Goal: Task Accomplishment & Management: Manage account settings

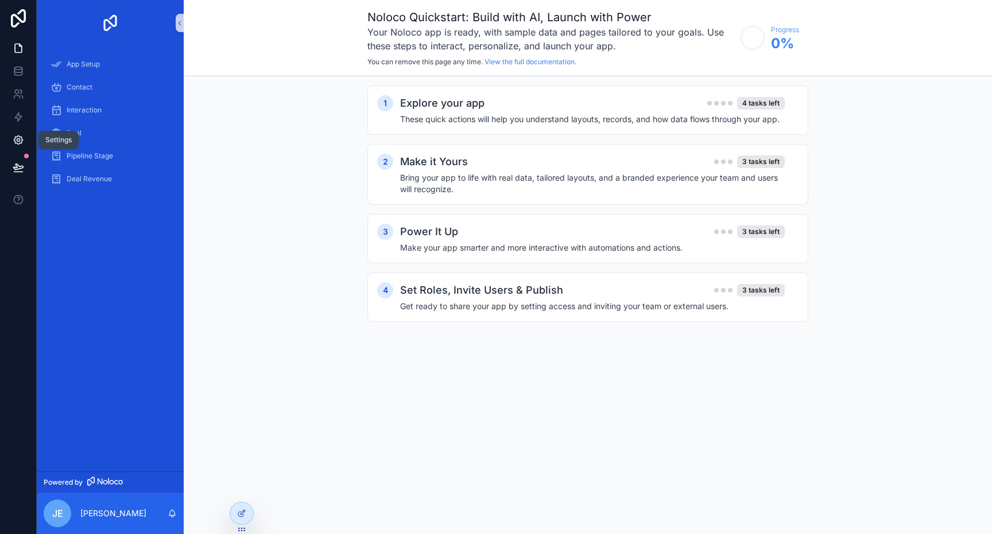
click at [16, 137] on icon at bounding box center [18, 140] width 9 height 9
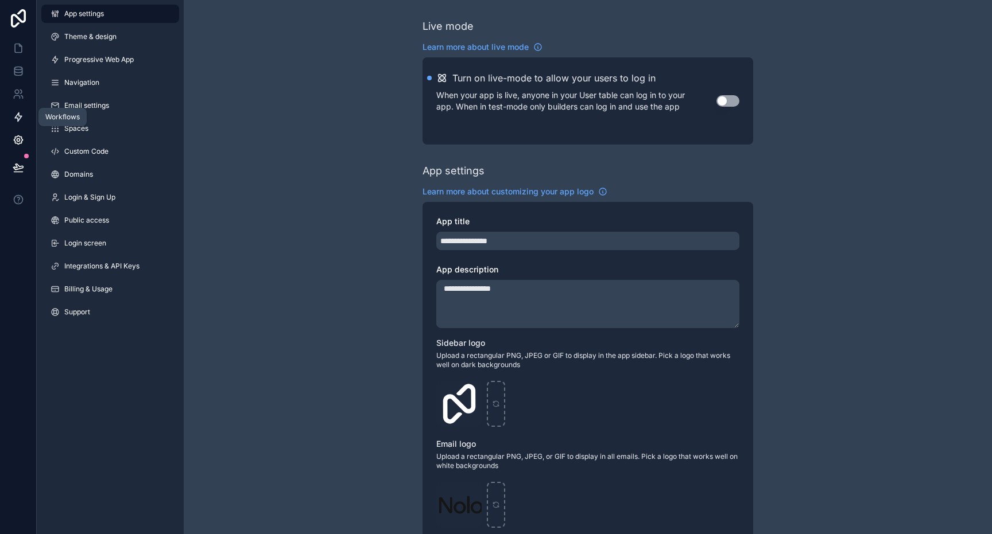
click at [19, 114] on icon at bounding box center [18, 116] width 11 height 11
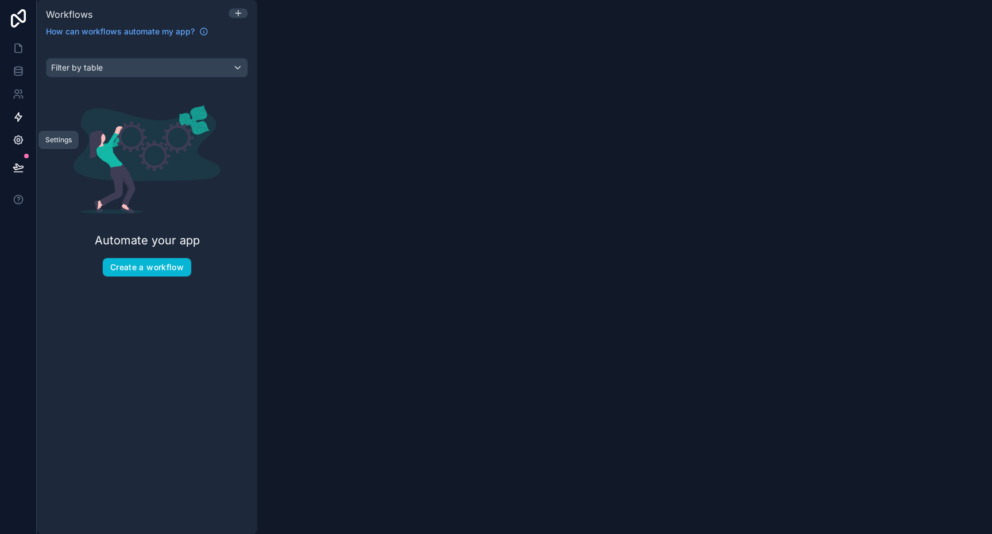
click at [17, 147] on link at bounding box center [18, 140] width 36 height 23
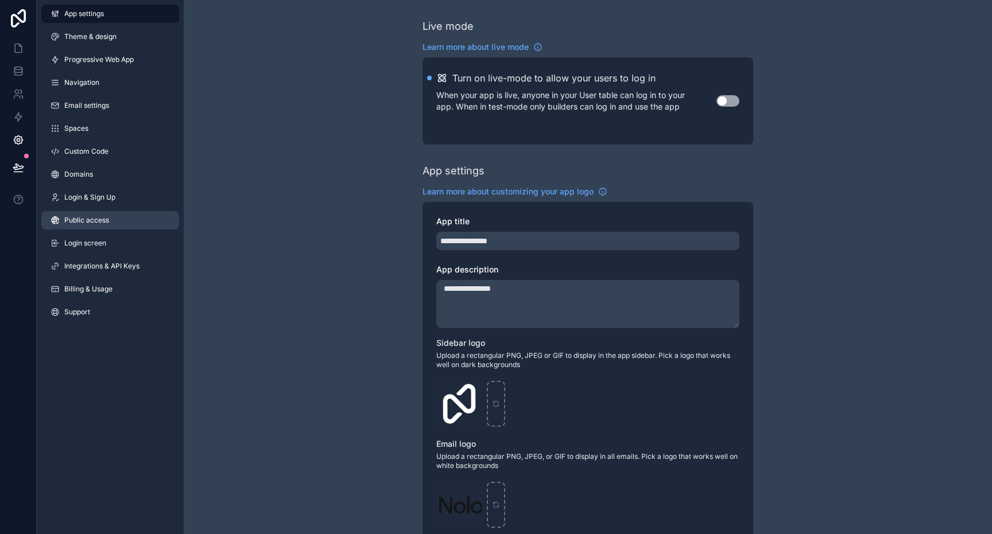
click at [95, 220] on span "Public access" at bounding box center [86, 220] width 45 height 9
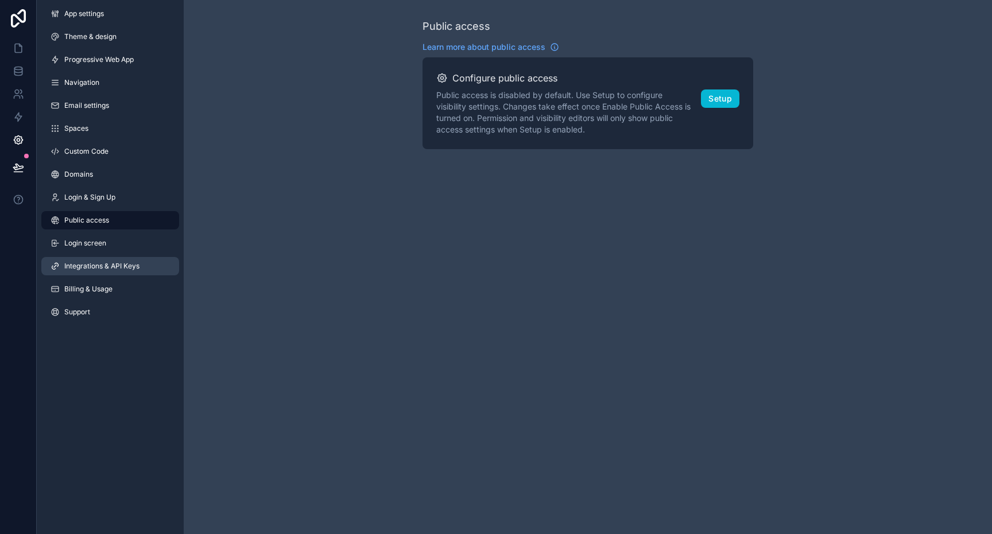
click at [107, 267] on span "Integrations & API Keys" at bounding box center [101, 266] width 75 height 9
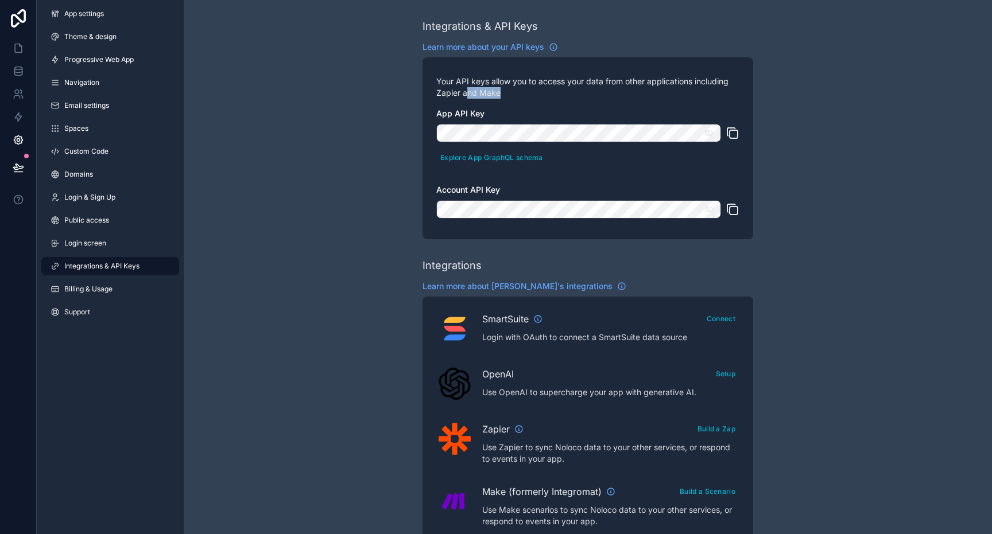
drag, startPoint x: 517, startPoint y: 94, endPoint x: 455, endPoint y: 84, distance: 62.6
click at [457, 85] on p "Your API keys allow you to access your data from other applications including Z…" at bounding box center [587, 87] width 303 height 23
click at [416, 83] on div "Integrations & API Keys Learn more about your API keys Your API keys allow you …" at bounding box center [588, 511] width 808 height 1023
drag, startPoint x: 541, startPoint y: 92, endPoint x: 457, endPoint y: 59, distance: 90.4
click at [462, 60] on div "Your API keys allow you to access your data from other applications including Z…" at bounding box center [587, 148] width 331 height 182
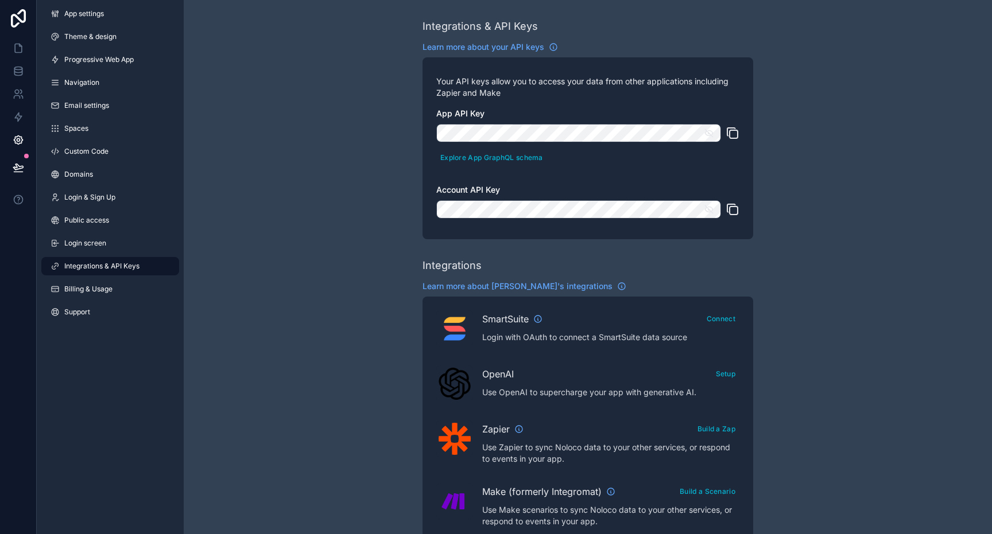
click at [422, 88] on div "Your API keys allow you to access your data from other applications including Z…" at bounding box center [587, 148] width 331 height 182
drag, startPoint x: 504, startPoint y: 92, endPoint x: 441, endPoint y: 85, distance: 63.5
click at [443, 85] on p "Your API keys allow you to access your data from other applications including Z…" at bounding box center [587, 87] width 303 height 23
click at [421, 82] on div "Integrations & API Keys Learn more about your API keys Your API keys allow you …" at bounding box center [588, 511] width 808 height 1023
drag, startPoint x: 421, startPoint y: 82, endPoint x: 496, endPoint y: 97, distance: 76.6
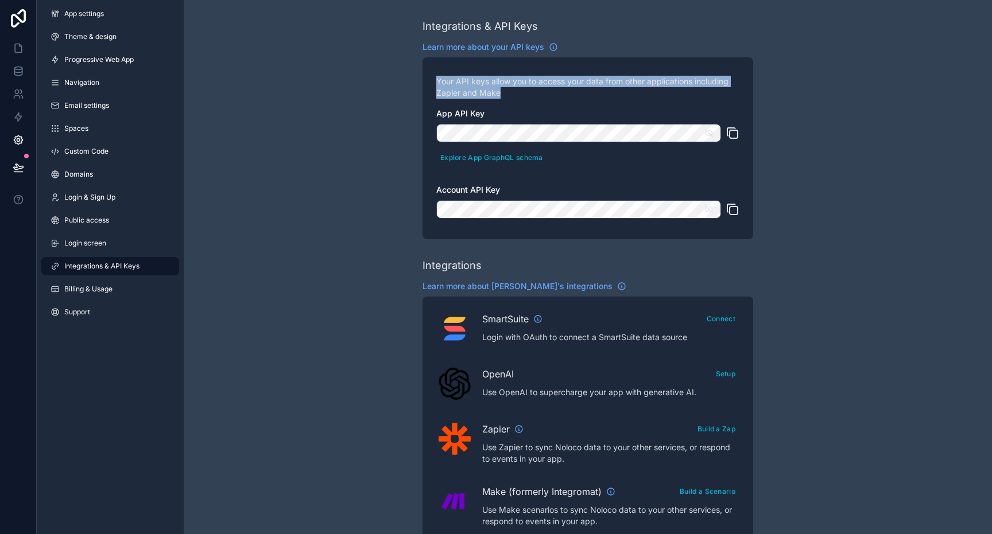
click at [492, 96] on div "Integrations & API Keys Learn more about your API keys Your API keys allow you …" at bounding box center [588, 511] width 808 height 1023
click at [501, 87] on p "Your API keys allow you to access your data from other applications including Z…" at bounding box center [587, 87] width 303 height 23
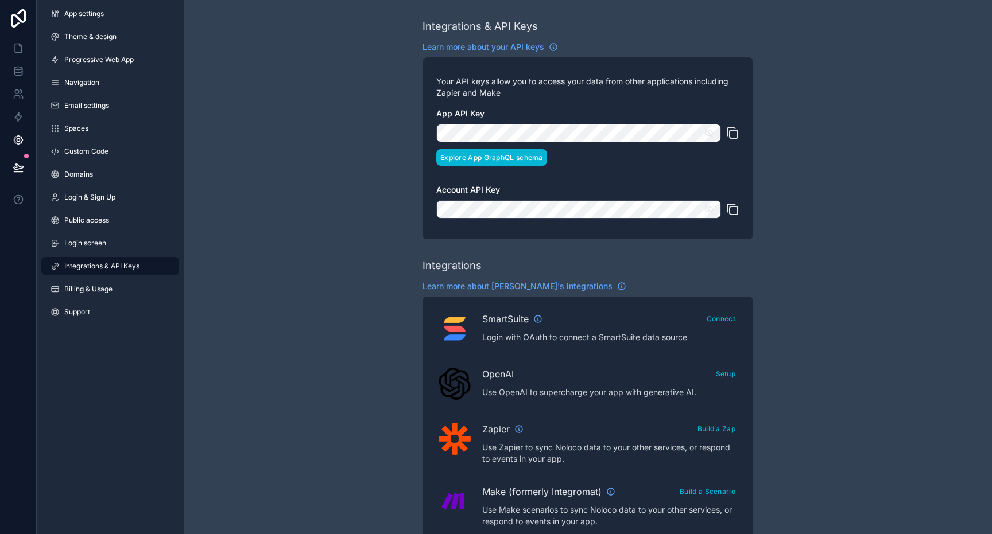
click at [491, 157] on button "Explore App GraphQL schema" at bounding box center [491, 157] width 111 height 17
click at [113, 291] on link "Billing & Usage" at bounding box center [110, 289] width 138 height 18
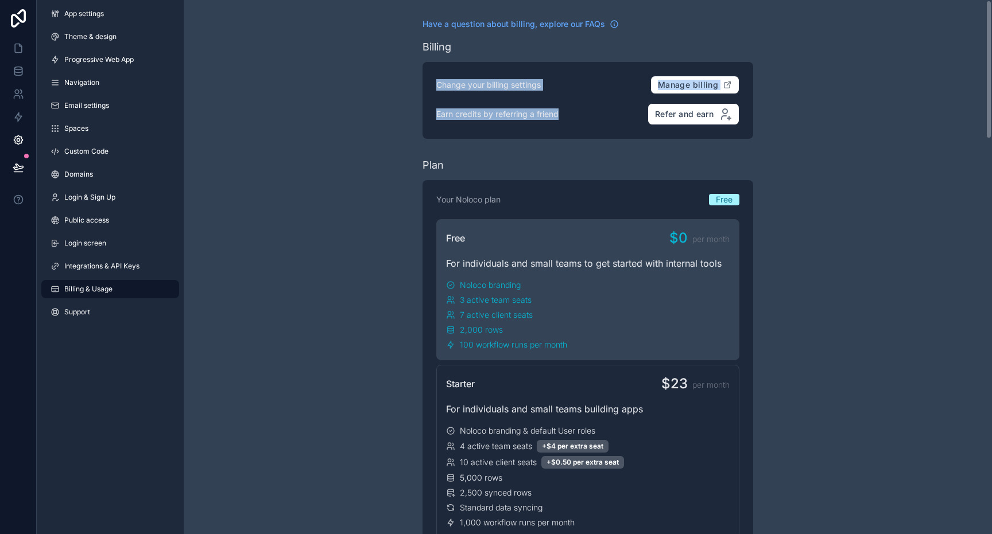
drag, startPoint x: 491, startPoint y: 110, endPoint x: 425, endPoint y: 63, distance: 81.0
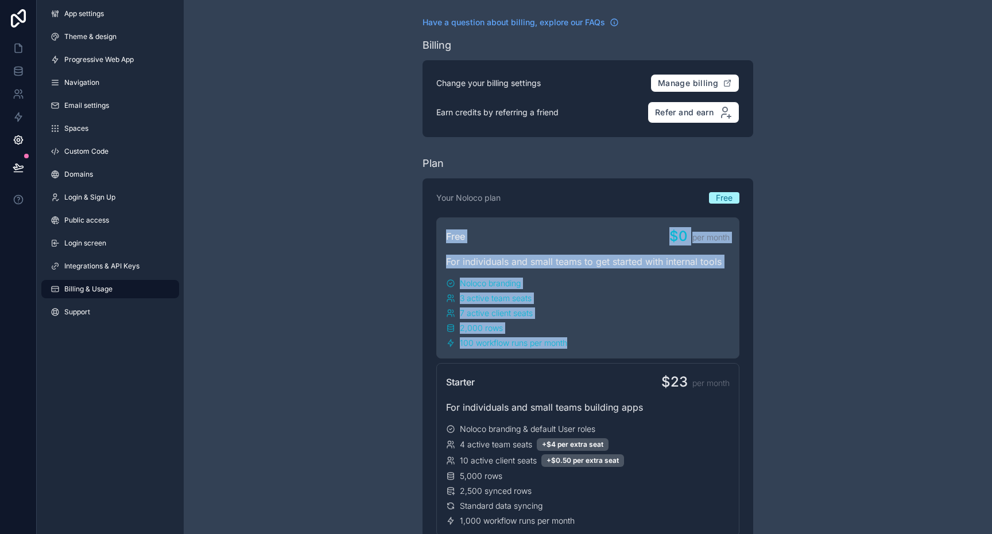
drag, startPoint x: 591, startPoint y: 341, endPoint x: 468, endPoint y: 212, distance: 179.0
click at [467, 217] on div "Free $0 per month For individuals and small teams to get started with internal …" at bounding box center [587, 287] width 303 height 141
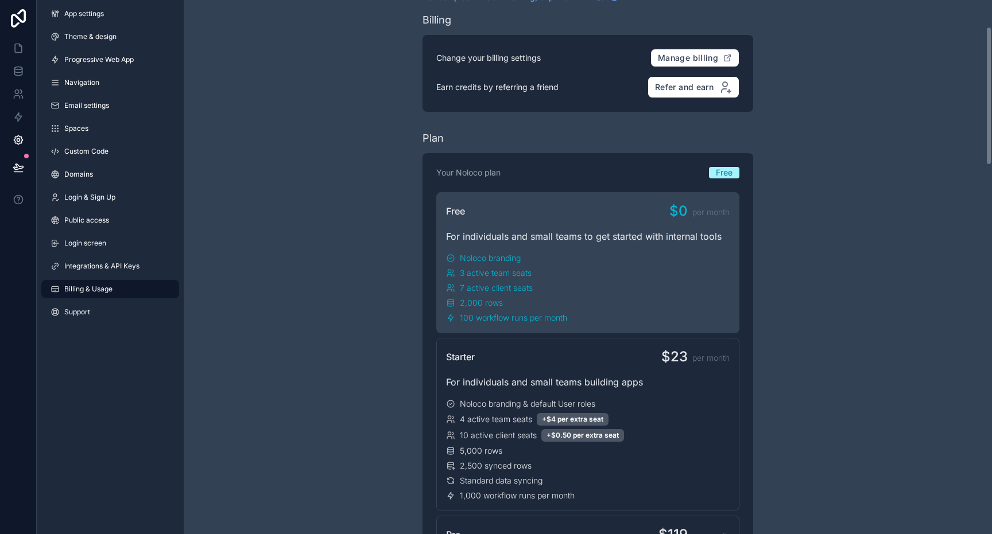
scroll to position [0, 0]
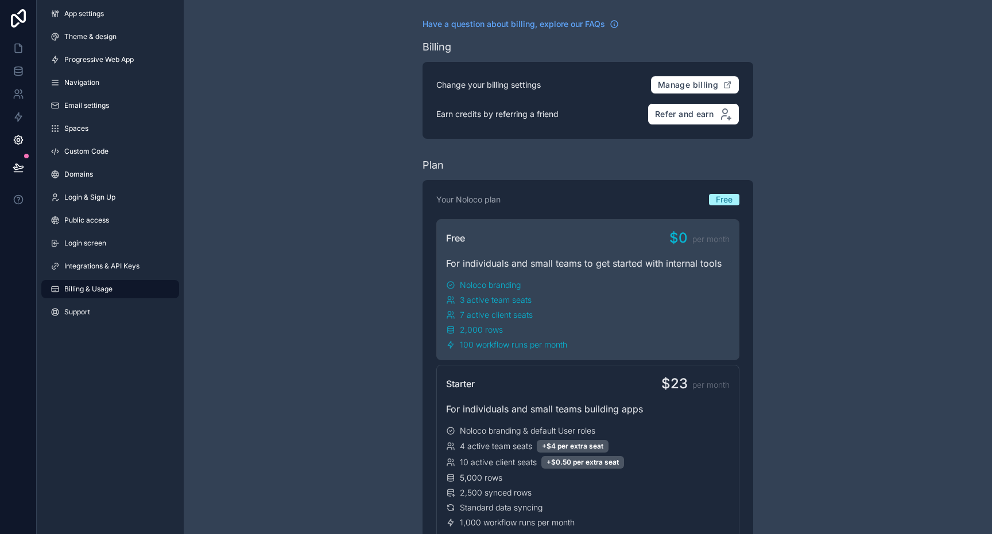
click at [102, 207] on div "App settings Theme & design Progressive Web App Navigation Email settings Space…" at bounding box center [110, 165] width 147 height 331
click at [102, 200] on span "Login & Sign Up" at bounding box center [89, 197] width 51 height 9
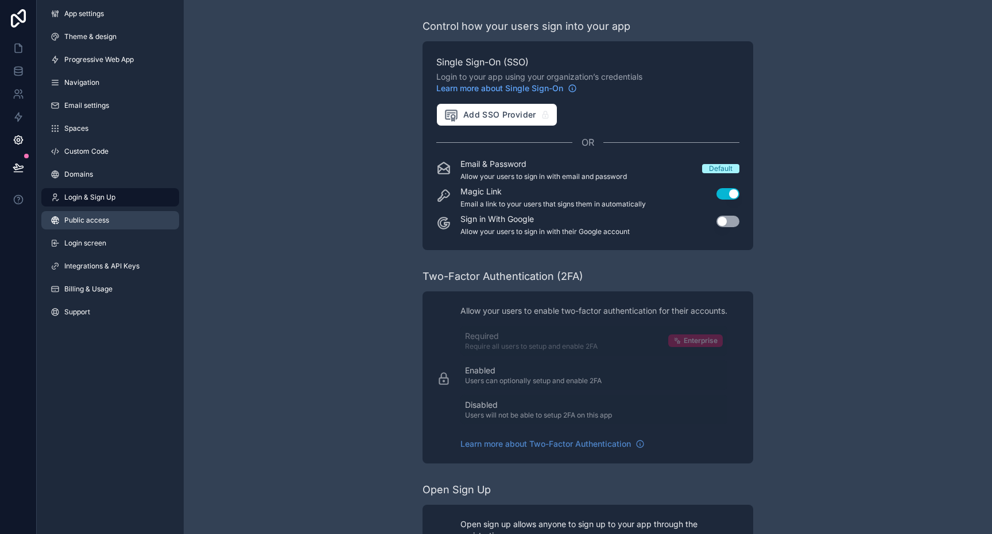
click at [103, 218] on span "Public access" at bounding box center [86, 220] width 45 height 9
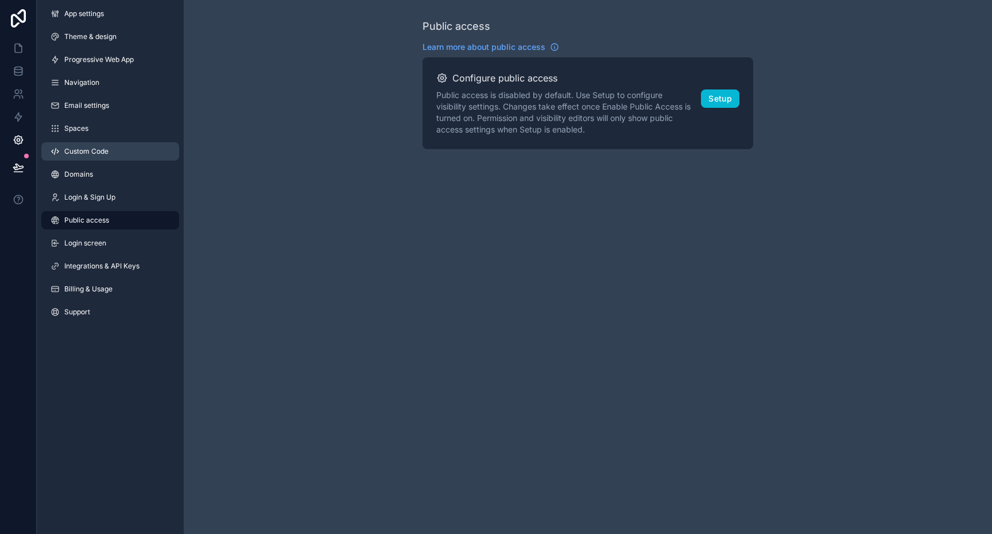
click at [95, 159] on link "Custom Code" at bounding box center [110, 151] width 138 height 18
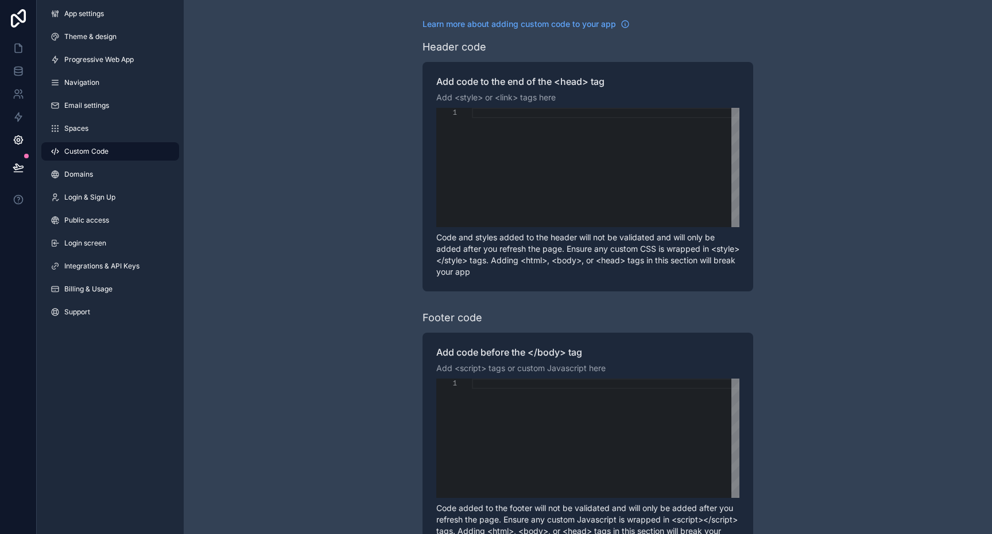
click at [94, 143] on link "Custom Code" at bounding box center [110, 151] width 138 height 18
click at [91, 130] on link "Spaces" at bounding box center [110, 128] width 138 height 18
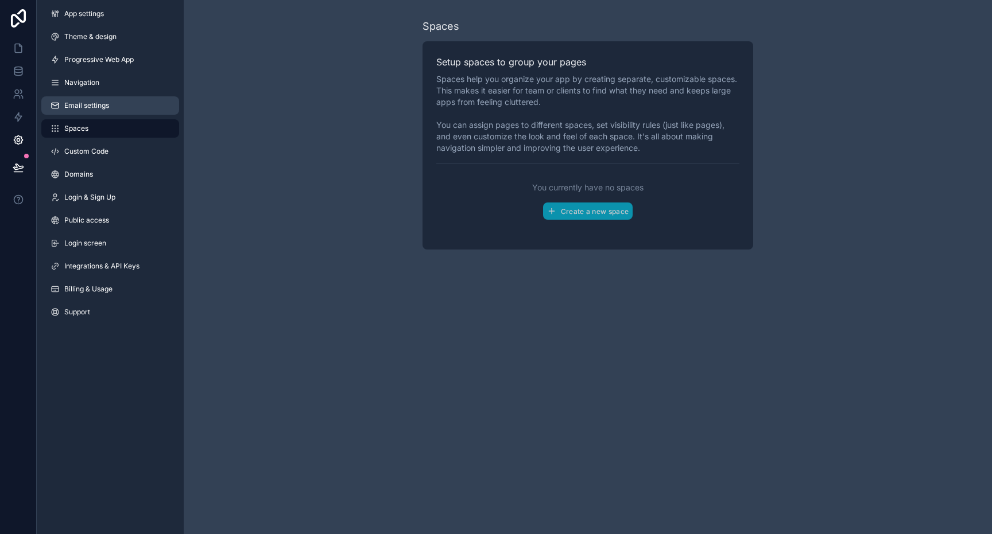
click at [94, 109] on span "Email settings" at bounding box center [86, 105] width 45 height 9
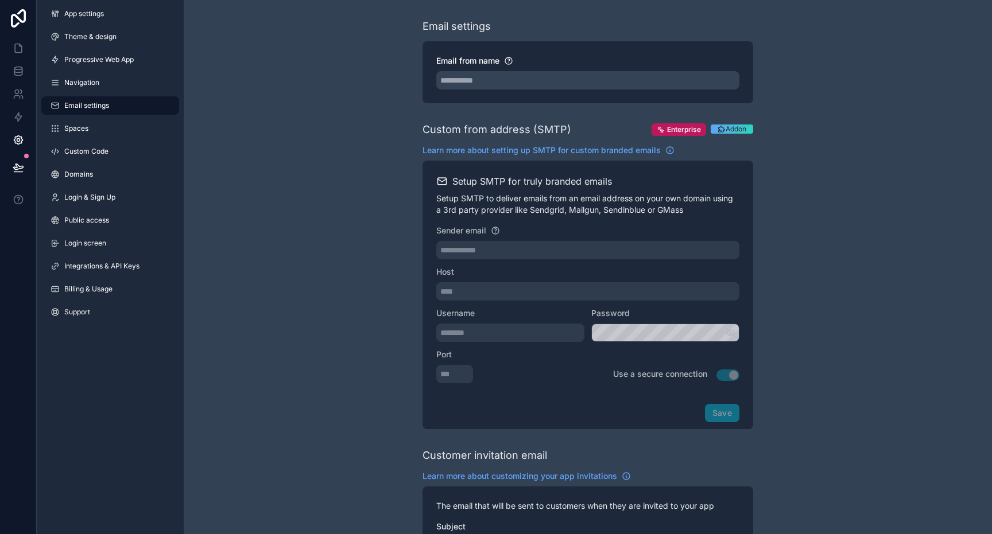
click at [94, 141] on div "App settings Theme & design Progressive Web App Navigation Email settings Space…" at bounding box center [110, 165] width 147 height 331
click at [94, 161] on div "App settings Theme & design Progressive Web App Navigation Email settings Space…" at bounding box center [110, 165] width 147 height 331
click at [94, 185] on div "App settings Theme & design Progressive Web App Navigation Email settings Space…" at bounding box center [110, 165] width 147 height 331
click at [94, 232] on div "App settings Theme & design Progressive Web App Navigation Email settings Space…" at bounding box center [110, 165] width 147 height 331
click at [94, 238] on link "Login screen" at bounding box center [110, 243] width 138 height 18
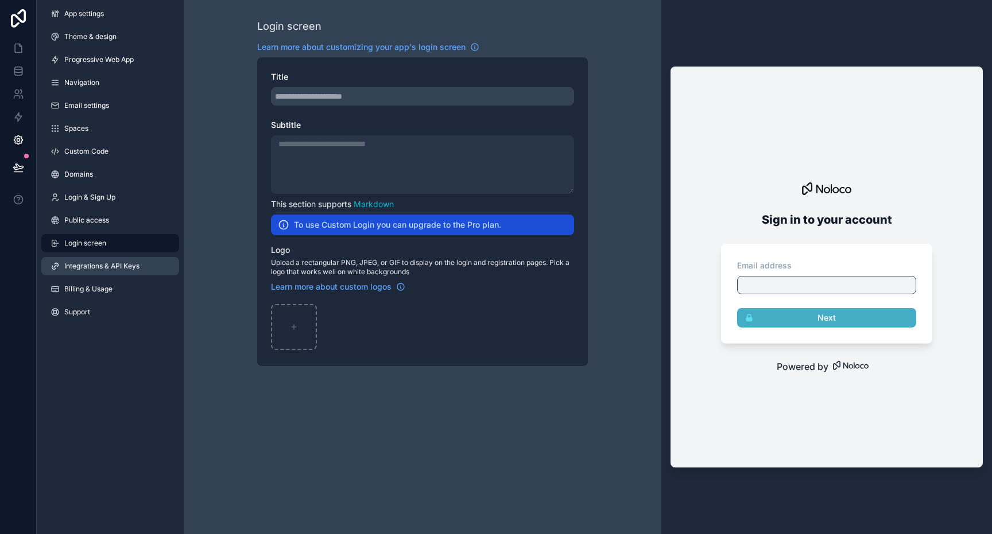
click at [94, 266] on span "Integrations & API Keys" at bounding box center [101, 266] width 75 height 9
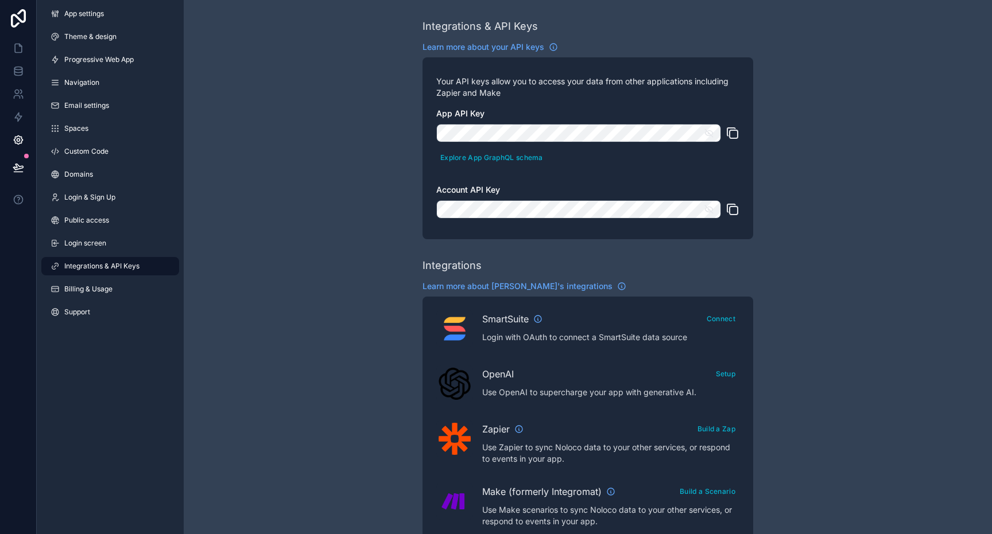
click at [712, 132] on icon "scrollable content" at bounding box center [709, 132] width 8 height 5
click at [730, 132] on icon "scrollable content" at bounding box center [732, 133] width 14 height 14
click at [706, 208] on icon "scrollable content" at bounding box center [709, 209] width 8 height 5
click at [728, 212] on icon "scrollable content" at bounding box center [731, 208] width 8 height 8
click at [98, 293] on span "Billing & Usage" at bounding box center [88, 289] width 48 height 9
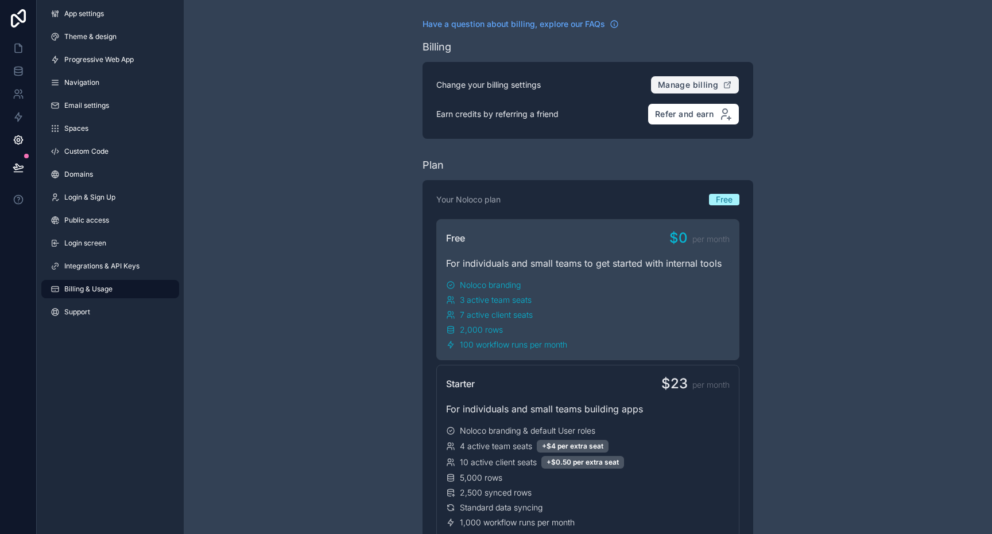
click at [675, 80] on span "Manage billing" at bounding box center [688, 85] width 60 height 10
click at [104, 266] on span "Integrations & API Keys" at bounding box center [101, 266] width 75 height 9
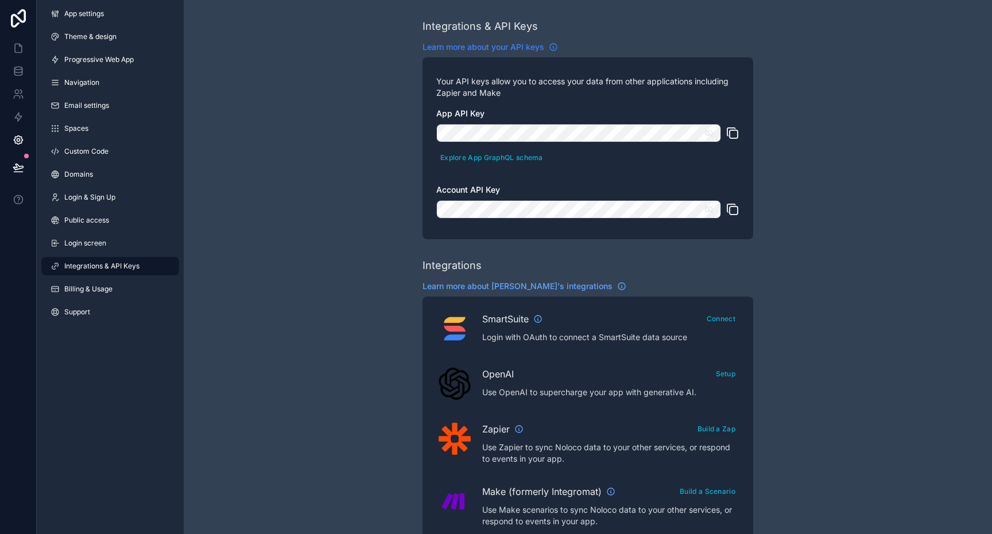
click at [555, 48] on icon "scrollable content" at bounding box center [553, 46] width 9 height 9
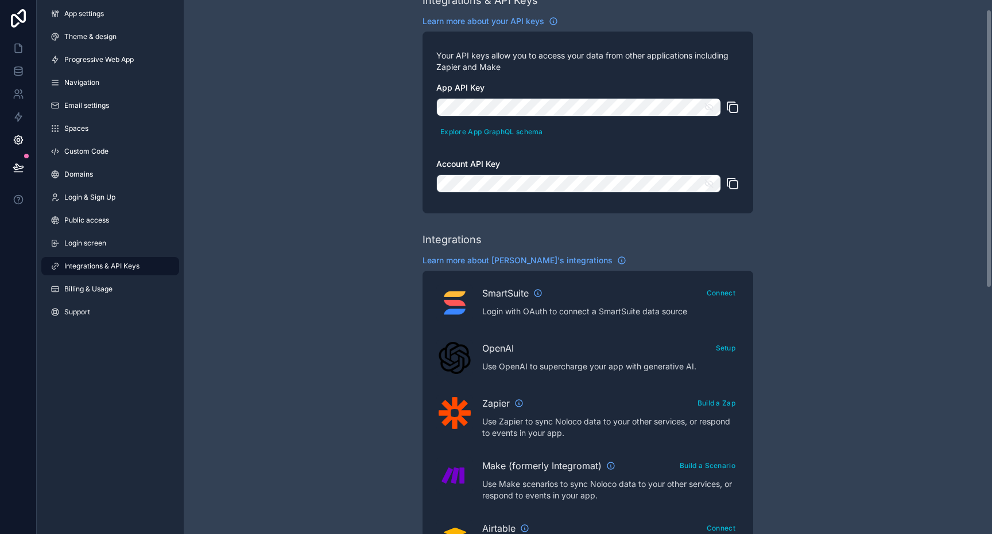
scroll to position [15, 0]
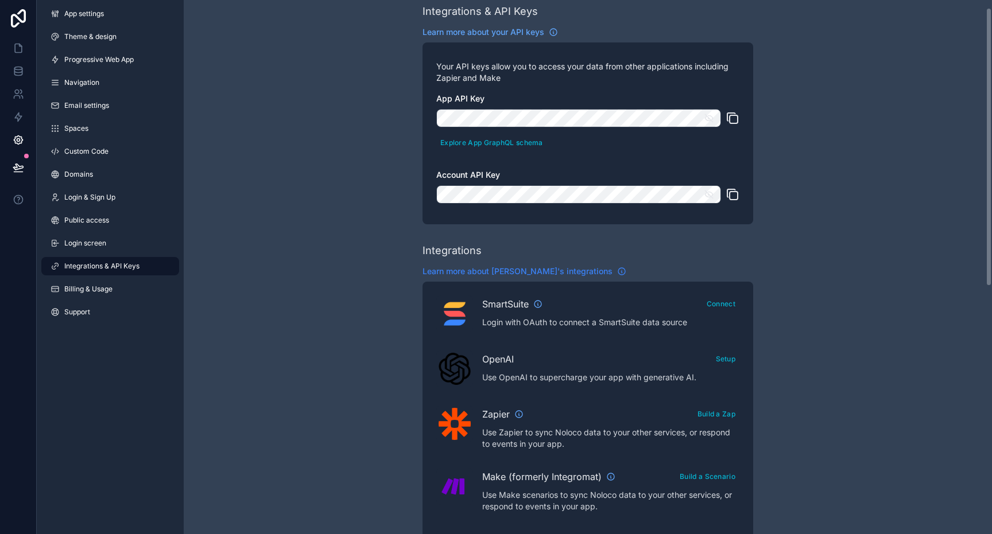
click at [617, 269] on icon "scrollable content" at bounding box center [621, 271] width 9 height 9
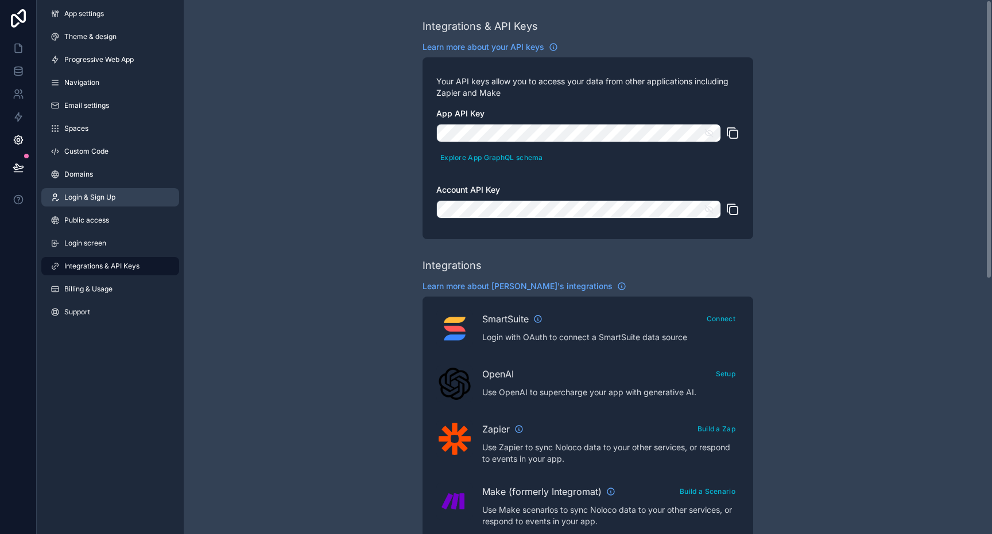
click at [89, 196] on span "Login & Sign Up" at bounding box center [89, 197] width 51 height 9
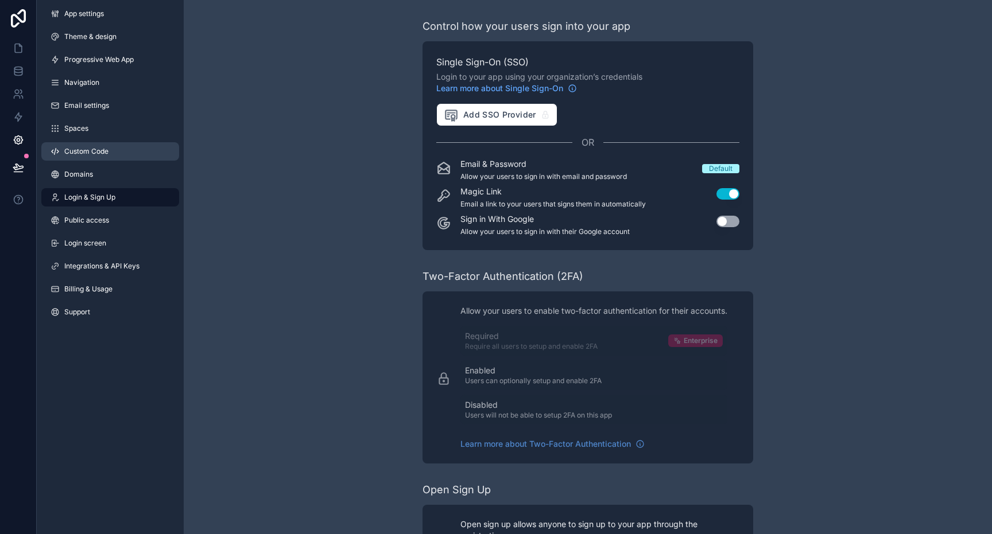
click at [102, 156] on span "Custom Code" at bounding box center [86, 151] width 44 height 9
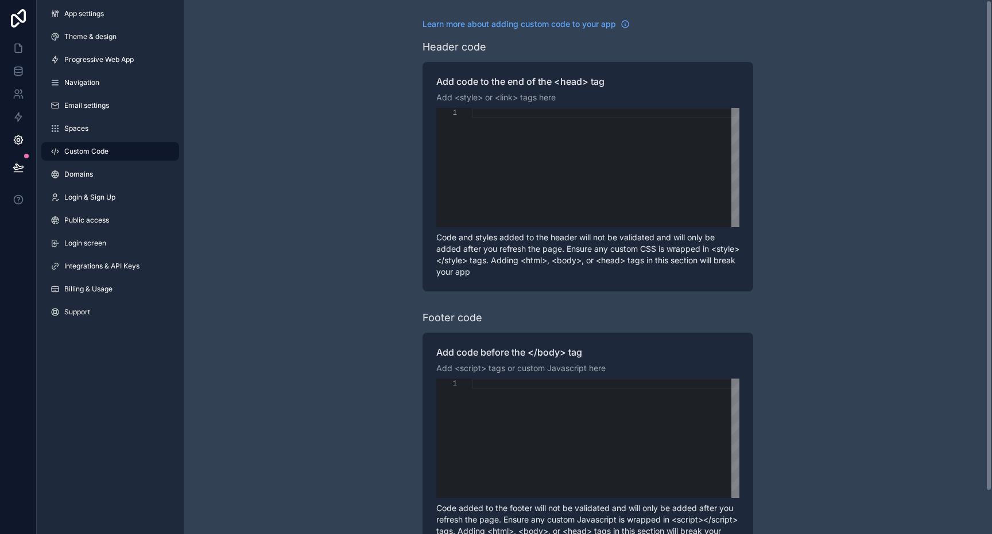
click at [98, 73] on div "App settings Theme & design Progressive Web App Navigation Email settings Space…" at bounding box center [110, 165] width 147 height 331
click at [102, 55] on span "Progressive Web App" at bounding box center [98, 59] width 69 height 9
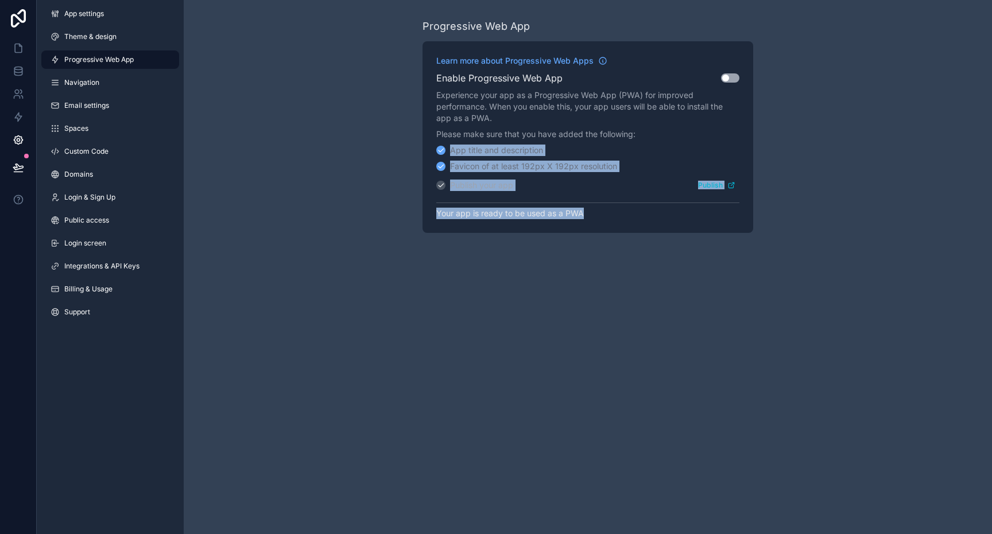
drag, startPoint x: 532, startPoint y: 235, endPoint x: 389, endPoint y: 133, distance: 175.6
click at [391, 134] on div "Progressive Web App Learn more about Progressive Web Apps Enable Progressive We…" at bounding box center [588, 125] width 808 height 251
click at [387, 133] on div "Progressive Web App Learn more about Progressive Web Apps Enable Progressive We…" at bounding box center [588, 125] width 808 height 251
drag, startPoint x: 387, startPoint y: 133, endPoint x: 594, endPoint y: 263, distance: 244.4
click at [594, 263] on div "Progressive Web App Learn more about Progressive Web Apps Enable Progressive We…" at bounding box center [588, 267] width 808 height 534
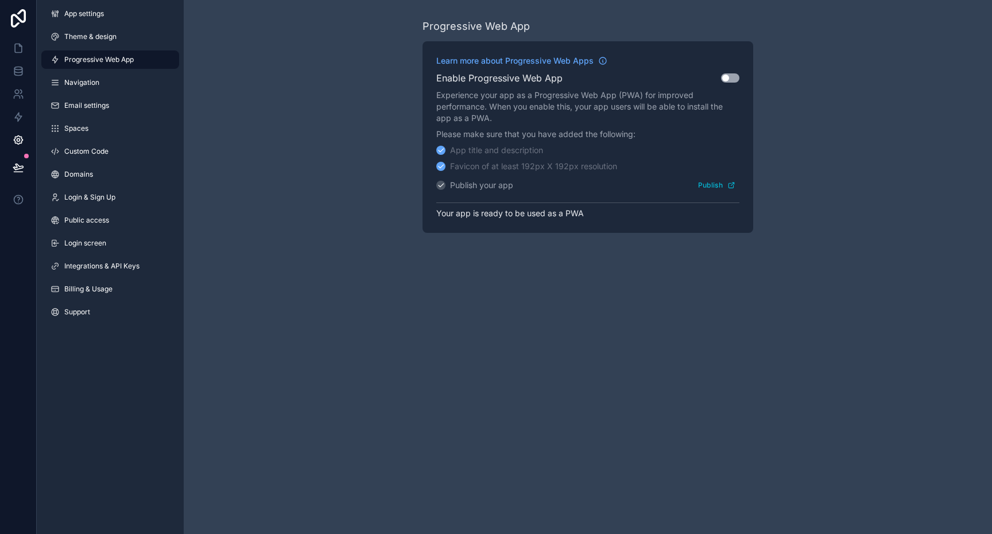
click at [590, 260] on div "Progressive Web App Learn more about Progressive Web Apps Enable Progressive We…" at bounding box center [588, 267] width 808 height 534
click at [731, 83] on div "Enable Progressive Web App Use setting" at bounding box center [587, 78] width 303 height 14
click at [729, 76] on button "Use setting" at bounding box center [730, 77] width 18 height 9
click at [733, 79] on button "Use setting" at bounding box center [730, 77] width 18 height 9
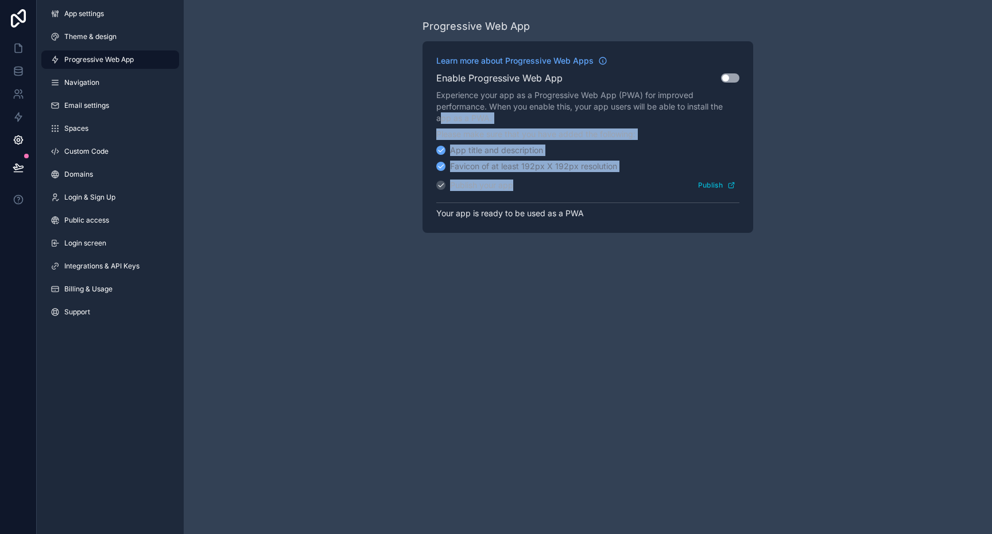
drag, startPoint x: 542, startPoint y: 191, endPoint x: 438, endPoint y: 118, distance: 126.4
click at [439, 119] on div "Learn more about Progressive Web Apps Enable Progressive Web App Use setting Ex…" at bounding box center [587, 137] width 331 height 192
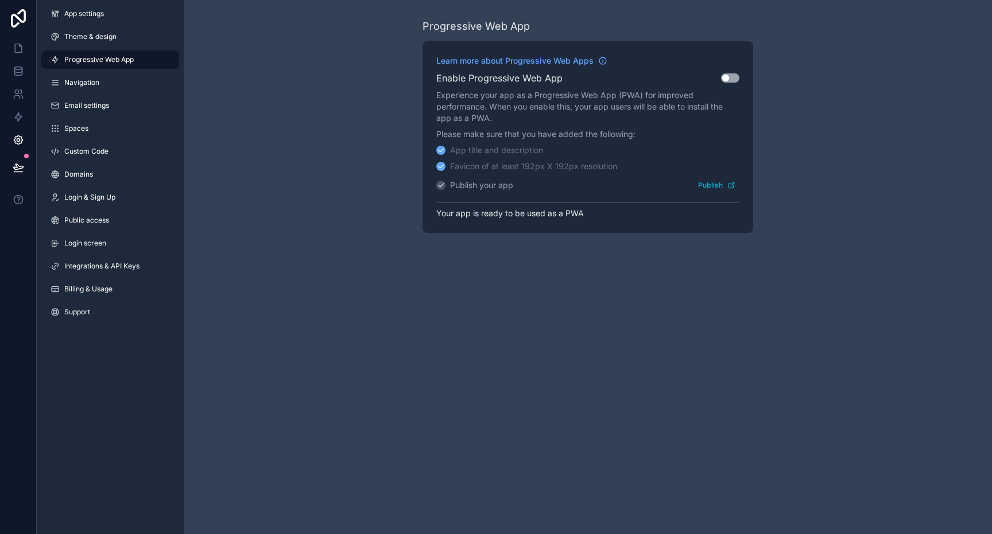
click at [408, 112] on div "Progressive Web App Learn more about Progressive Web Apps Enable Progressive We…" at bounding box center [588, 125] width 808 height 251
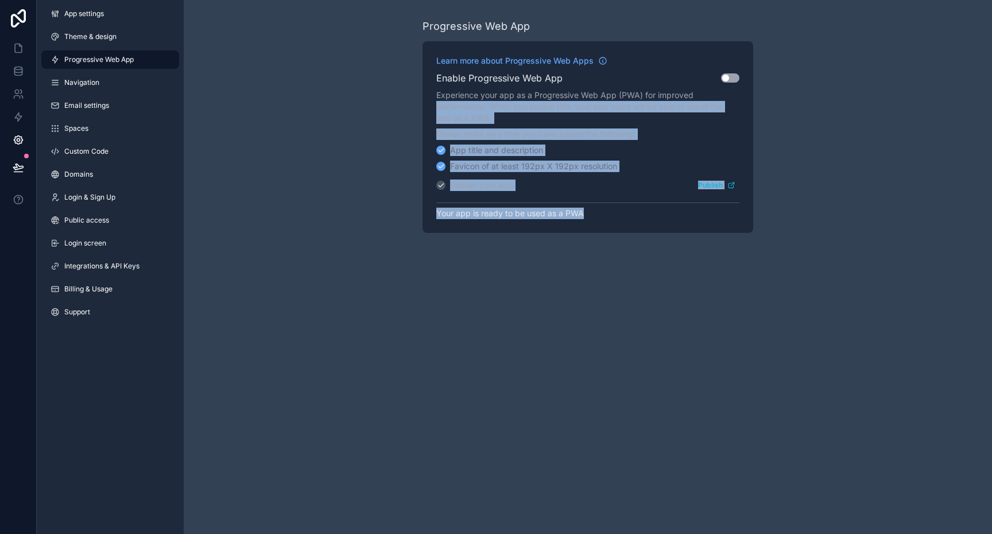
drag, startPoint x: 408, startPoint y: 112, endPoint x: 578, endPoint y: 234, distance: 209.7
click at [578, 234] on div "Progressive Web App Learn more about Progressive Web Apps Enable Progressive We…" at bounding box center [588, 125] width 808 height 251
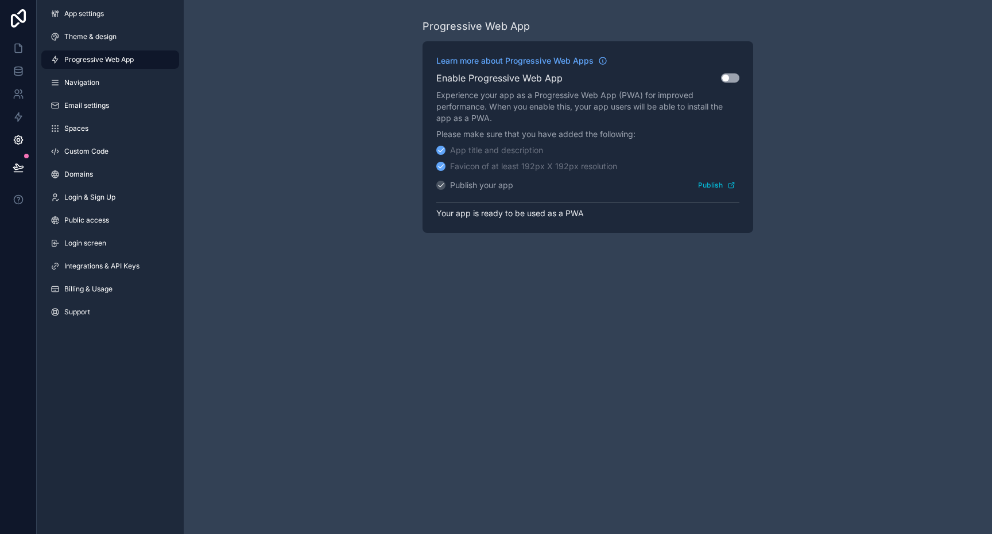
click at [566, 224] on div "Learn more about Progressive Web Apps Enable Progressive Web App Use setting Ex…" at bounding box center [587, 137] width 331 height 192
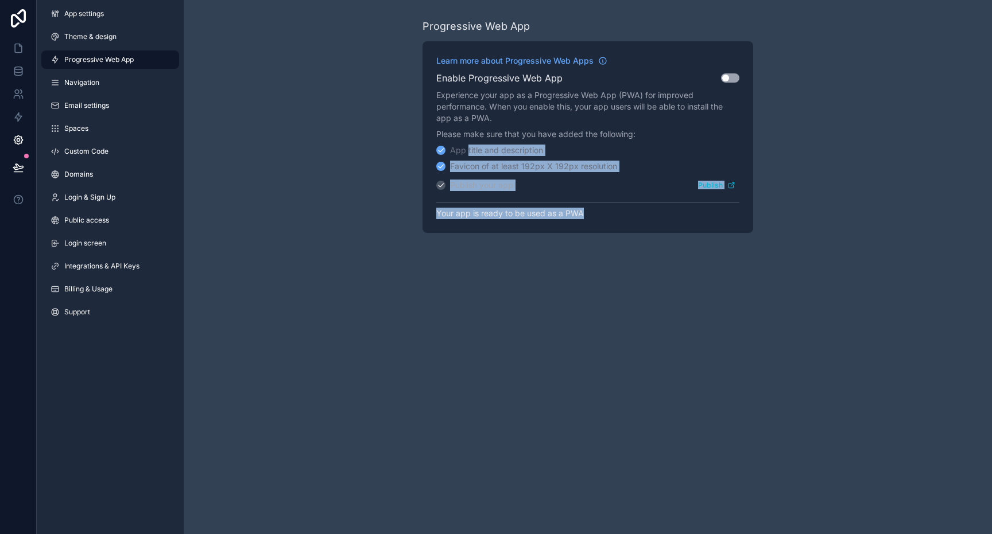
drag, startPoint x: 566, startPoint y: 224, endPoint x: 465, endPoint y: 146, distance: 127.6
click at [468, 149] on div "Learn more about Progressive Web Apps Enable Progressive Web App Use setting Ex…" at bounding box center [587, 137] width 331 height 192
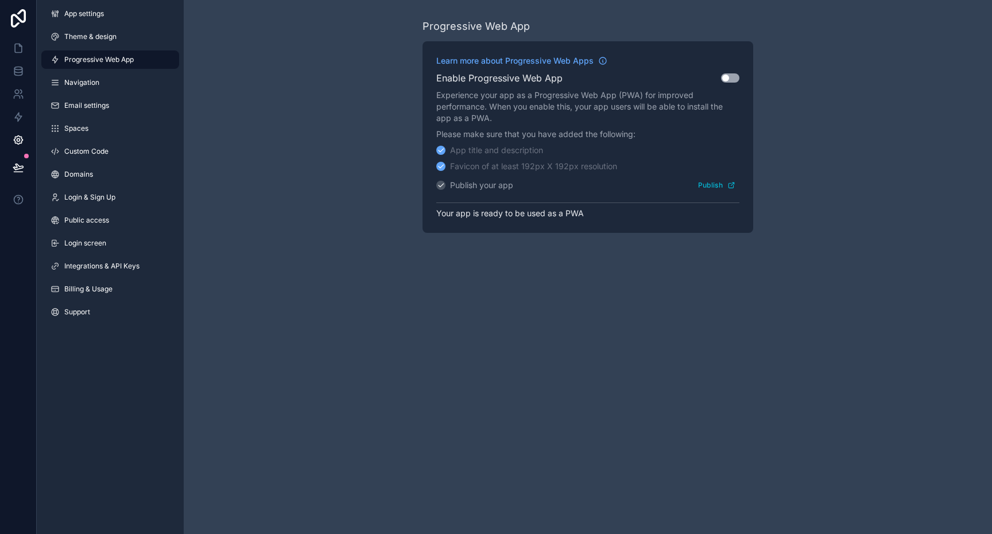
click at [465, 146] on div "App title and description" at bounding box center [496, 150] width 93 height 11
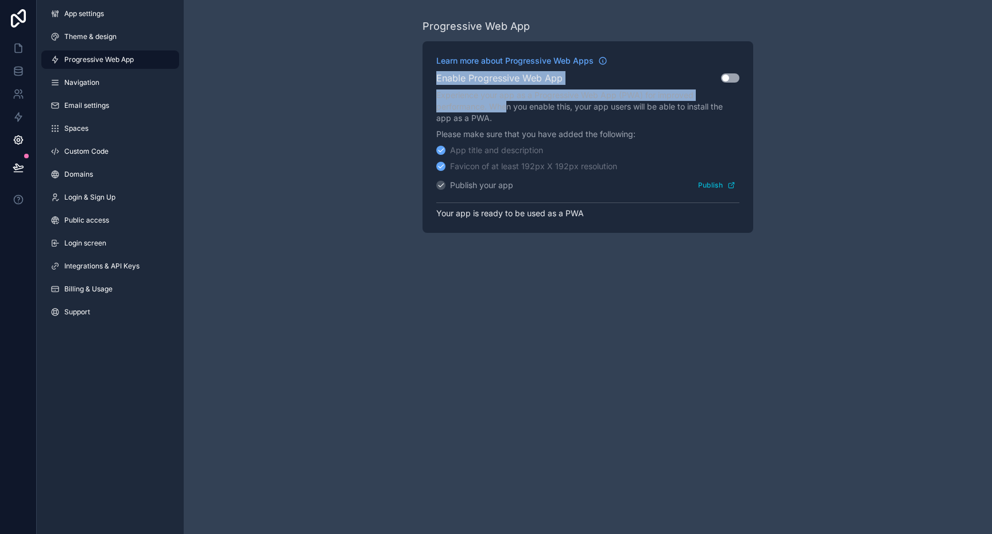
drag, startPoint x: 507, startPoint y: 109, endPoint x: 429, endPoint y: 80, distance: 83.3
click at [432, 80] on div "Learn more about Progressive Web Apps Enable Progressive Web App Use setting Ex…" at bounding box center [587, 137] width 331 height 192
click at [429, 80] on div "Learn more about Progressive Web Apps Enable Progressive Web App Use setting Ex…" at bounding box center [587, 137] width 331 height 192
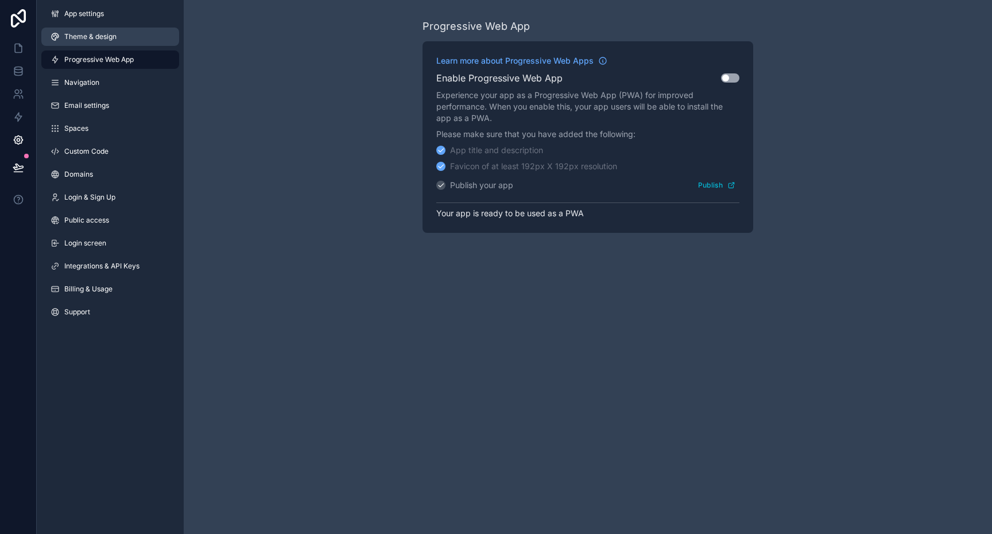
click at [129, 41] on link "Theme & design" at bounding box center [110, 37] width 138 height 18
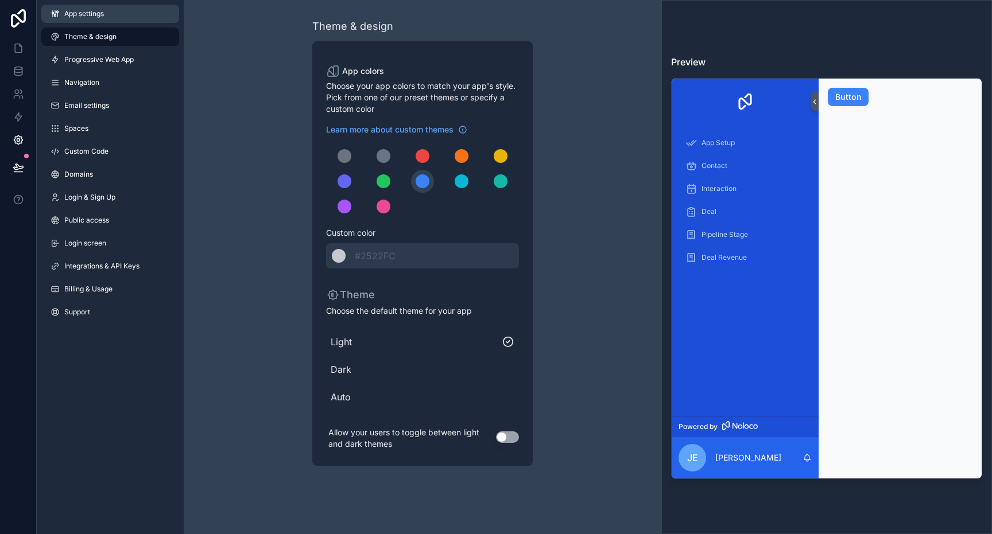
click at [94, 12] on span "App settings" at bounding box center [84, 13] width 40 height 9
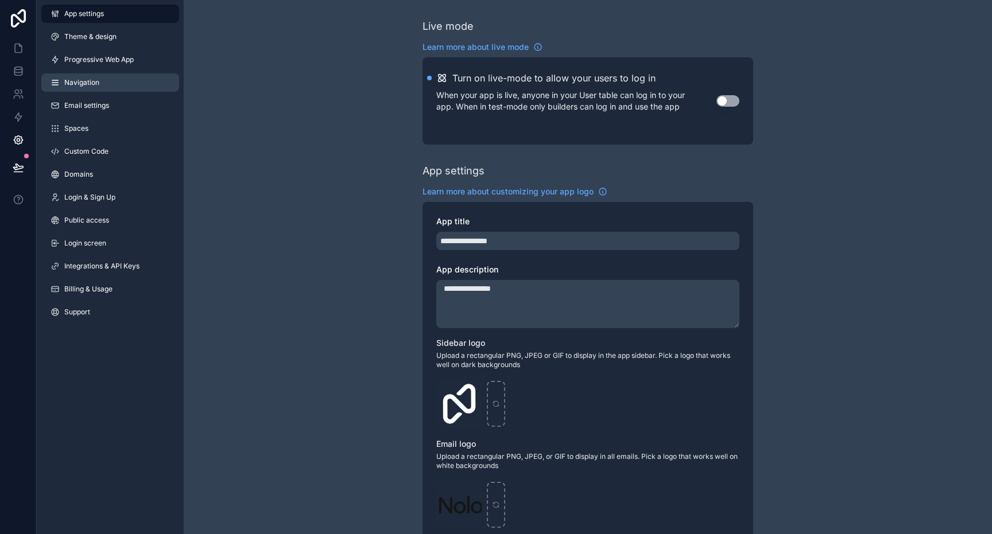
click at [95, 85] on span "Navigation" at bounding box center [81, 82] width 35 height 9
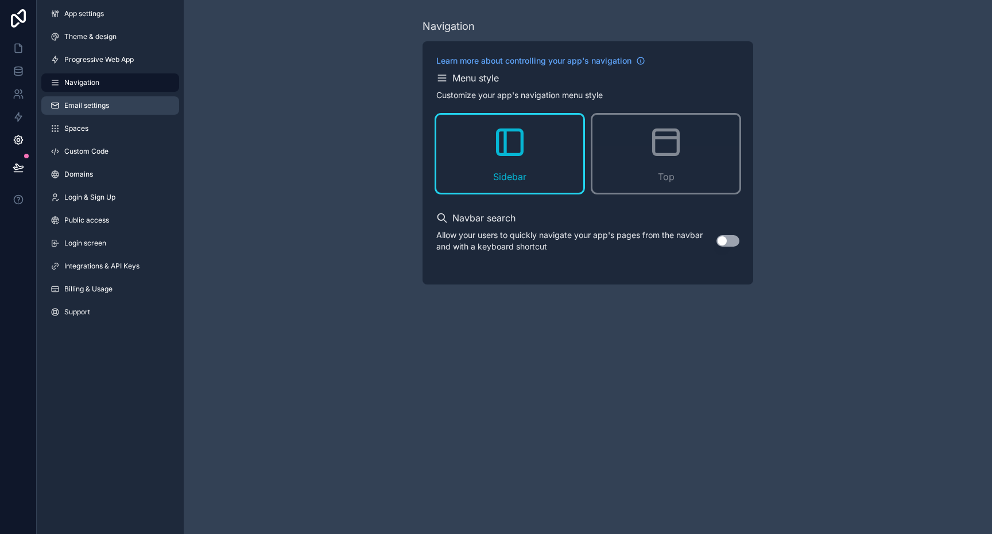
click at [99, 102] on span "Email settings" at bounding box center [86, 105] width 45 height 9
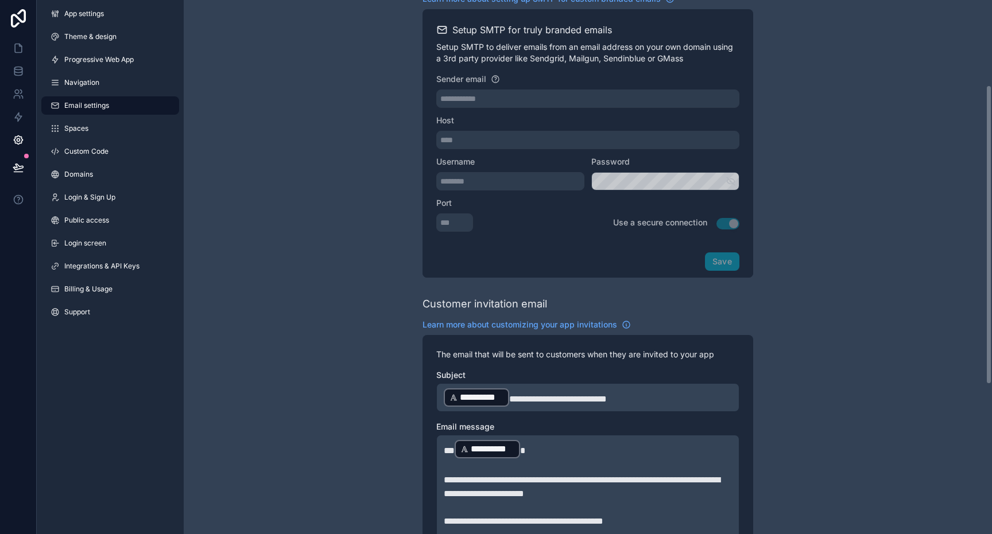
scroll to position [152, 0]
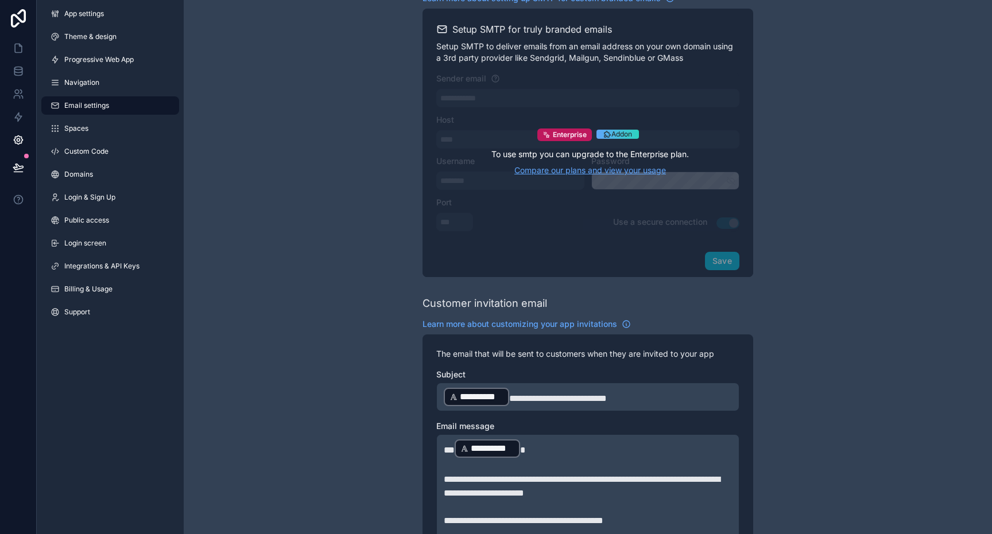
click at [642, 169] on link "Compare our plans and view your usage" at bounding box center [589, 170] width 197 height 11
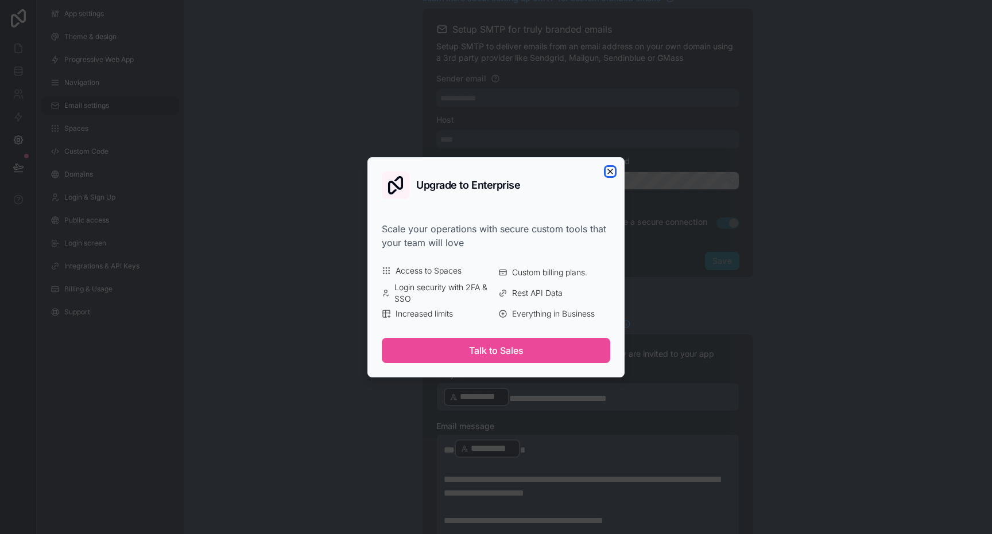
click at [606, 168] on icon "button" at bounding box center [609, 171] width 9 height 9
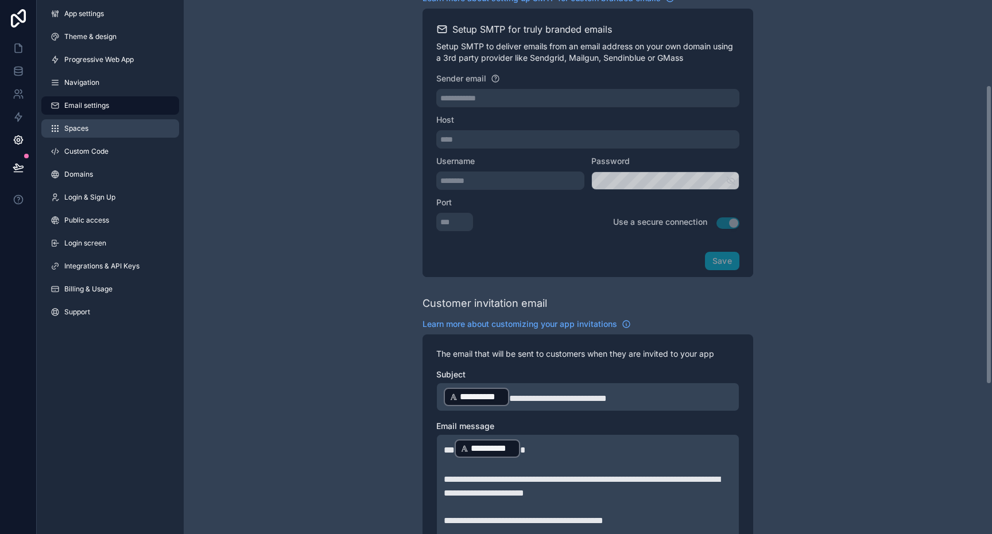
click at [86, 136] on link "Spaces" at bounding box center [110, 128] width 138 height 18
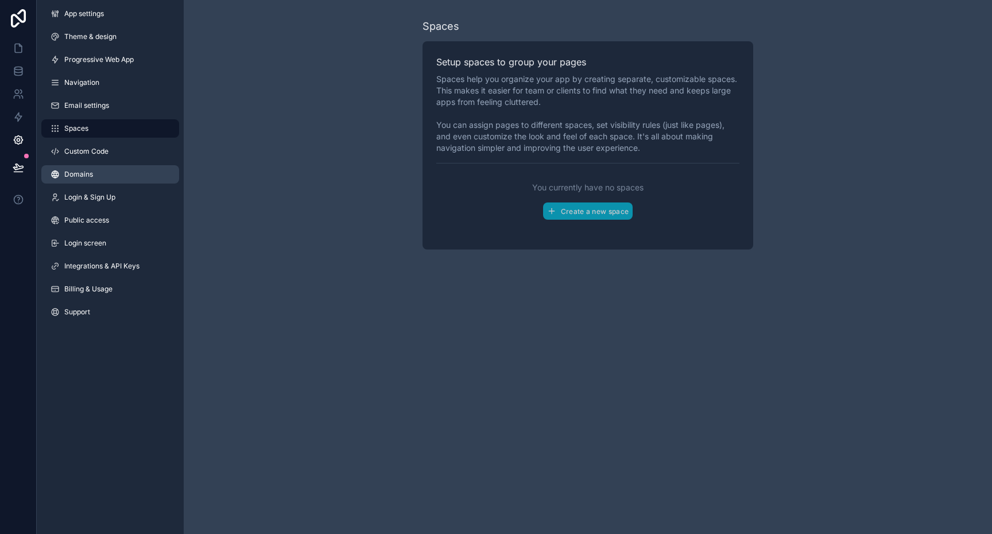
click at [118, 168] on link "Domains" at bounding box center [110, 174] width 138 height 18
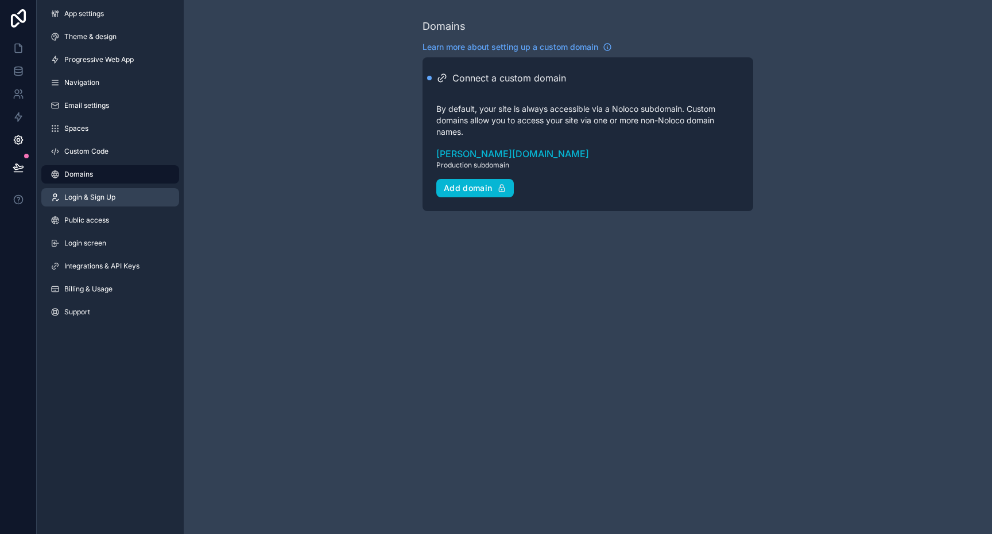
click at [102, 197] on span "Login & Sign Up" at bounding box center [89, 197] width 51 height 9
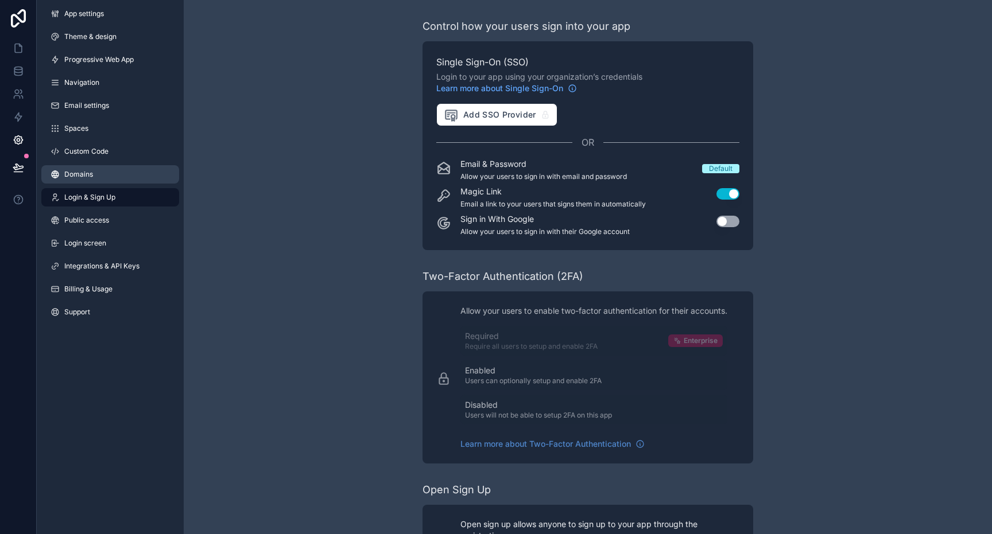
click at [106, 173] on link "Domains" at bounding box center [110, 174] width 138 height 18
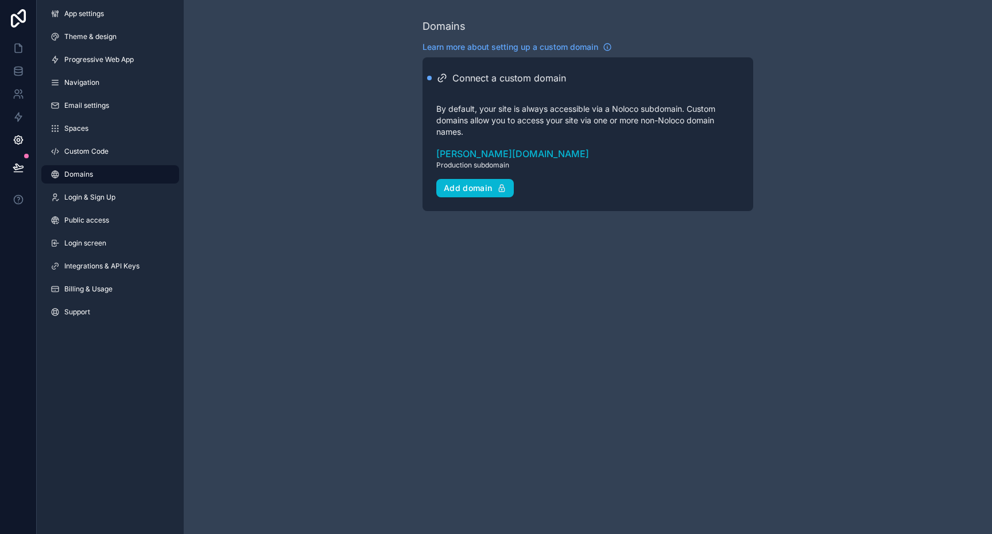
click at [107, 208] on div "App settings Theme & design Progressive Web App Navigation Email settings Space…" at bounding box center [110, 165] width 147 height 331
click at [99, 219] on span "Public access" at bounding box center [86, 220] width 45 height 9
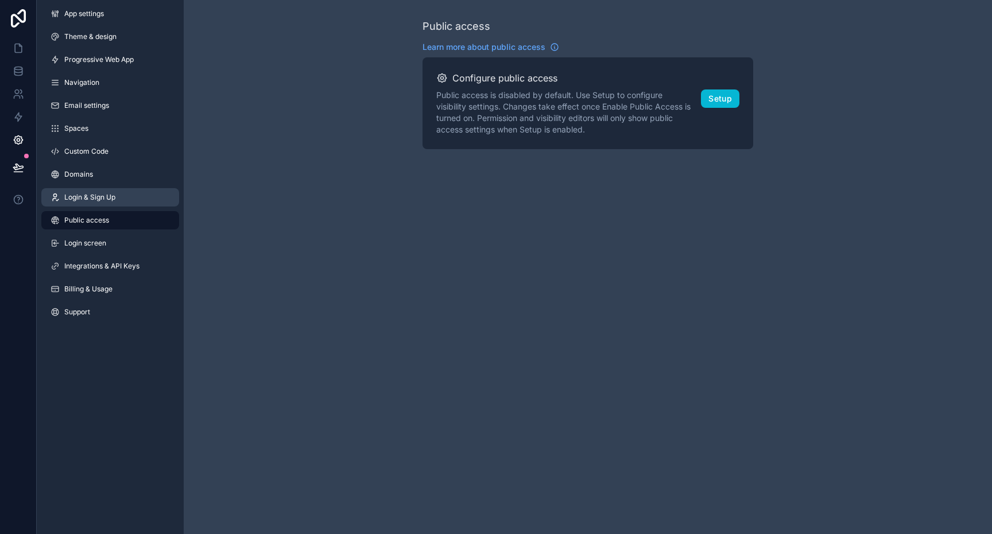
click at [117, 190] on link "Login & Sign Up" at bounding box center [110, 197] width 138 height 18
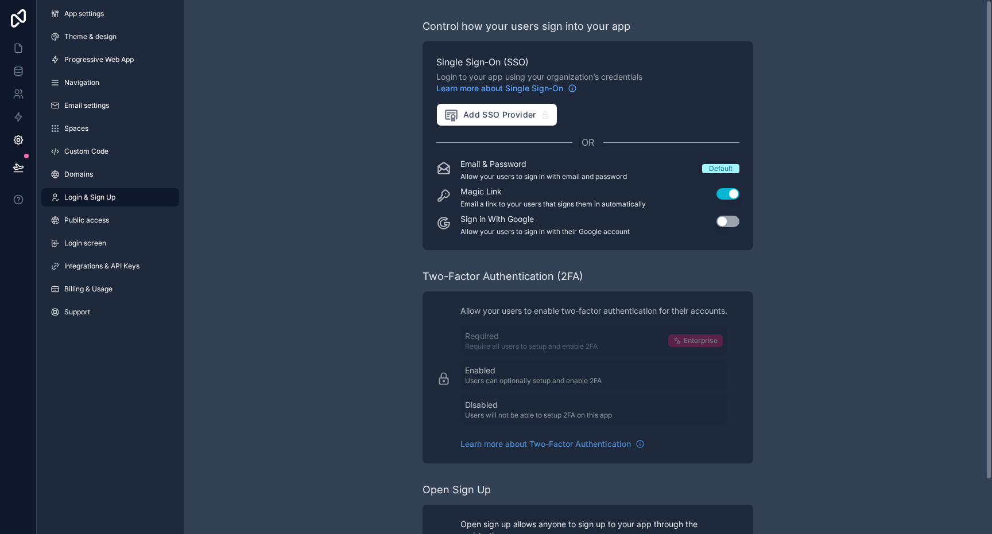
scroll to position [60, 0]
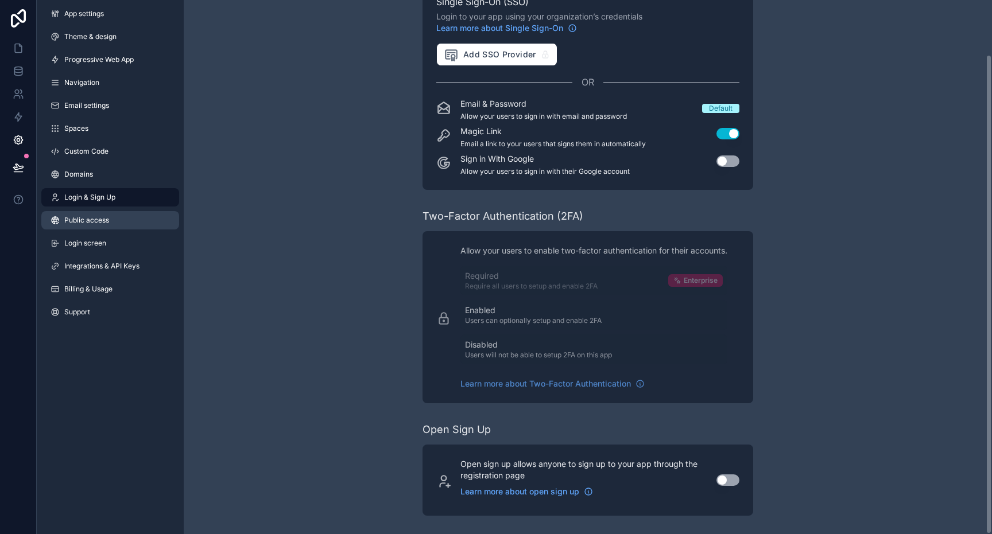
click at [90, 223] on span "Public access" at bounding box center [86, 220] width 45 height 9
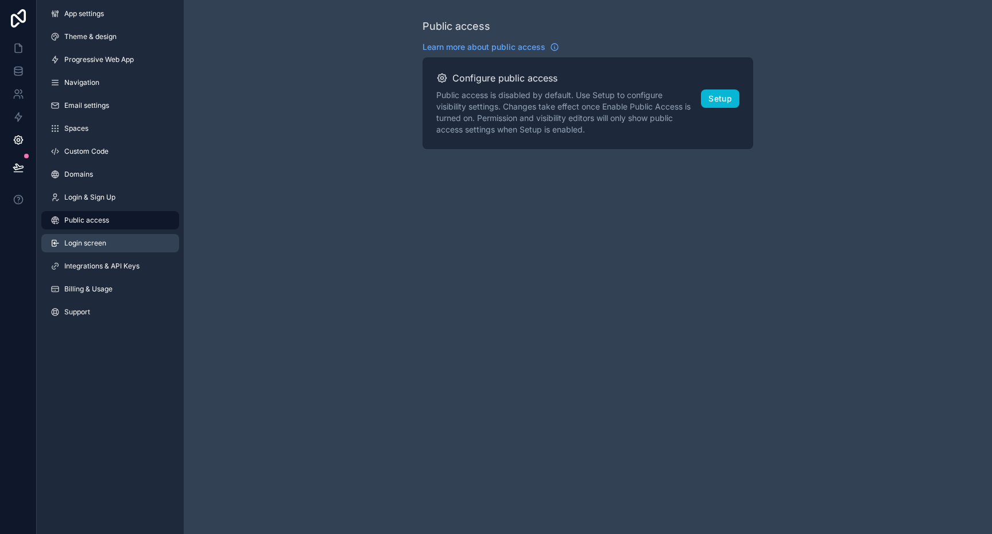
click at [90, 244] on span "Login screen" at bounding box center [85, 243] width 42 height 9
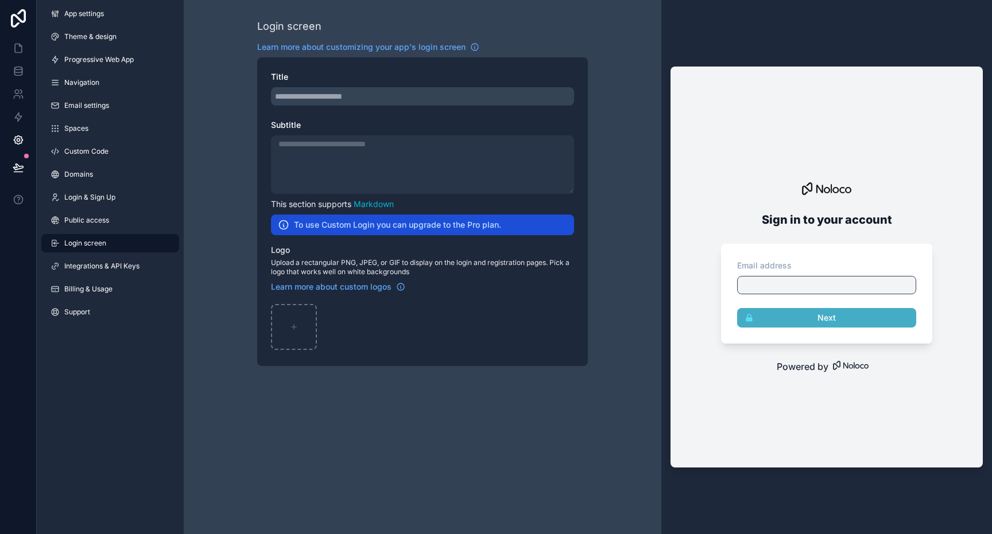
click at [366, 89] on div "scrollable content" at bounding box center [422, 96] width 303 height 18
click at [295, 320] on div "scrollable content" at bounding box center [294, 327] width 46 height 46
click at [388, 145] on div "scrollable content" at bounding box center [422, 164] width 303 height 59
click at [362, 229] on h2 "To use Custom Login you can upgrade to the Pro plan." at bounding box center [397, 224] width 207 height 11
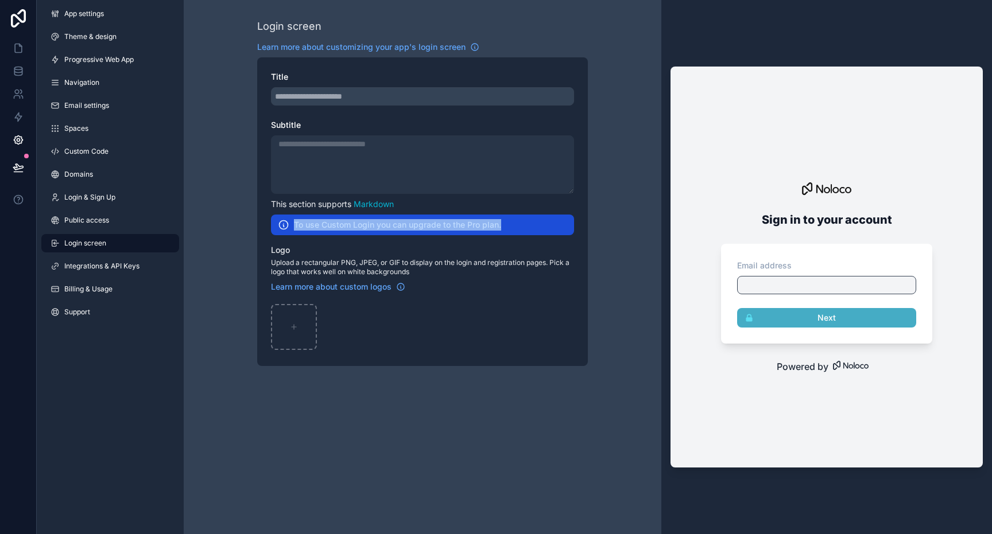
click at [362, 229] on h2 "To use Custom Login you can upgrade to the Pro plan." at bounding box center [397, 224] width 207 height 11
click at [349, 237] on div "Title Subtitle This section supports Markdown To use Custom Login you can upgra…" at bounding box center [422, 211] width 331 height 309
click at [99, 274] on link "Integrations & API Keys" at bounding box center [110, 266] width 138 height 18
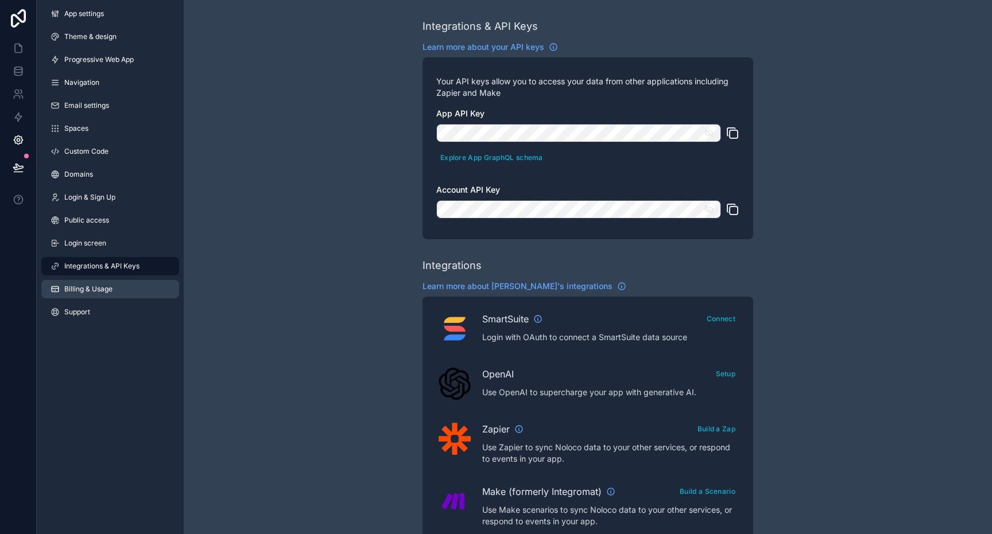
click at [91, 293] on span "Billing & Usage" at bounding box center [88, 289] width 48 height 9
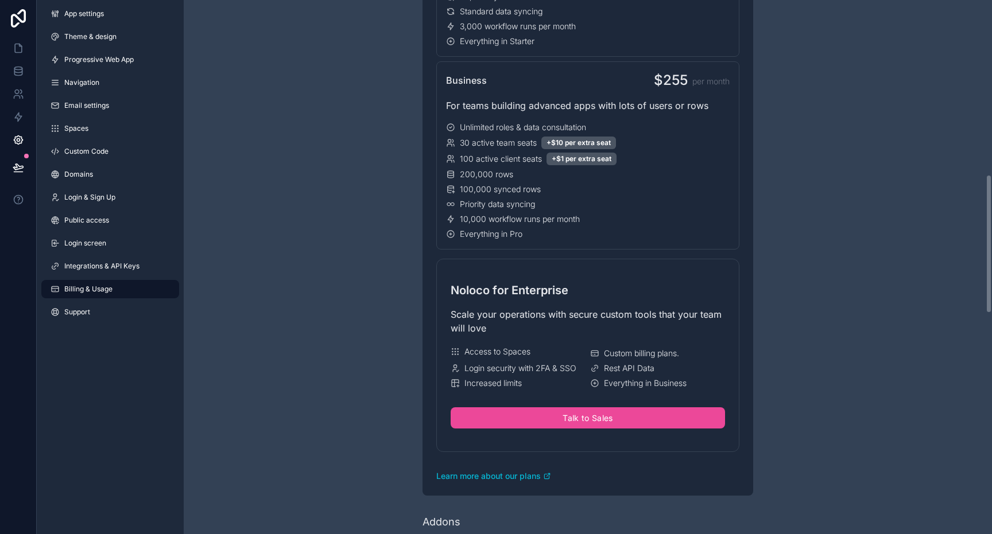
scroll to position [675, 0]
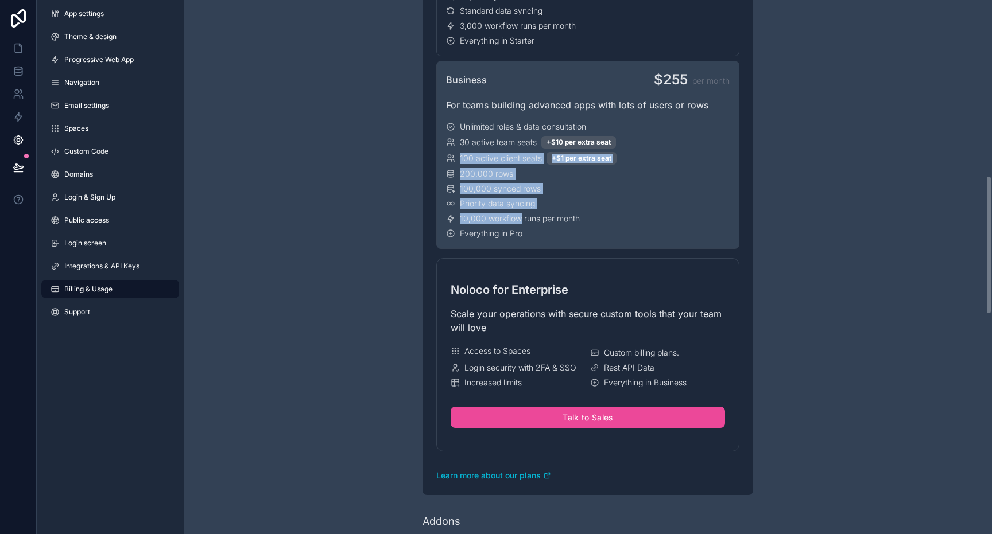
drag, startPoint x: 522, startPoint y: 222, endPoint x: 443, endPoint y: 143, distance: 111.6
click at [443, 143] on div "Business $255 per month For teams building advanced apps with lots of users or …" at bounding box center [587, 155] width 303 height 188
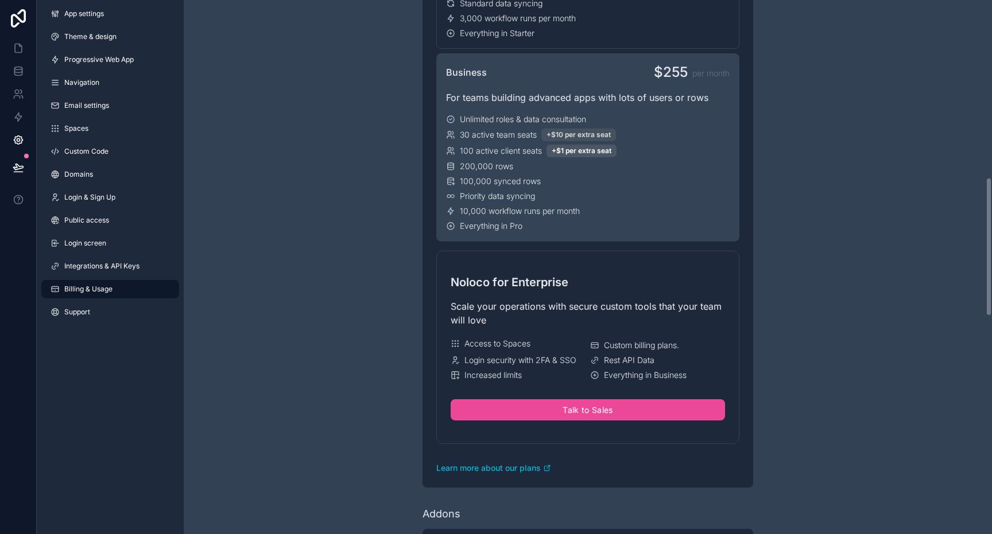
click at [600, 133] on div "+$10 per extra seat" at bounding box center [578, 135] width 75 height 13
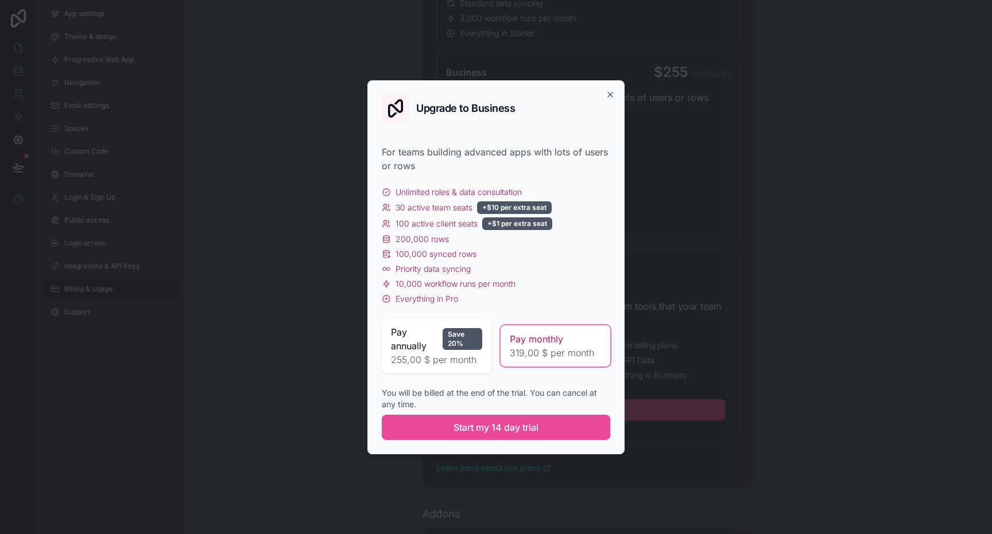
click at [435, 352] on span "Pay annually" at bounding box center [414, 339] width 47 height 28
click at [565, 334] on div "Pay monthly" at bounding box center [555, 339] width 91 height 14
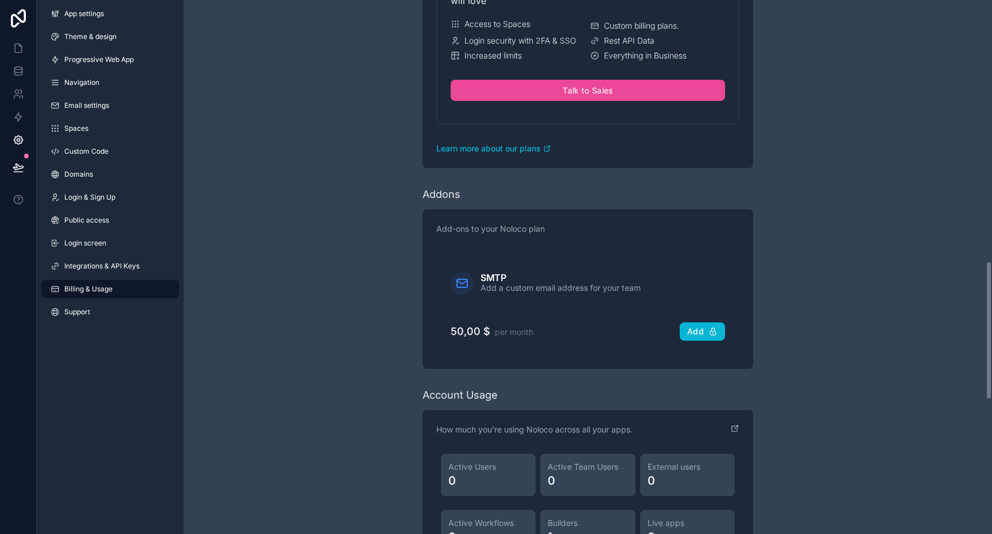
scroll to position [994, 0]
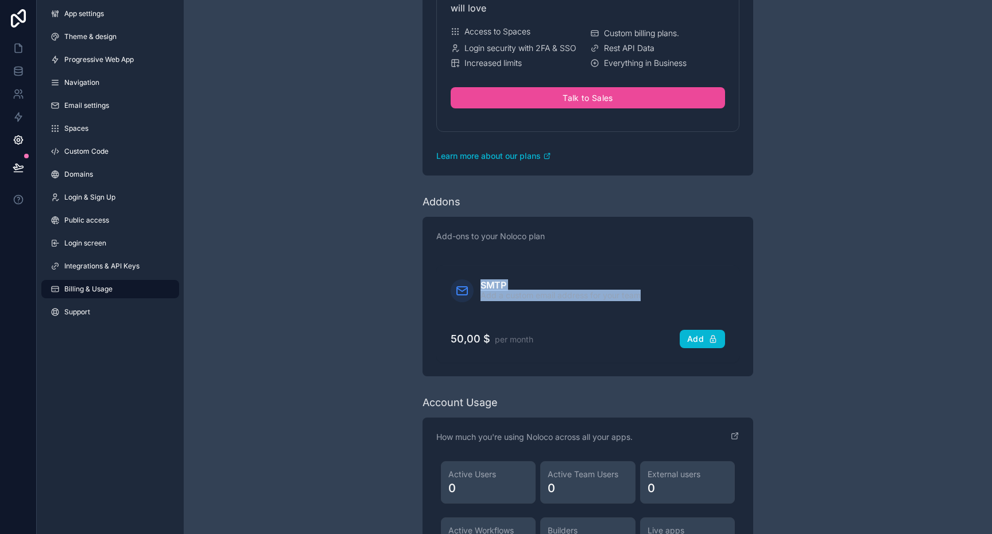
drag, startPoint x: 558, startPoint y: 317, endPoint x: 547, endPoint y: 259, distance: 58.4
click at [547, 262] on div "Add-ons to your Noloco plan SMTP Add a custom email address for your team 50,00…" at bounding box center [587, 297] width 331 height 160
click at [575, 260] on div "Add-ons to your Noloco plan SMTP Add a custom email address for your team 50,00…" at bounding box center [587, 297] width 331 height 160
drag, startPoint x: 575, startPoint y: 260, endPoint x: 582, endPoint y: 311, distance: 51.6
click at [582, 311] on div "Add-ons to your Noloco plan SMTP Add a custom email address for your team 50,00…" at bounding box center [587, 297] width 331 height 160
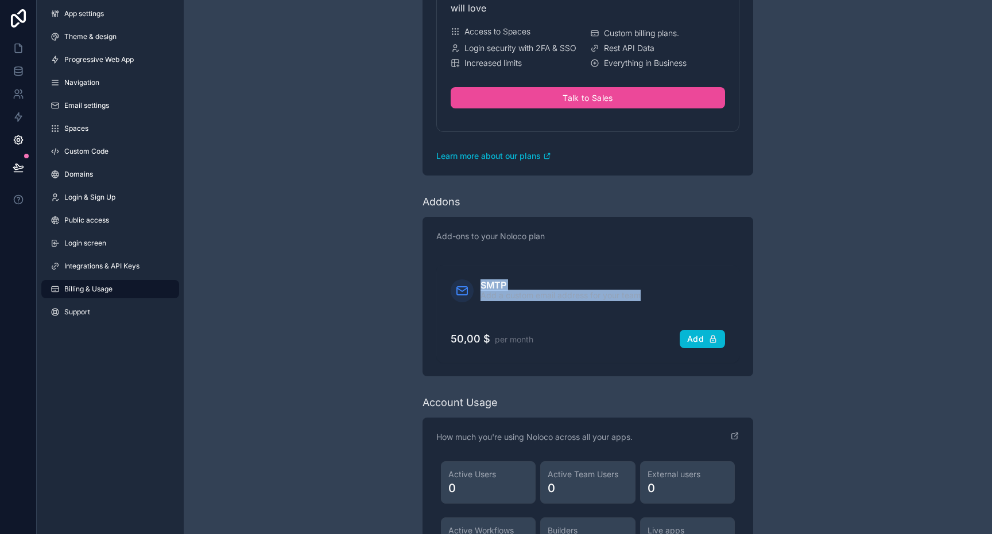
click at [582, 311] on div "SMTP Add a custom email address for your team" at bounding box center [588, 291] width 302 height 50
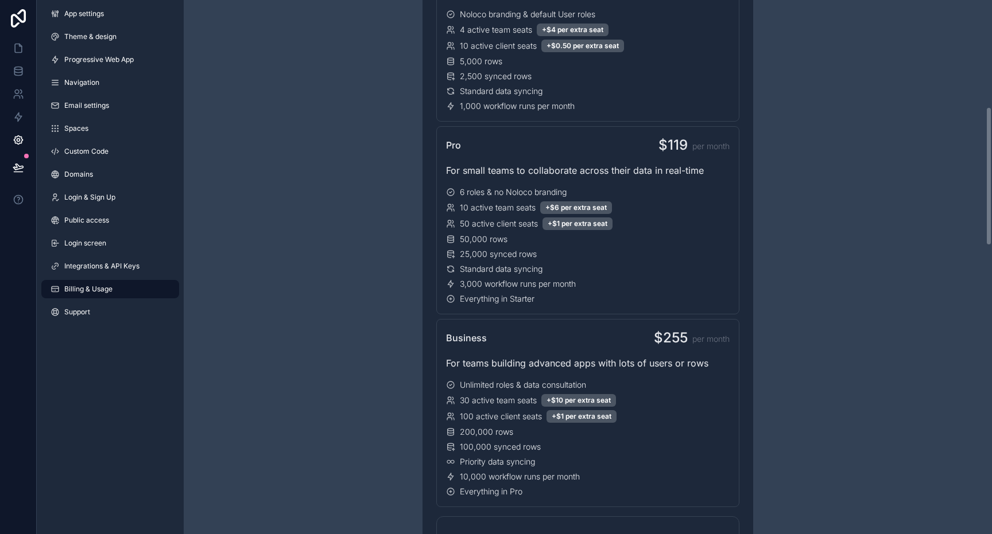
scroll to position [0, 0]
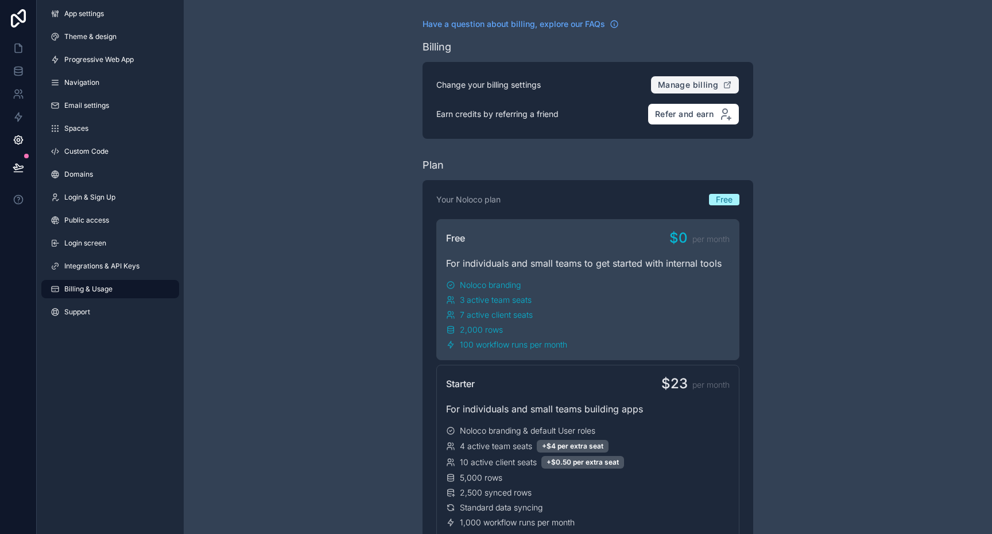
click at [701, 91] on button "Manage billing" at bounding box center [694, 85] width 89 height 18
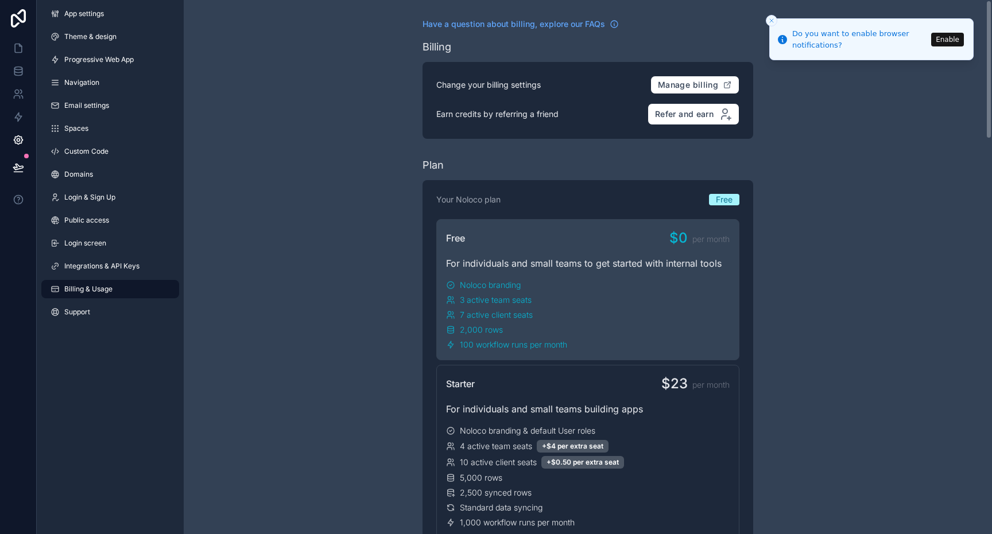
click at [768, 18] on icon "Close toast" at bounding box center [771, 20] width 7 height 7
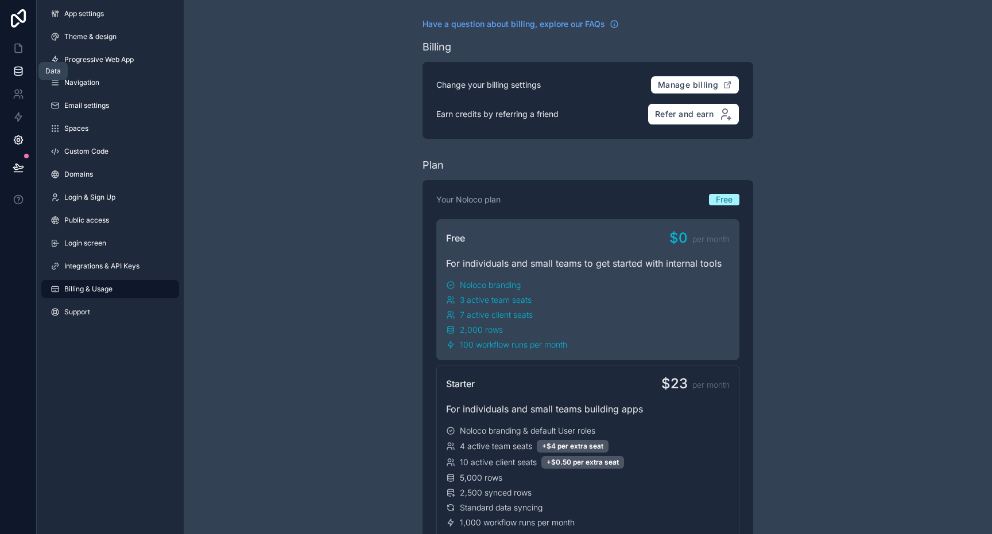
click at [21, 76] on icon at bounding box center [18, 70] width 11 height 11
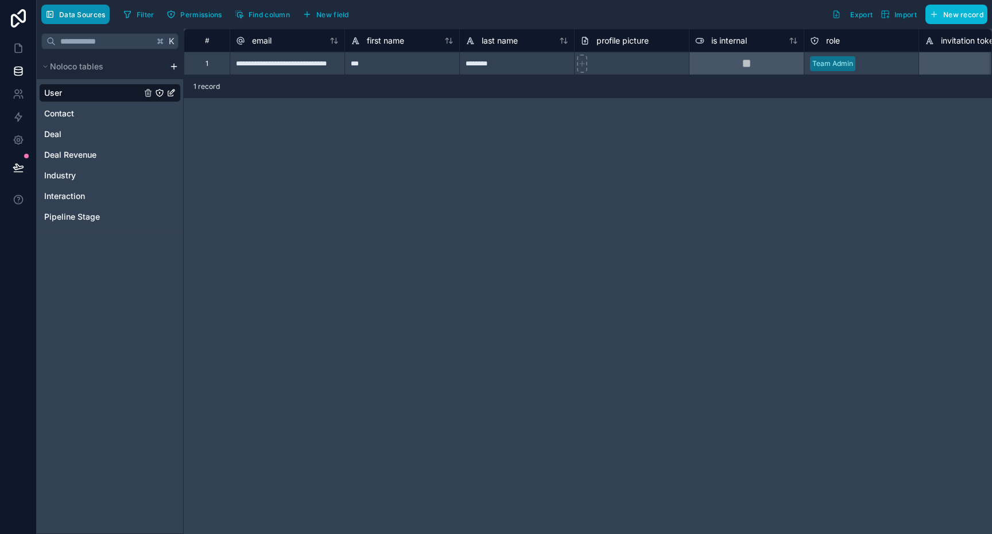
click at [99, 14] on span "Data Sources" at bounding box center [82, 14] width 46 height 9
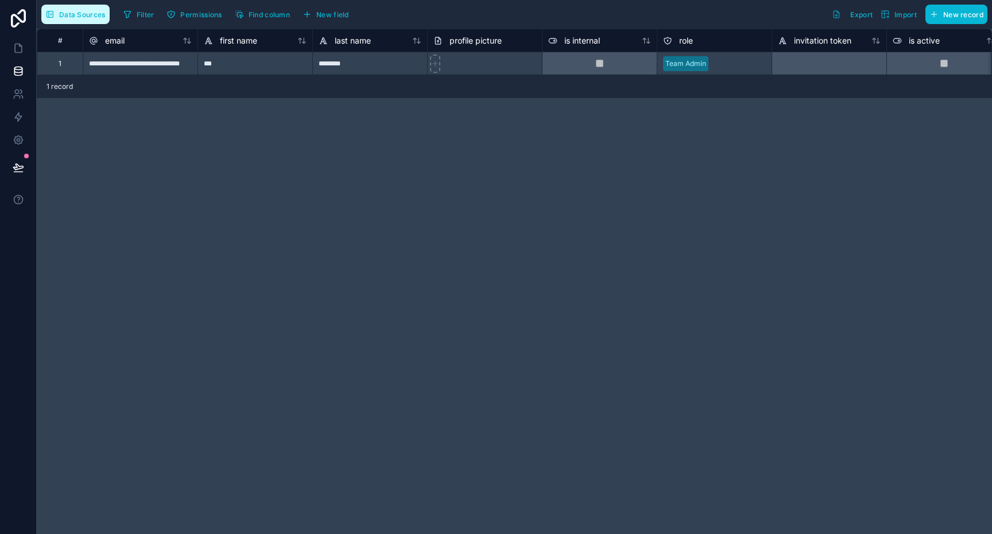
click at [99, 14] on span "Data Sources" at bounding box center [82, 14] width 46 height 9
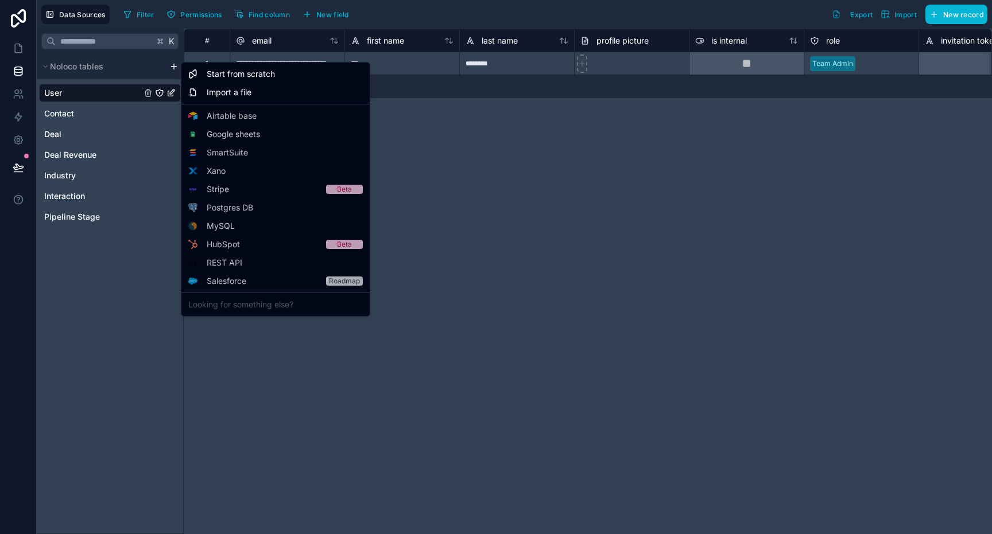
click at [172, 63] on html "**********" at bounding box center [496, 267] width 992 height 534
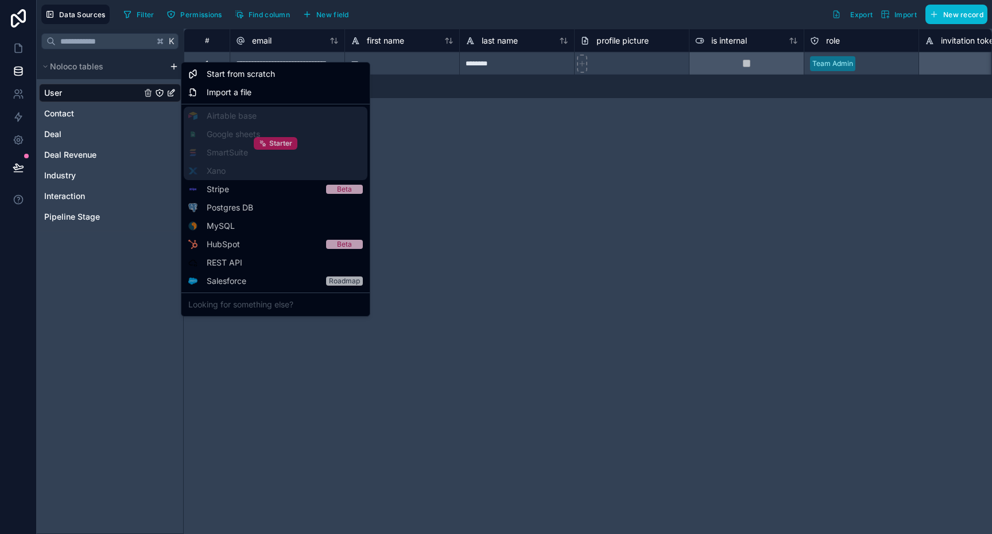
click at [276, 145] on span "Starter" at bounding box center [280, 143] width 23 height 9
click at [241, 126] on div "Starter" at bounding box center [276, 143] width 184 height 73
click at [265, 142] on icon at bounding box center [263, 143] width 8 height 8
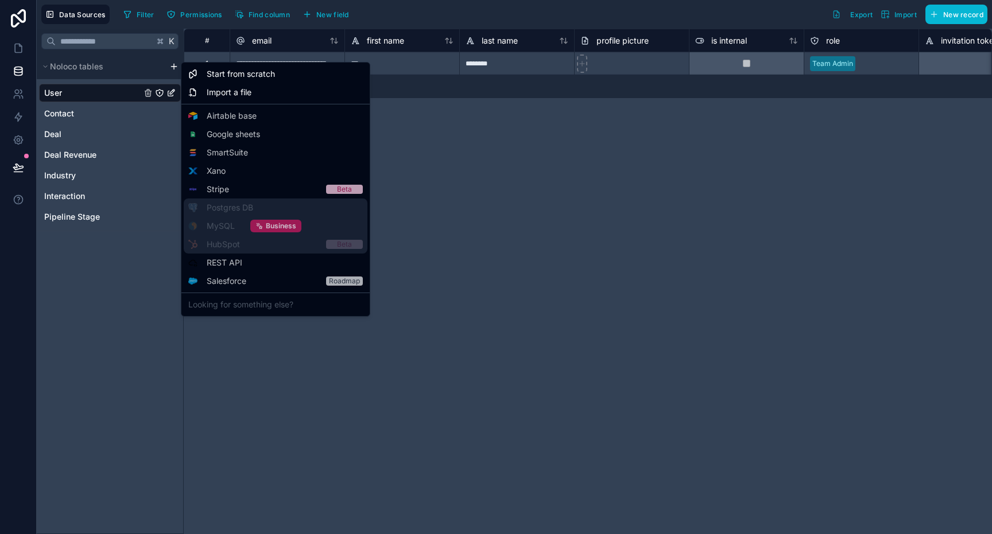
click at [278, 227] on span "Business" at bounding box center [281, 225] width 30 height 9
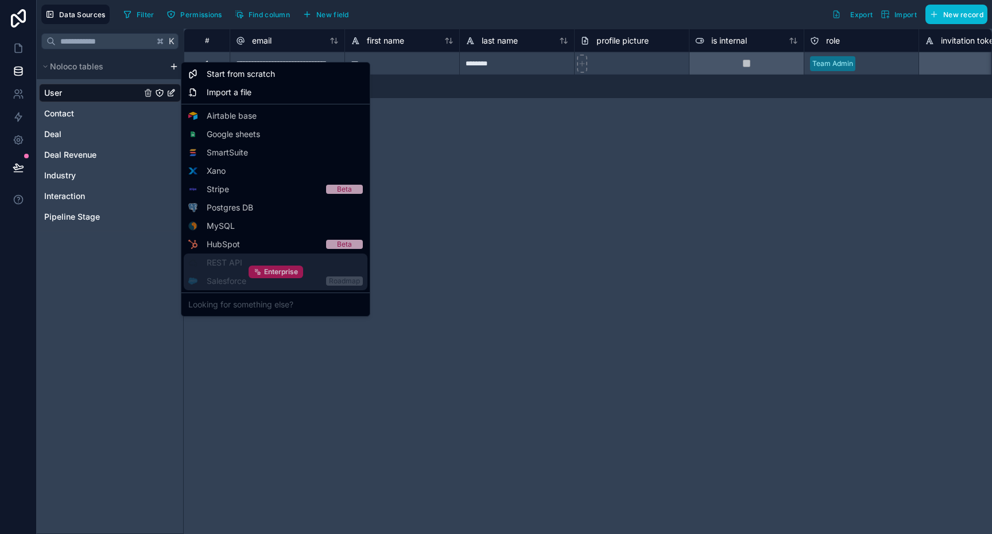
click at [283, 273] on span "Enterprise" at bounding box center [281, 271] width 34 height 9
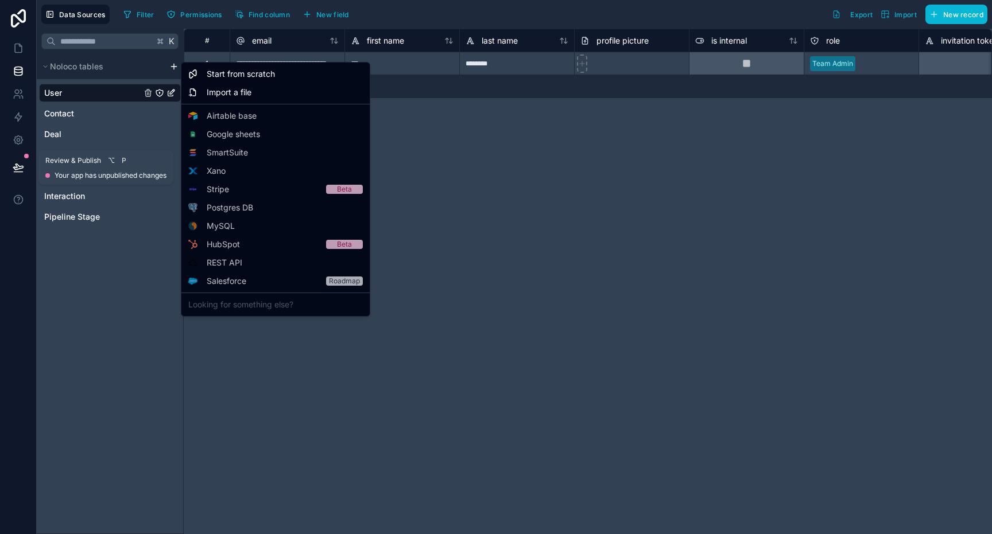
click at [13, 164] on html "**********" at bounding box center [496, 267] width 992 height 534
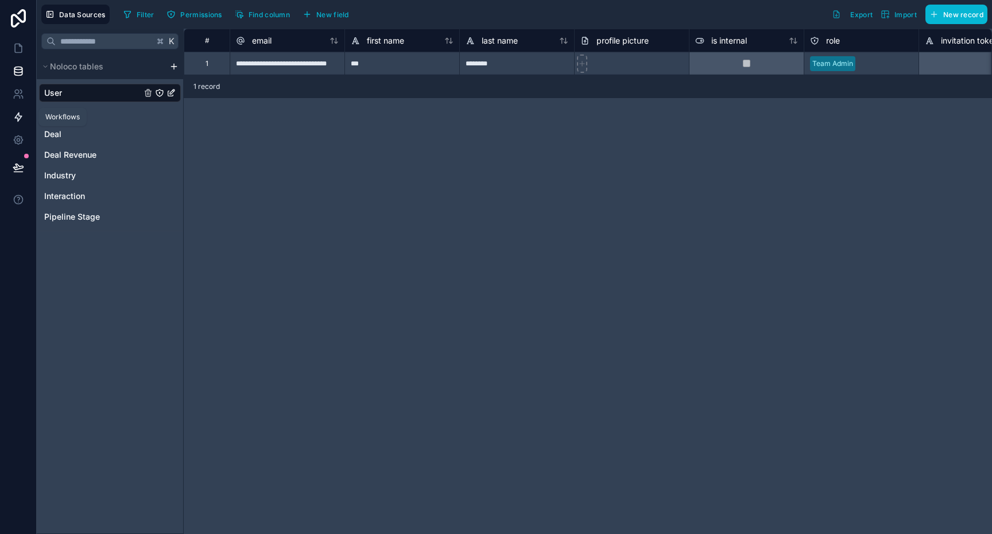
click at [13, 110] on link at bounding box center [18, 117] width 36 height 23
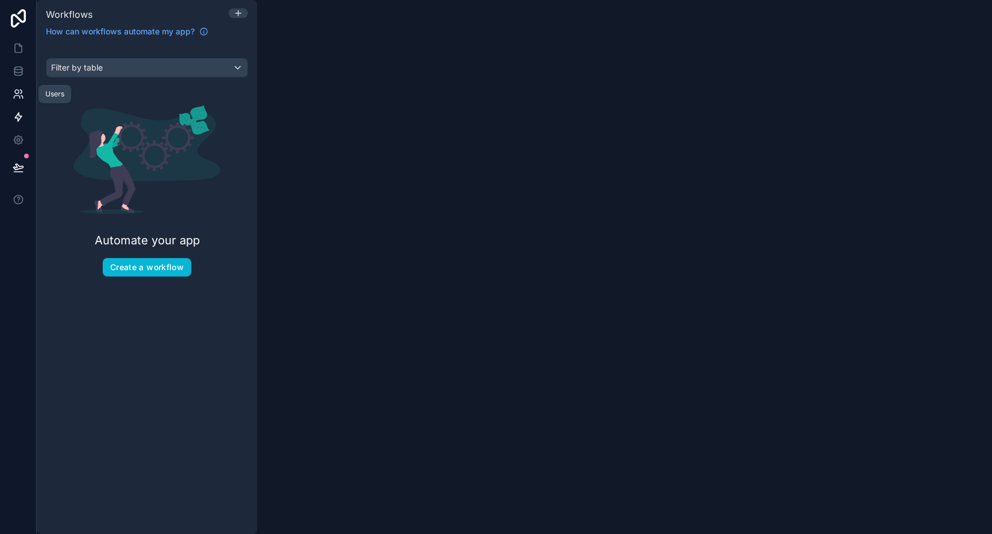
click at [15, 90] on icon at bounding box center [17, 92] width 4 height 4
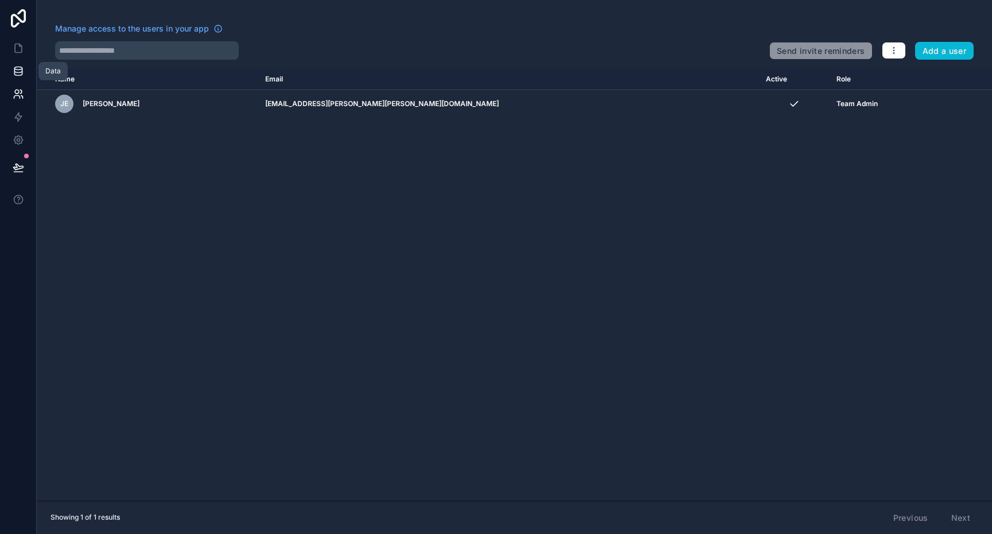
click at [15, 65] on link at bounding box center [18, 71] width 36 height 23
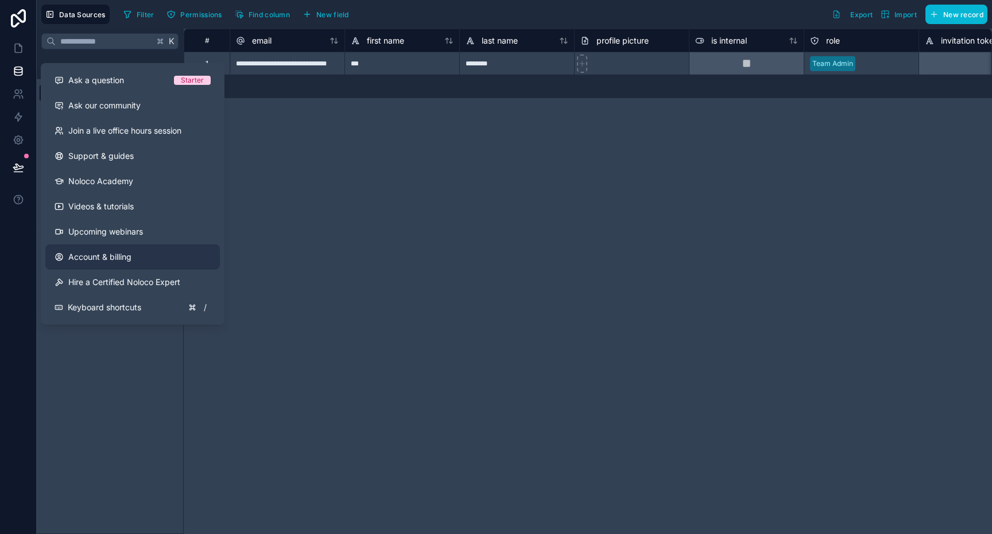
click at [91, 261] on span "Account & billing" at bounding box center [99, 256] width 63 height 11
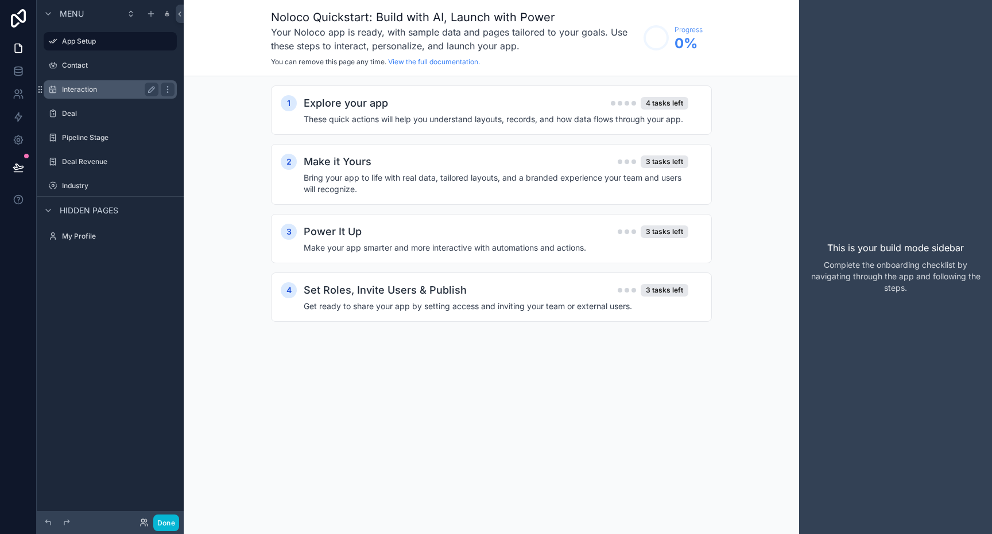
click at [79, 91] on label "Interaction" at bounding box center [108, 89] width 92 height 9
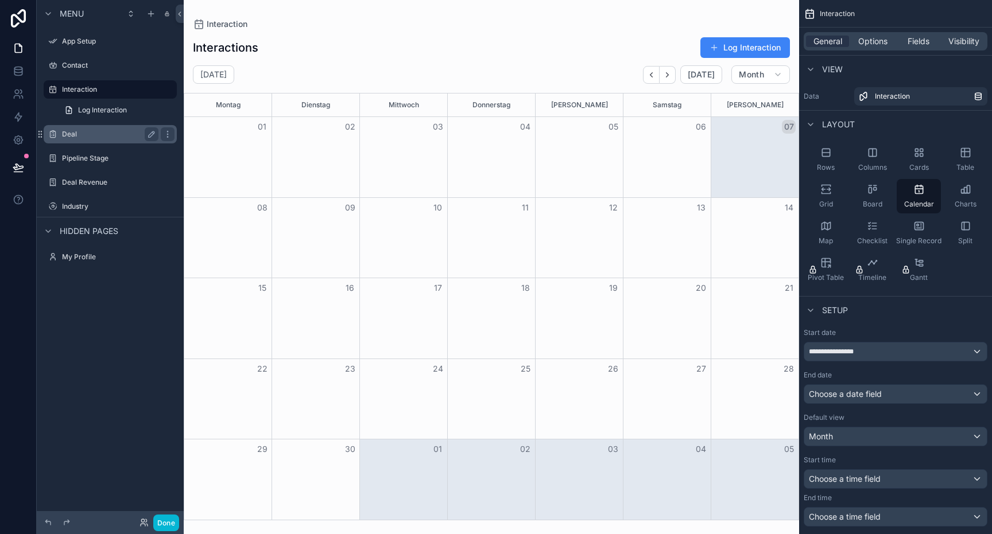
click at [84, 133] on label "Deal" at bounding box center [108, 134] width 92 height 9
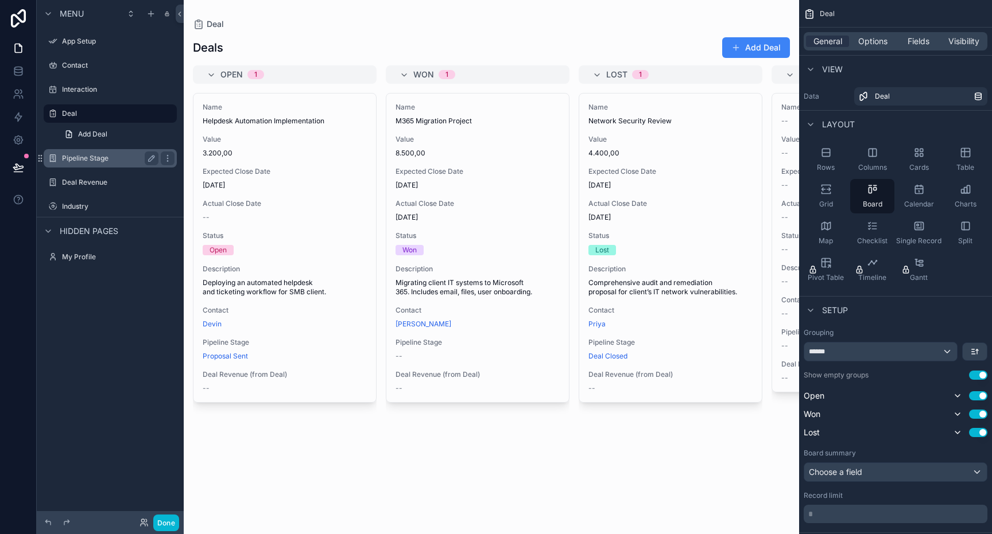
click at [95, 152] on div "Pipeline Stage" at bounding box center [110, 158] width 96 height 14
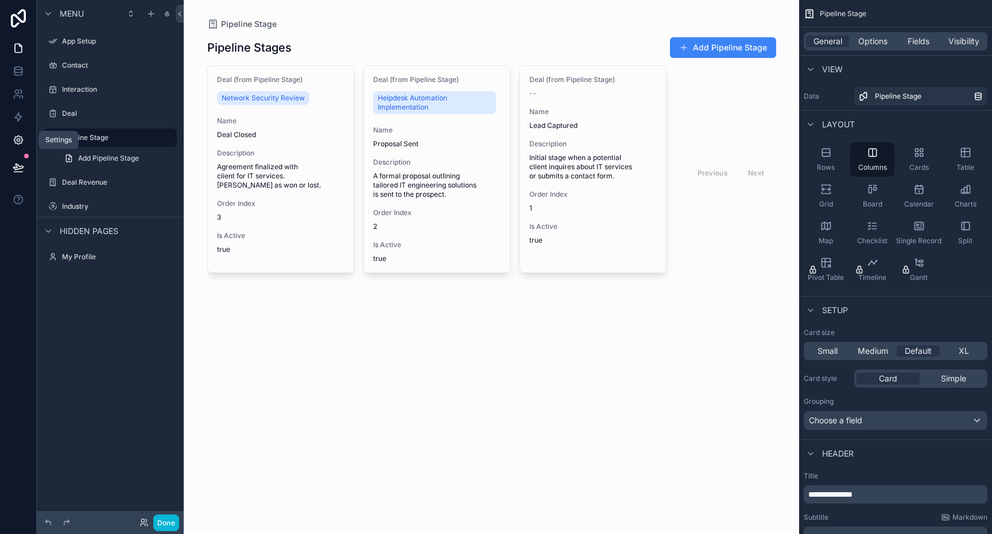
click at [20, 141] on icon at bounding box center [18, 139] width 11 height 11
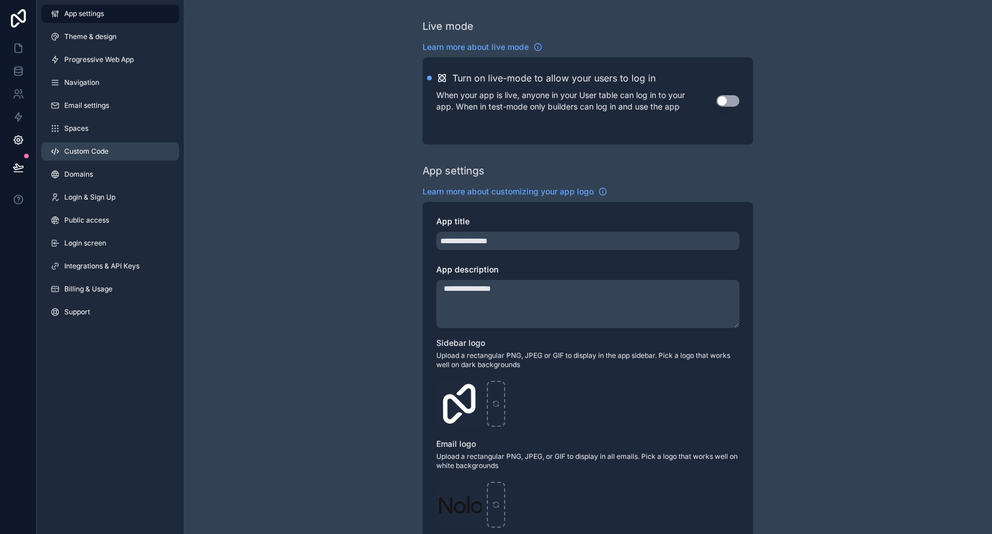
click at [64, 148] on span "Custom Code" at bounding box center [86, 151] width 44 height 9
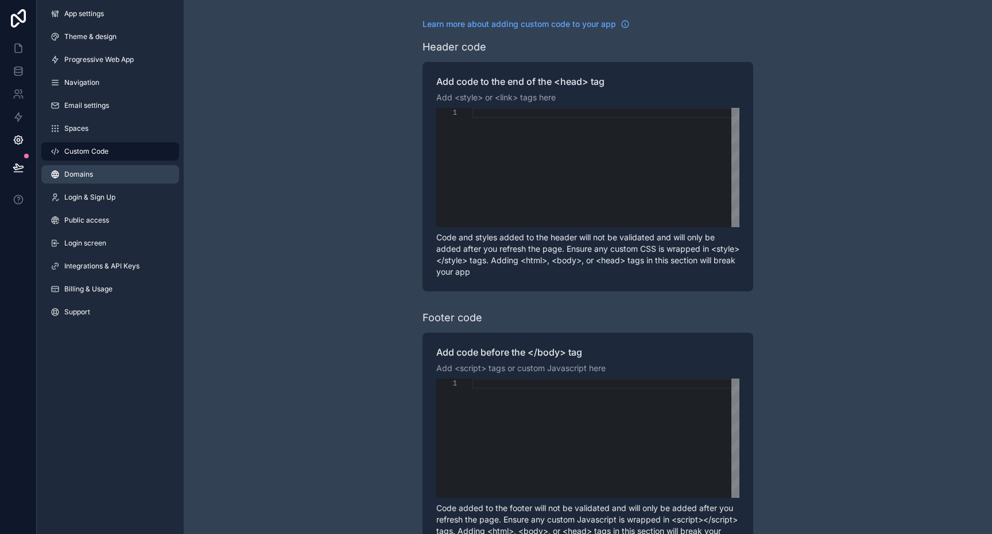
click at [77, 174] on span "Domains" at bounding box center [78, 174] width 29 height 9
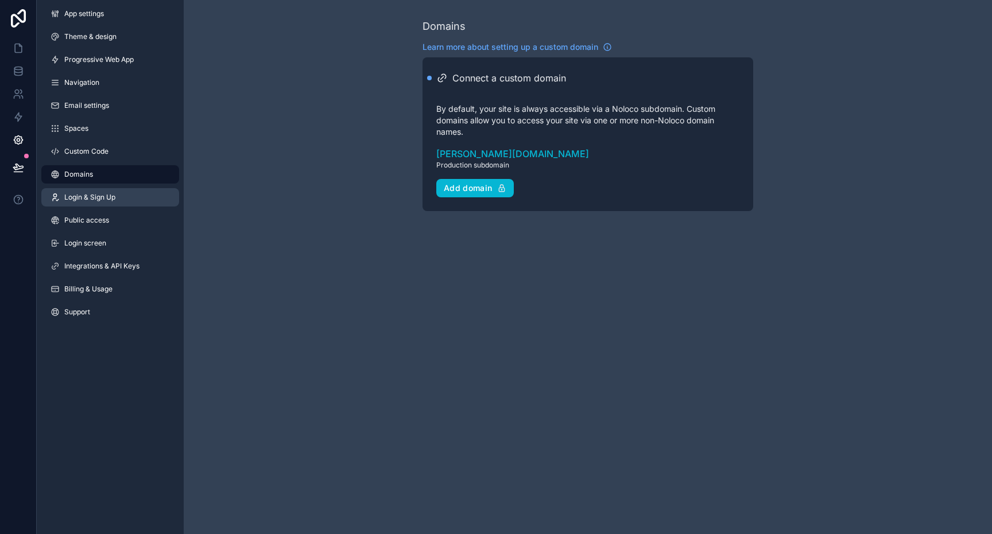
click at [80, 196] on span "Login & Sign Up" at bounding box center [89, 197] width 51 height 9
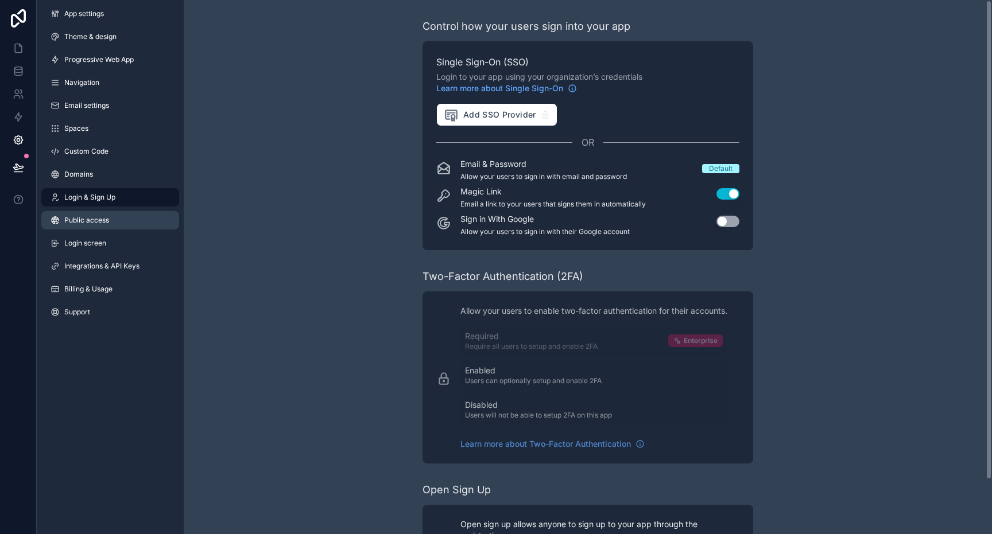
click at [110, 228] on link "Public access" at bounding box center [110, 220] width 138 height 18
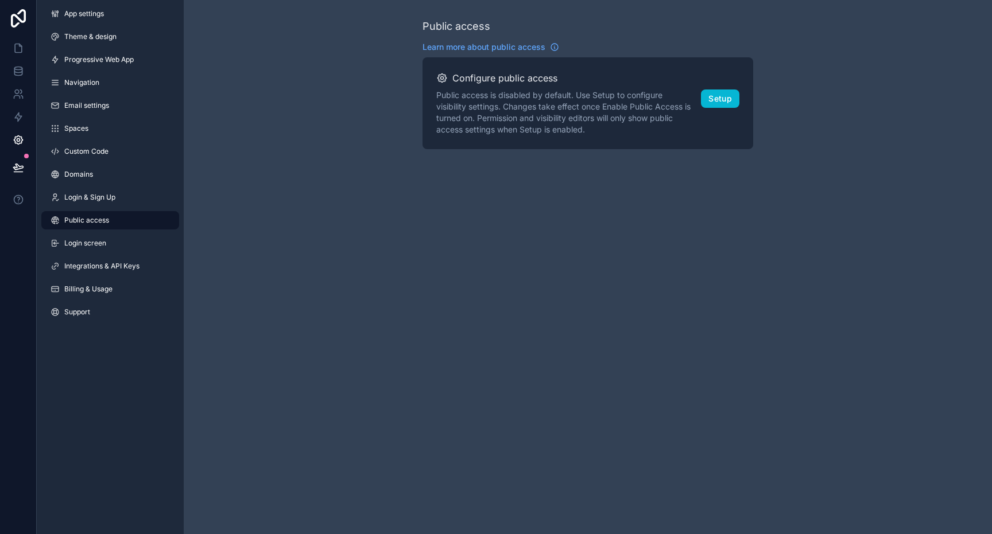
click at [100, 254] on div "App settings Theme & design Progressive Web App Navigation Email settings Space…" at bounding box center [110, 165] width 147 height 331
click at [101, 250] on link "Login screen" at bounding box center [110, 243] width 138 height 18
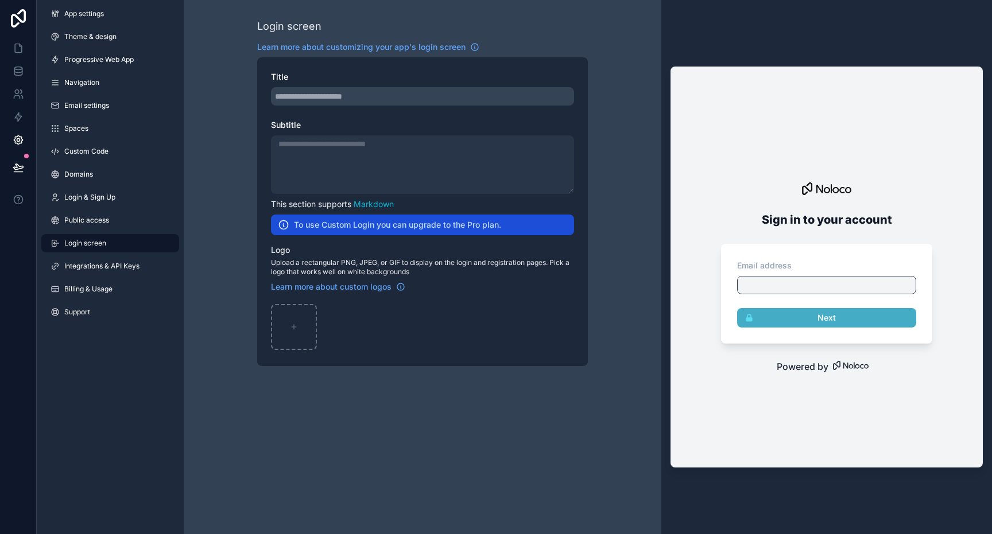
click at [361, 95] on div "scrollable content" at bounding box center [422, 96] width 303 height 18
click at [324, 95] on div "scrollable content" at bounding box center [422, 96] width 303 height 18
click at [418, 48] on span "Learn more about customizing your app's login screen" at bounding box center [361, 46] width 208 height 11
click at [386, 218] on div "To use Custom Login you can upgrade to the Pro plan." at bounding box center [422, 225] width 303 height 21
click at [375, 159] on div "scrollable content" at bounding box center [422, 164] width 303 height 59
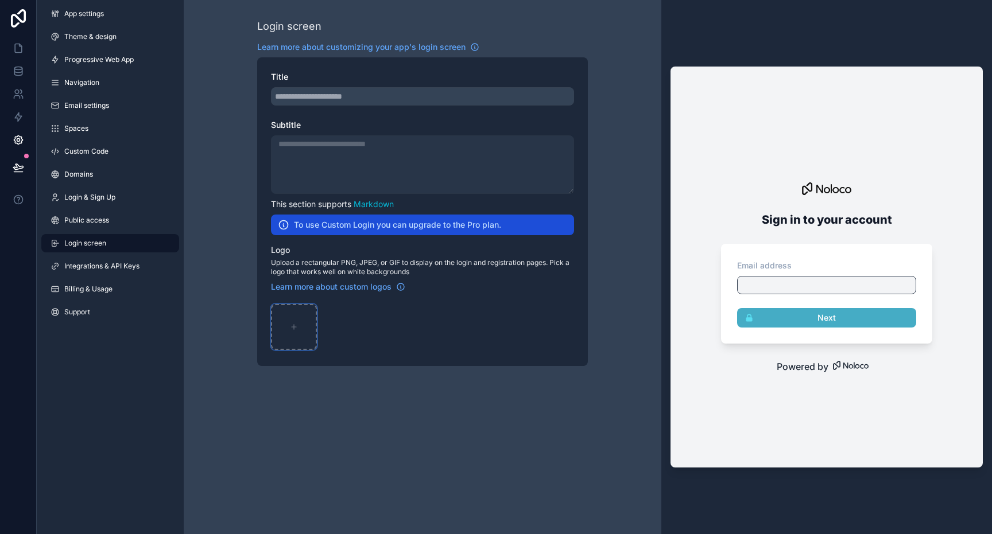
click at [289, 328] on div "scrollable content" at bounding box center [294, 327] width 46 height 46
click at [106, 264] on span "Integrations & API Keys" at bounding box center [101, 266] width 75 height 9
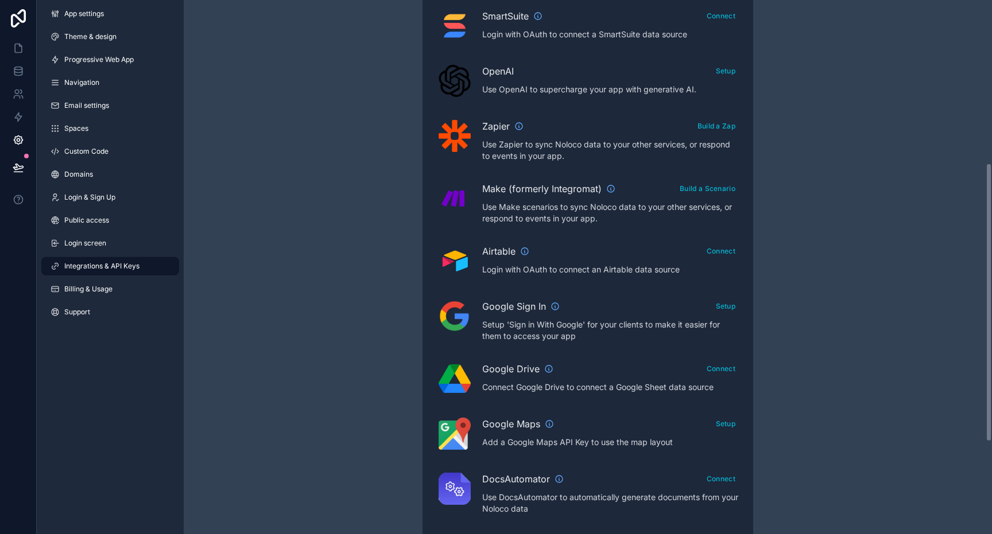
scroll to position [312, 0]
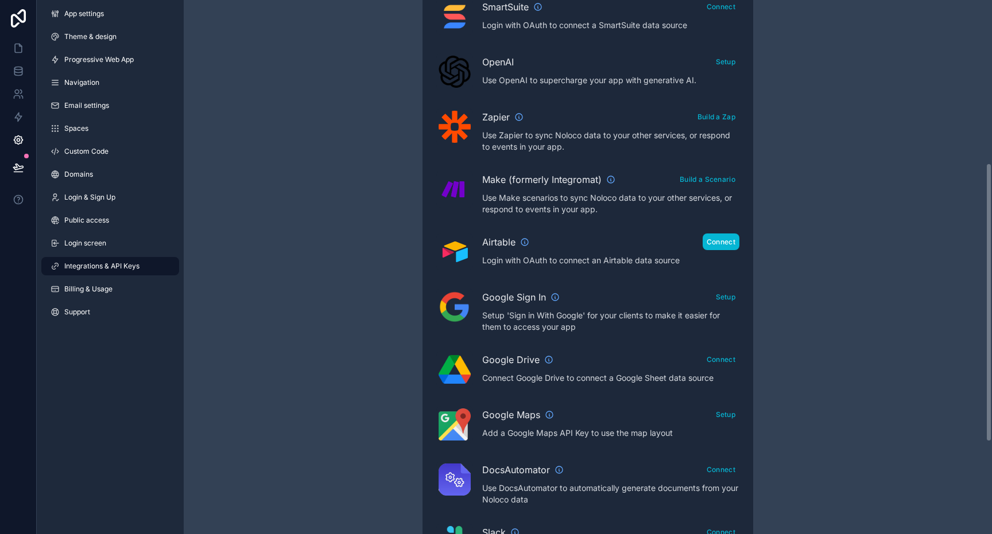
click at [716, 242] on button "Connect" at bounding box center [720, 242] width 37 height 17
click at [355, 273] on div "Integrations & API Keys Learn more about your API keys Your API keys allow you …" at bounding box center [588, 199] width 808 height 1023
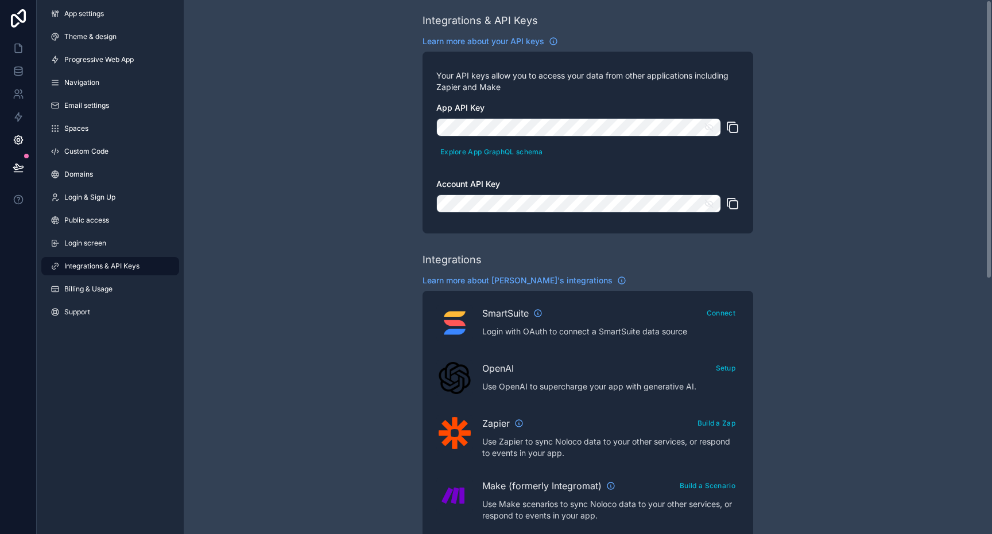
scroll to position [0, 0]
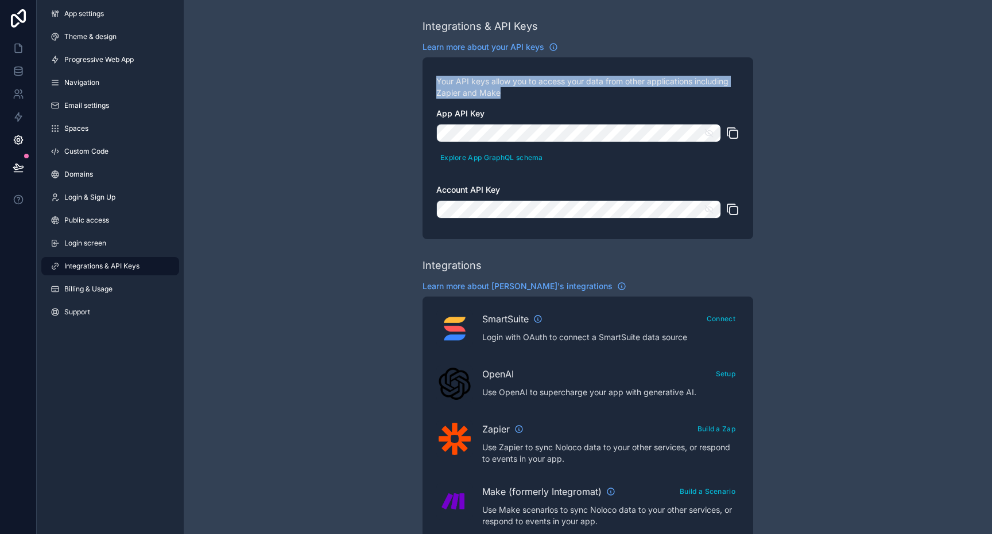
drag, startPoint x: 510, startPoint y: 89, endPoint x: 423, endPoint y: 76, distance: 87.6
click at [427, 76] on div "Your API keys allow you to access your data from other applications including Z…" at bounding box center [587, 148] width 331 height 182
click at [423, 76] on div "Your API keys allow you to access your data from other applications including Z…" at bounding box center [587, 148] width 331 height 182
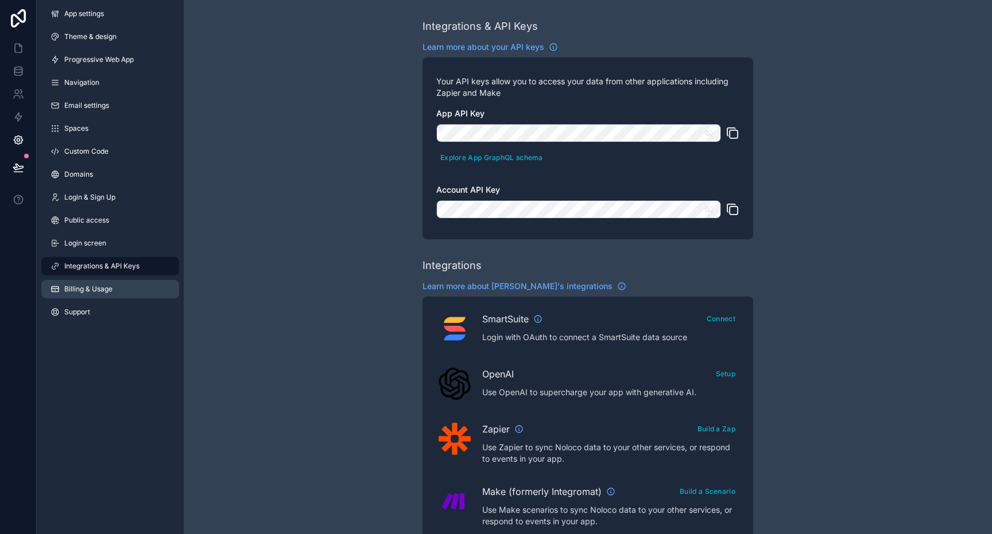
click at [103, 293] on span "Billing & Usage" at bounding box center [88, 289] width 48 height 9
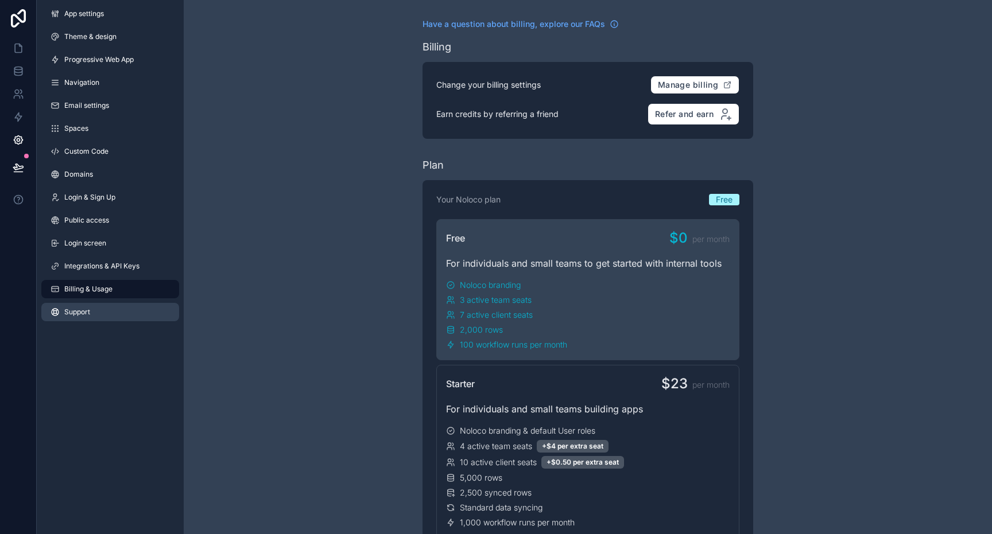
click at [77, 314] on span "Support" at bounding box center [77, 312] width 26 height 9
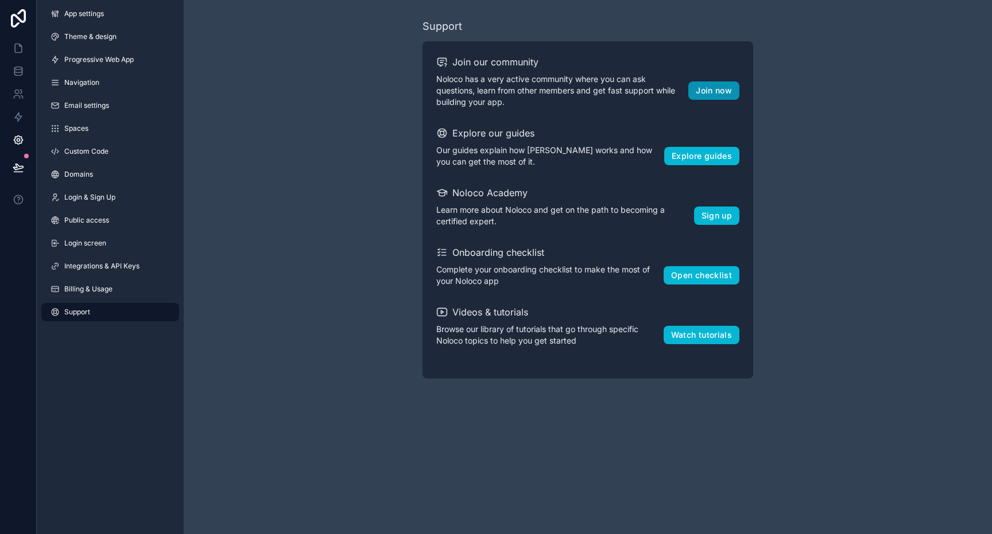
click at [705, 94] on button "Join now" at bounding box center [713, 90] width 51 height 18
click at [106, 270] on span "Integrations & API Keys" at bounding box center [101, 266] width 75 height 9
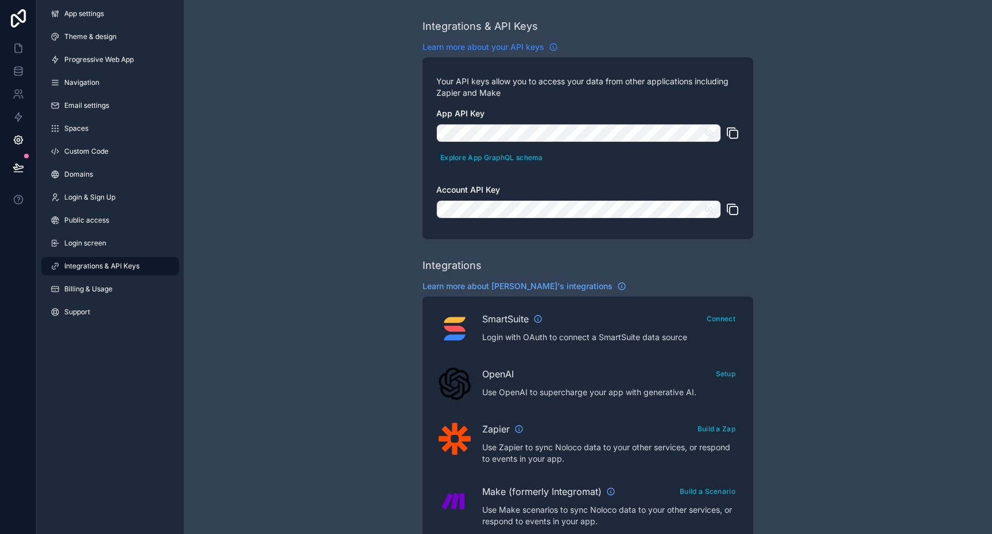
click at [471, 49] on span "Learn more about your API keys" at bounding box center [483, 46] width 122 height 11
click at [471, 166] on div "App API Key Explore App GraphQL schema Account API Key" at bounding box center [587, 167] width 303 height 118
click at [473, 161] on button "Explore App GraphQL schema" at bounding box center [491, 157] width 111 height 17
click at [22, 72] on icon at bounding box center [17, 73] width 7 height 5
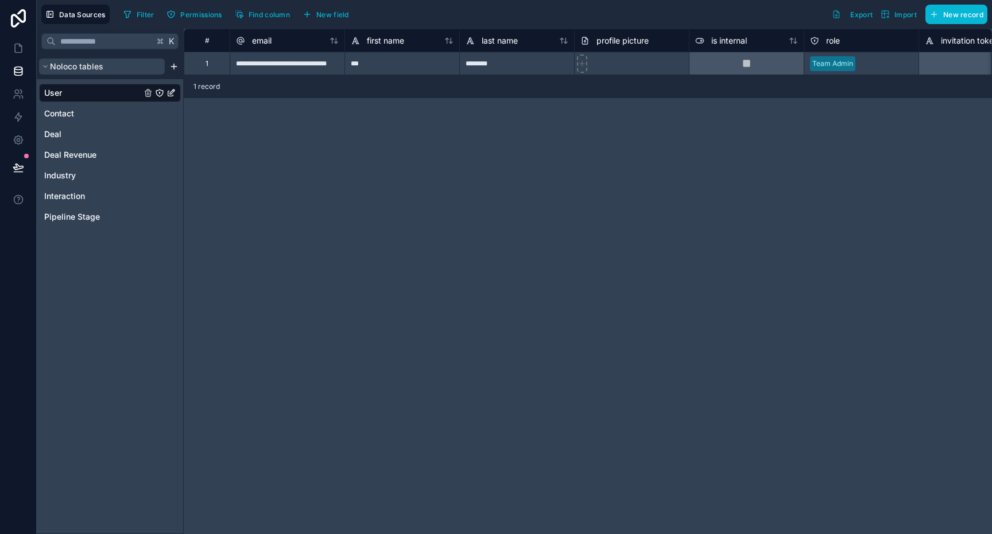
click at [92, 74] on button "Noloco tables" at bounding box center [102, 67] width 126 height 16
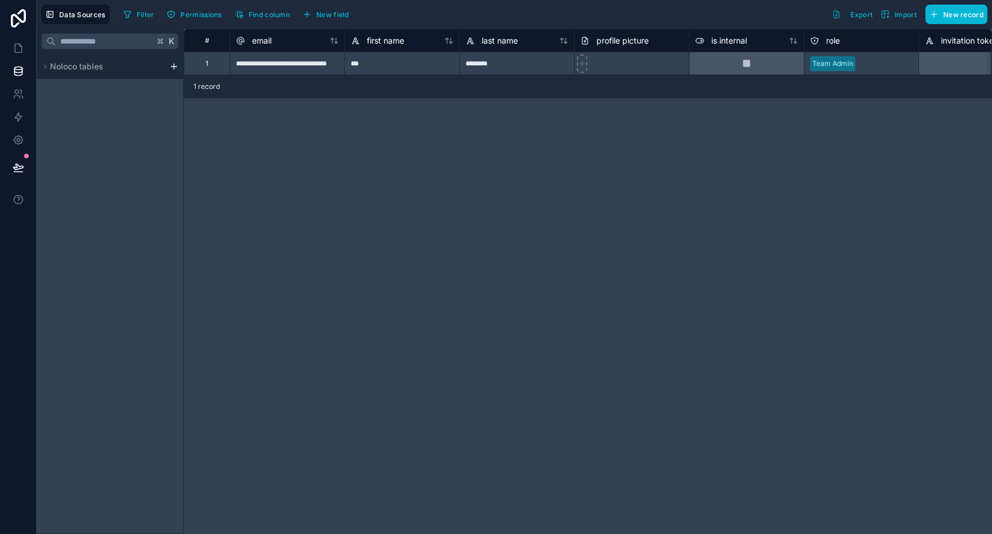
click at [76, 75] on div "Noloco tables" at bounding box center [110, 66] width 146 height 25
click at [17, 45] on icon at bounding box center [18, 47] width 11 height 11
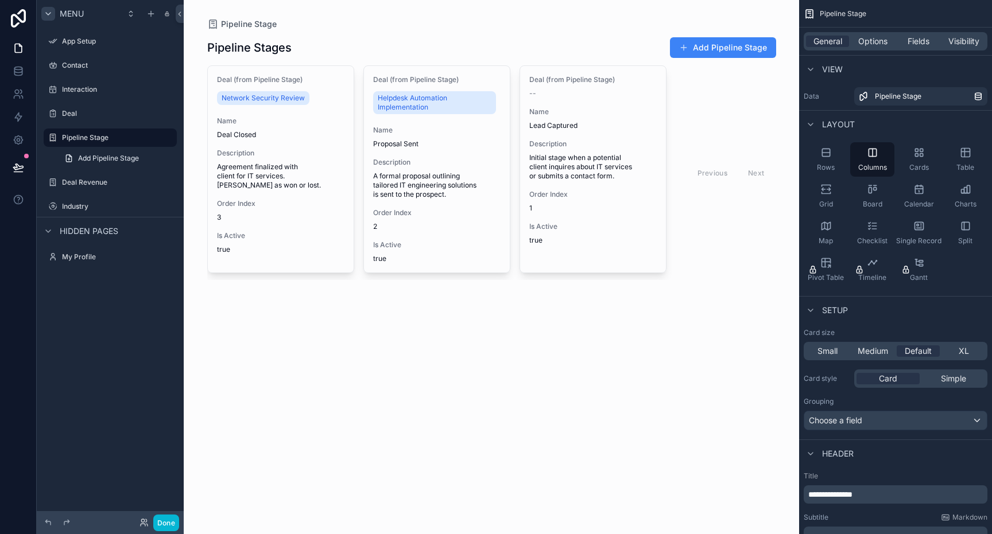
click at [48, 14] on icon "scrollable content" at bounding box center [48, 13] width 9 height 9
click at [20, 46] on icon at bounding box center [20, 45] width 2 height 2
click at [98, 183] on label "Deal Revenue" at bounding box center [108, 182] width 92 height 9
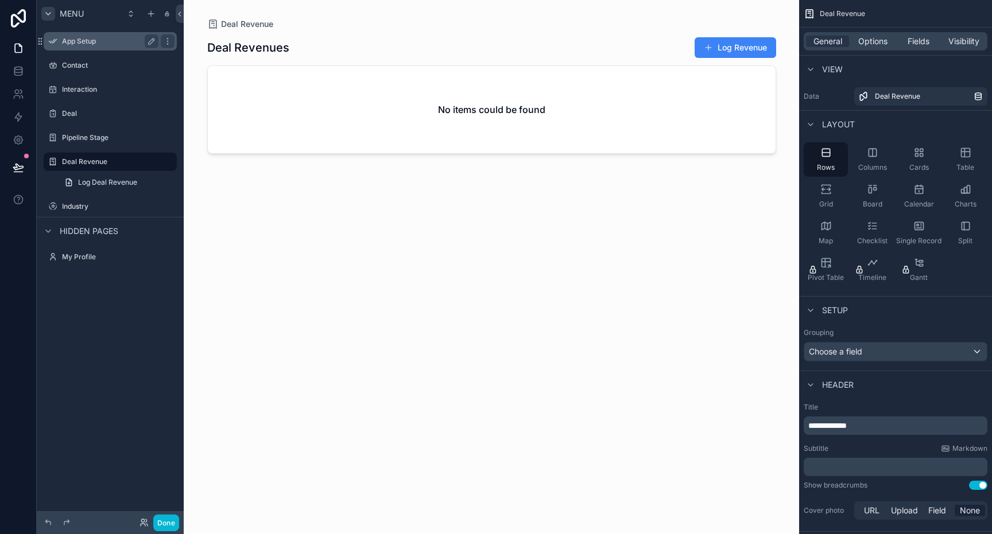
click at [104, 39] on label "App Setup" at bounding box center [108, 41] width 92 height 9
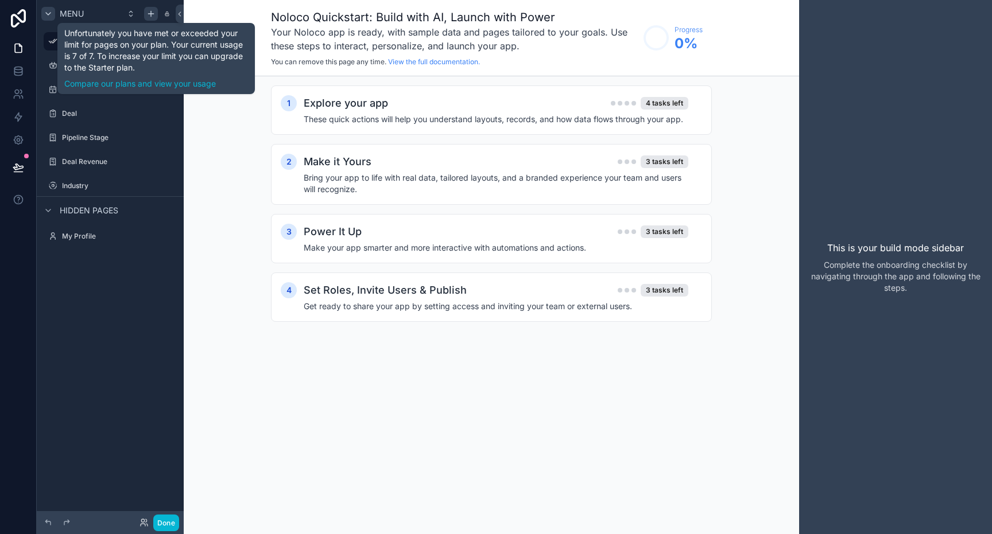
click at [154, 11] on icon "scrollable content" at bounding box center [150, 13] width 9 height 9
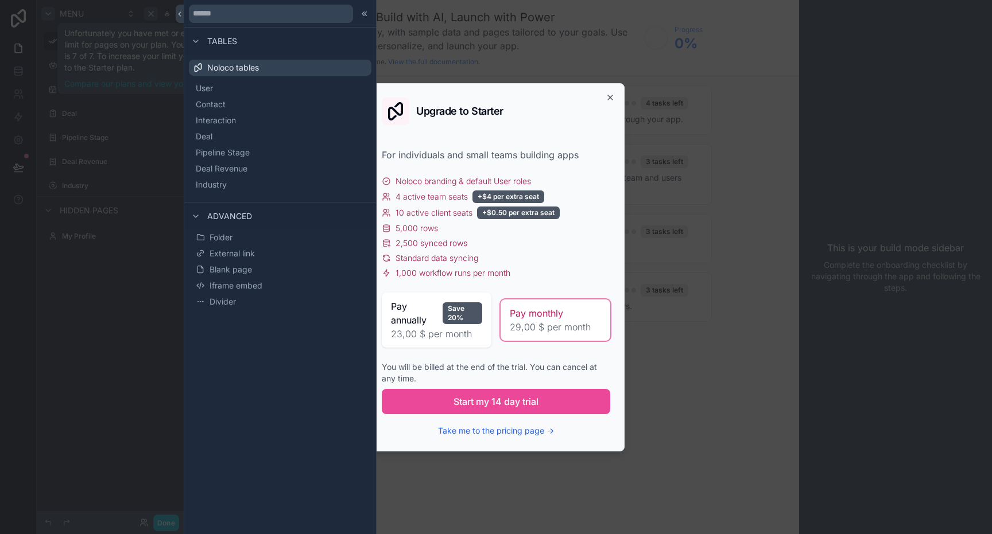
click at [604, 99] on div "Upgrade to Starter" at bounding box center [496, 112] width 228 height 28
click at [611, 97] on icon "button" at bounding box center [609, 97] width 9 height 9
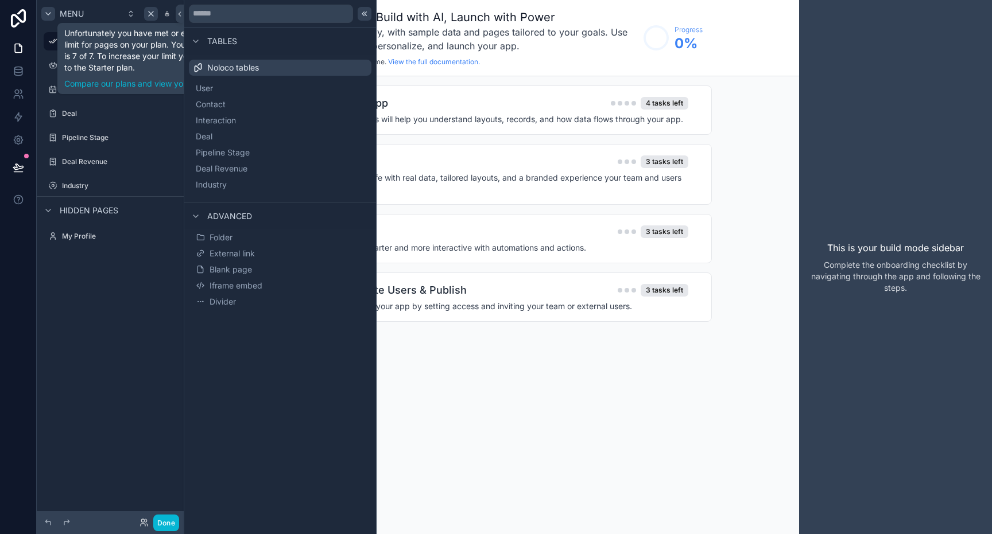
click at [365, 12] on icon at bounding box center [365, 13] width 2 height 4
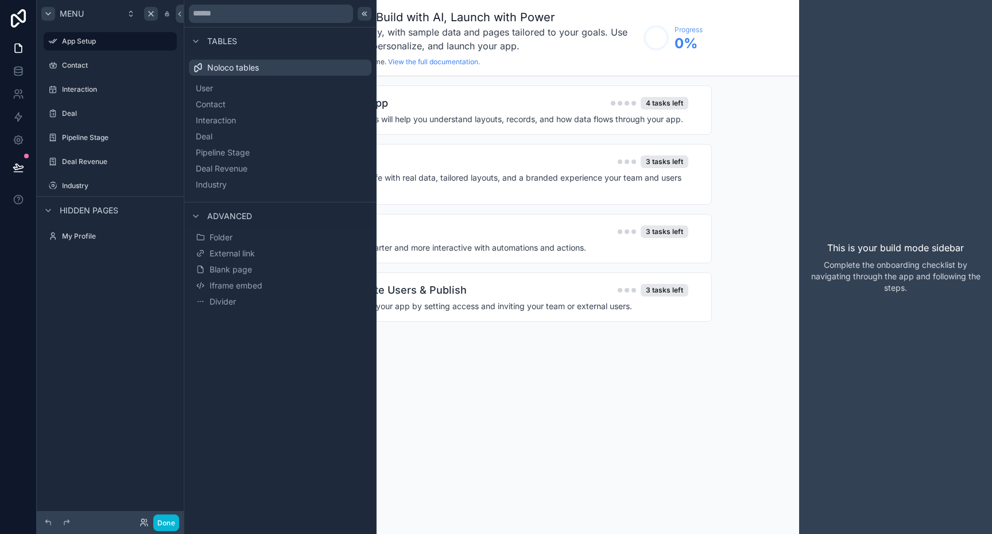
click at [366, 12] on icon at bounding box center [364, 13] width 9 height 9
click at [180, 16] on icon at bounding box center [180, 14] width 8 height 9
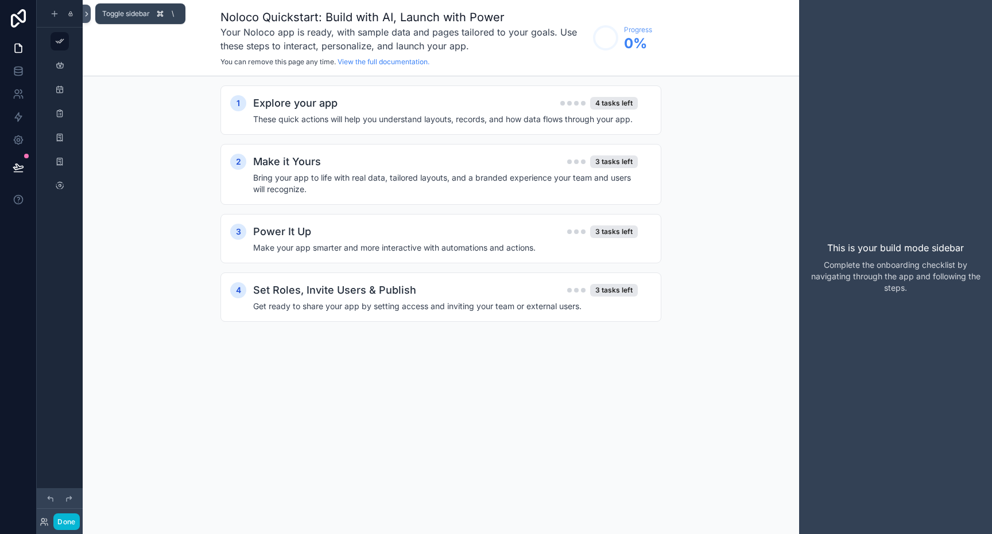
click at [85, 15] on icon at bounding box center [87, 14] width 8 height 9
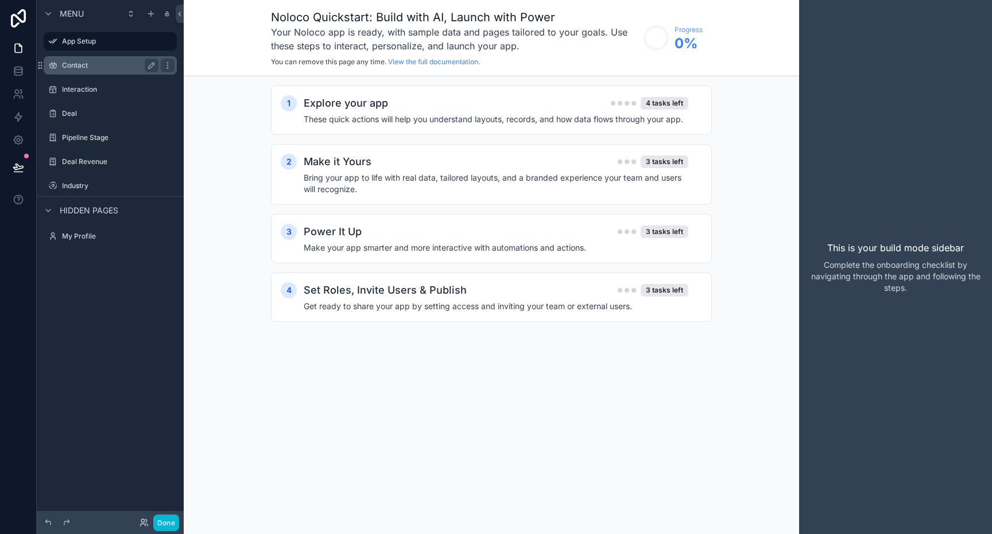
click at [75, 62] on label "Contact" at bounding box center [108, 65] width 92 height 9
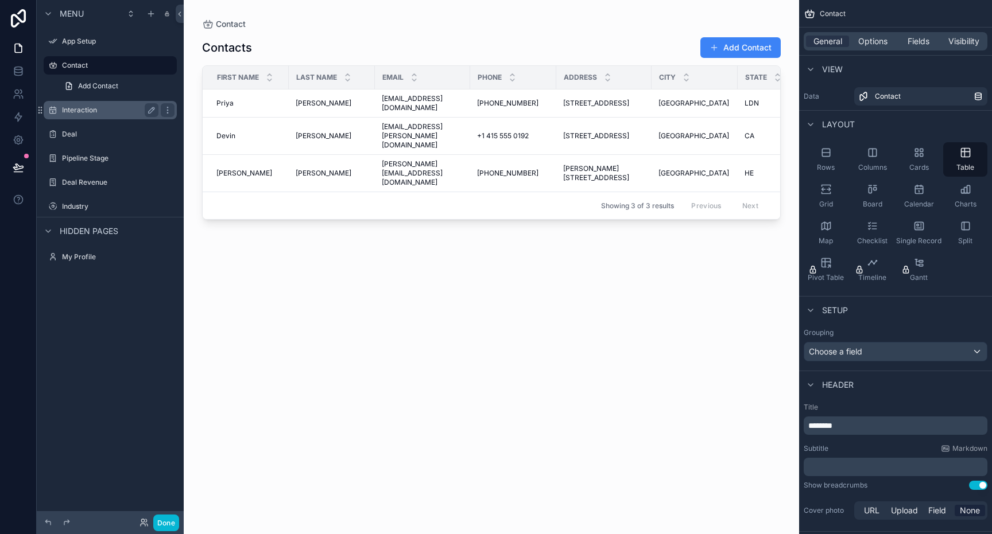
click at [87, 105] on div "Interaction" at bounding box center [110, 110] width 96 height 14
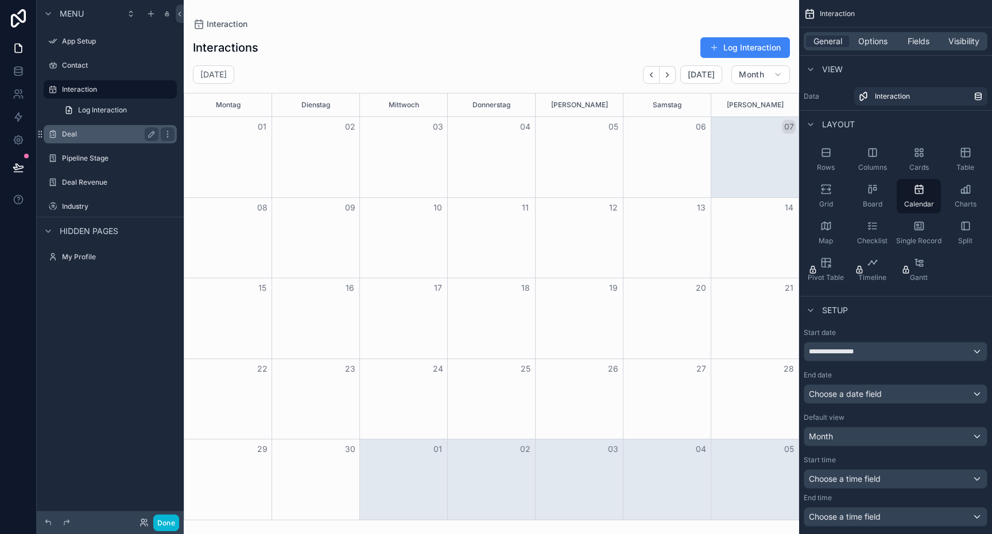
click at [80, 137] on label "Deal" at bounding box center [108, 134] width 92 height 9
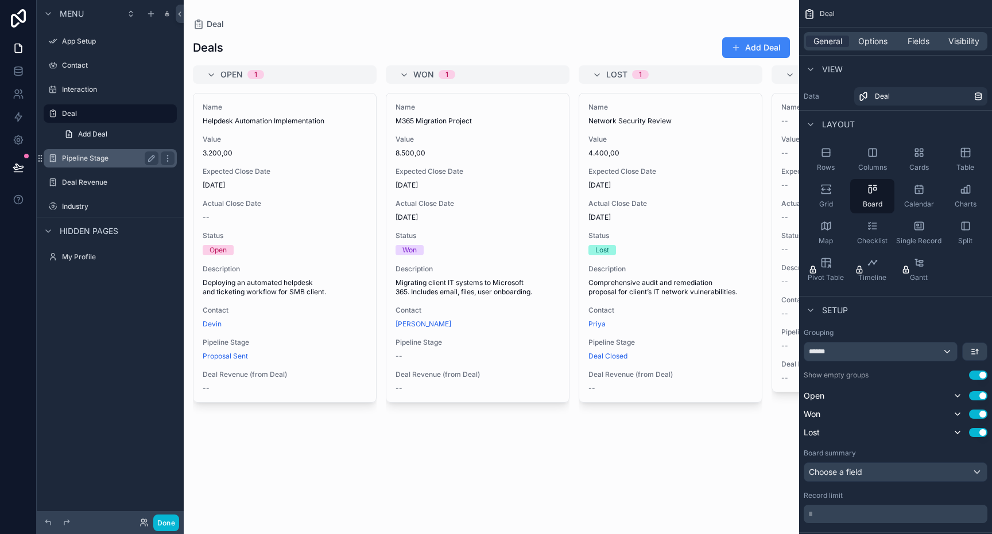
click at [81, 150] on div "Pipeline Stage" at bounding box center [110, 158] width 129 height 18
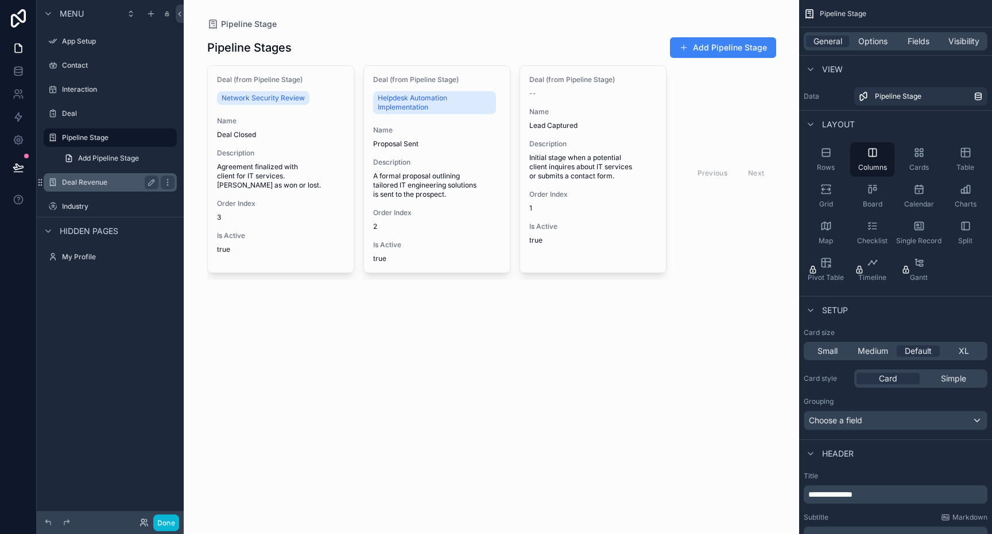
click at [78, 183] on label "Deal Revenue" at bounding box center [108, 182] width 92 height 9
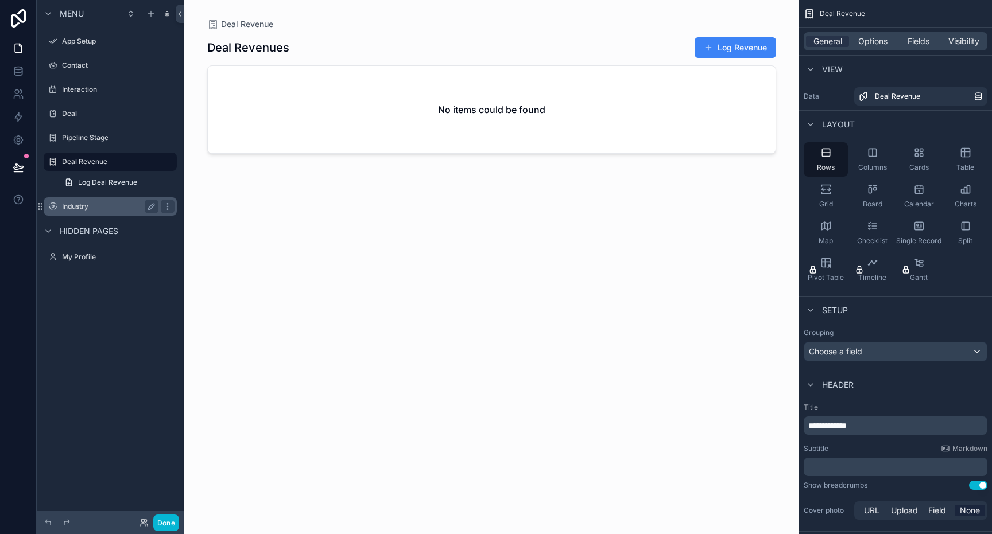
click at [77, 212] on div "Industry" at bounding box center [110, 207] width 96 height 14
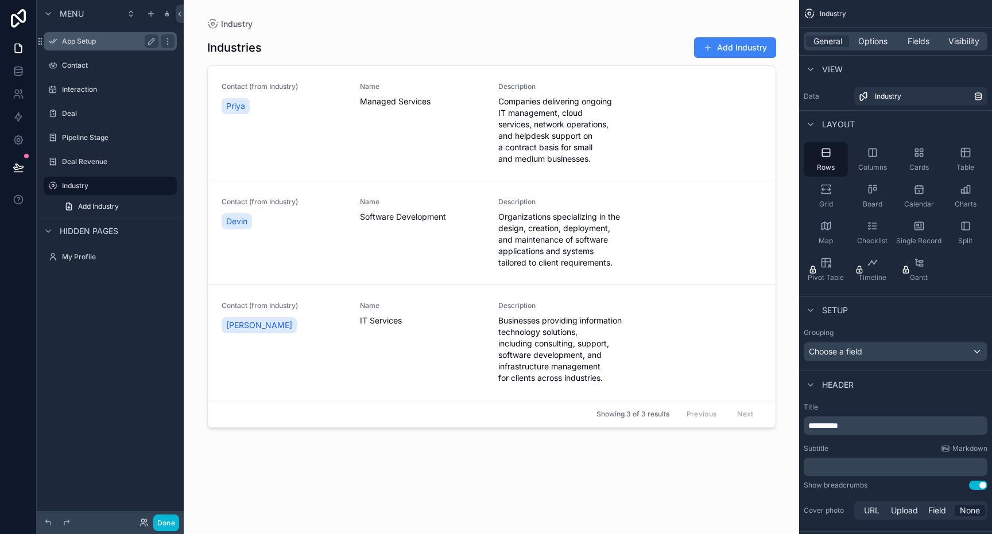
click at [62, 40] on label "App Setup" at bounding box center [108, 41] width 92 height 9
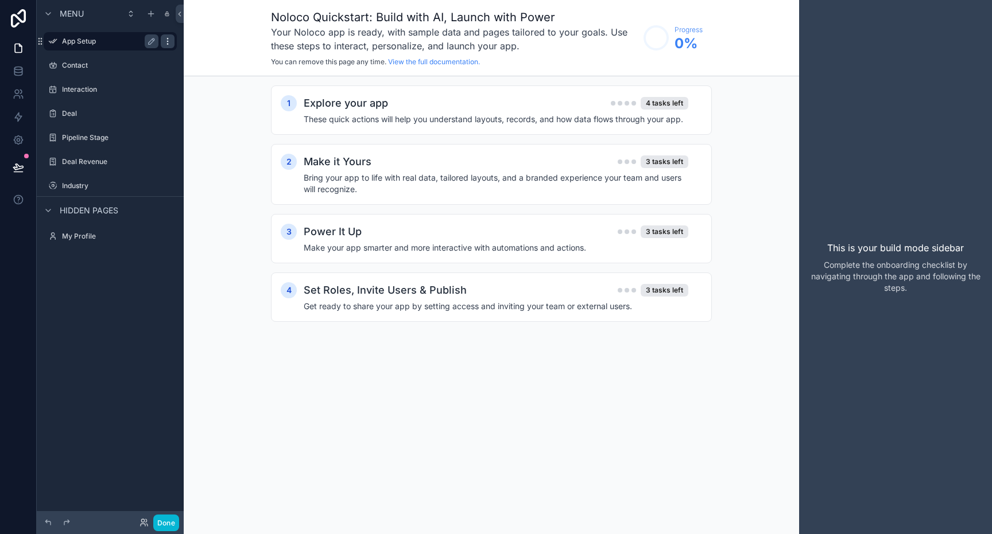
click at [169, 41] on icon "scrollable content" at bounding box center [167, 41] width 9 height 9
click at [52, 10] on div "scrollable content" at bounding box center [48, 14] width 14 height 14
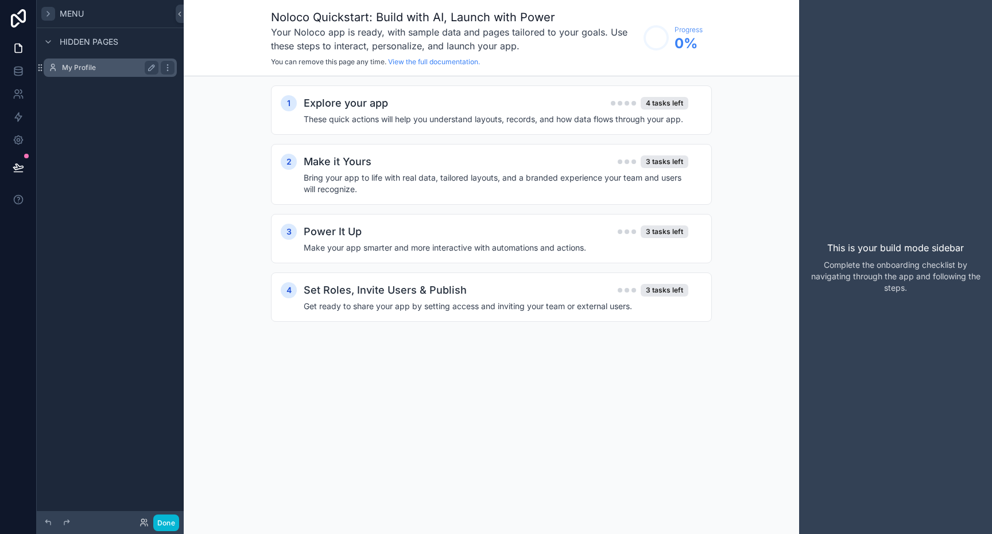
click at [62, 70] on label "My Profile" at bounding box center [108, 67] width 92 height 9
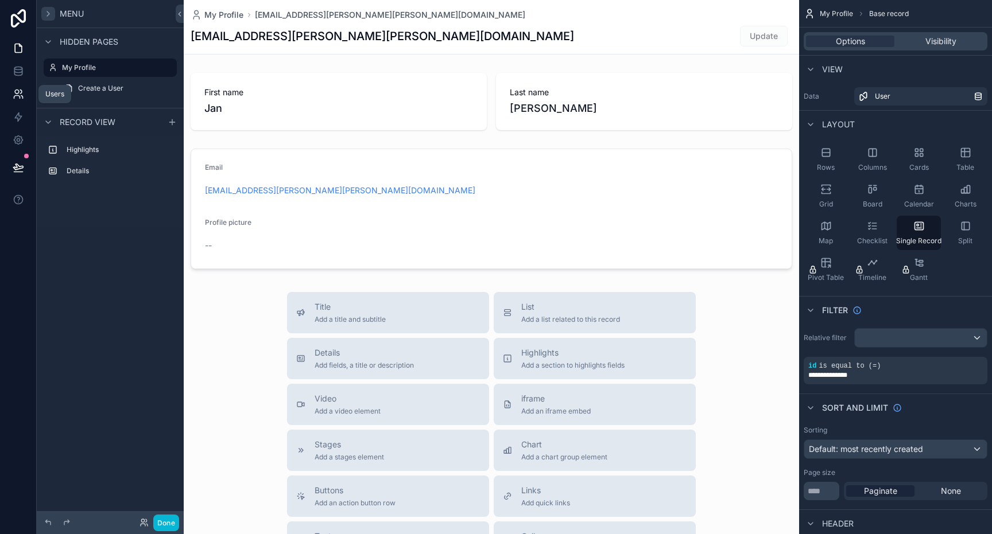
click at [15, 93] on icon at bounding box center [17, 92] width 4 height 4
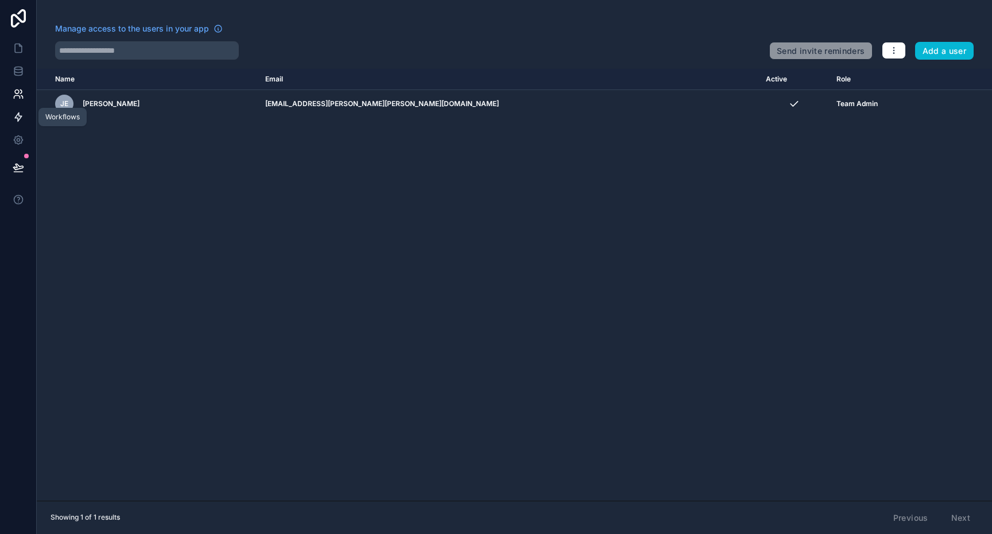
click at [17, 116] on icon at bounding box center [18, 116] width 11 height 11
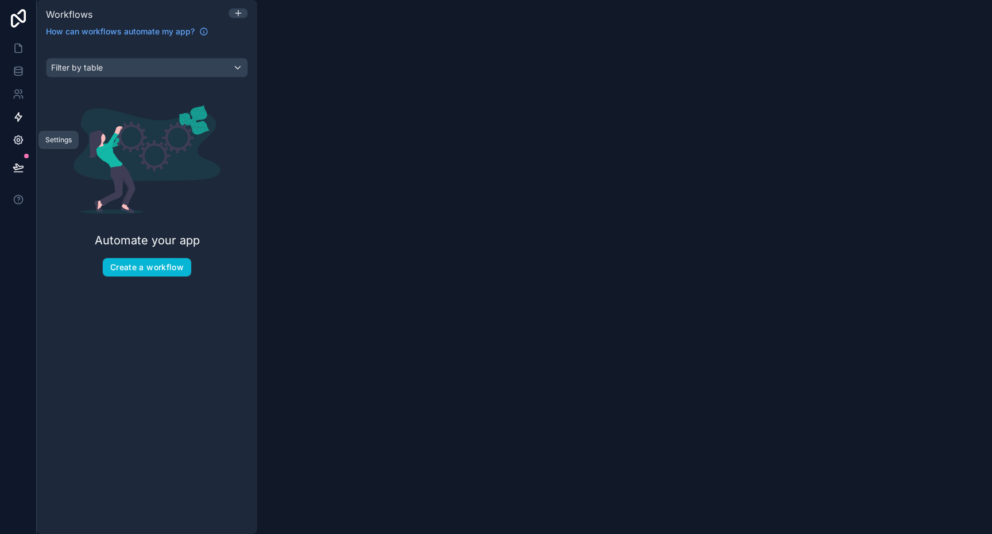
click at [18, 139] on icon at bounding box center [18, 139] width 11 height 11
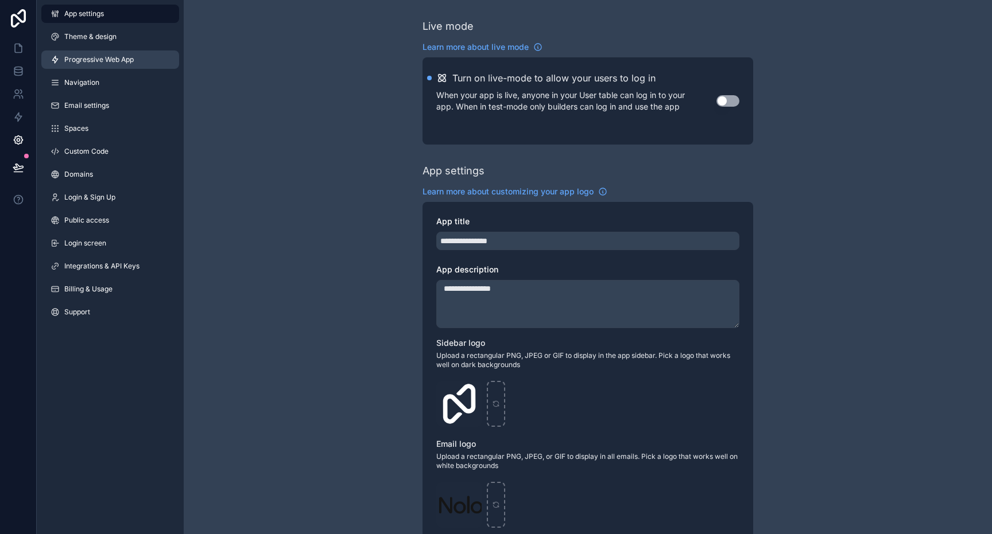
click at [85, 59] on span "Progressive Web App" at bounding box center [98, 59] width 69 height 9
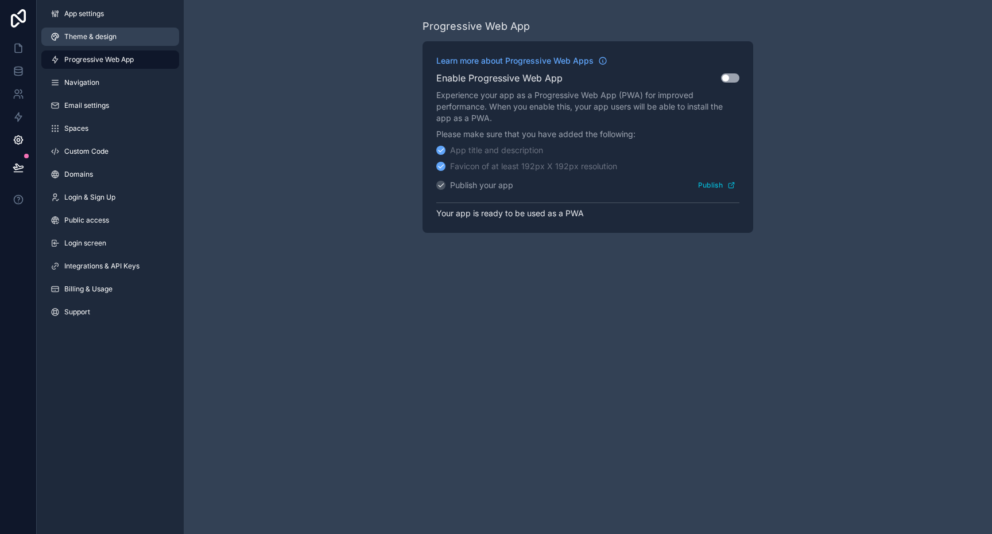
click at [89, 30] on link "Theme & design" at bounding box center [110, 37] width 138 height 18
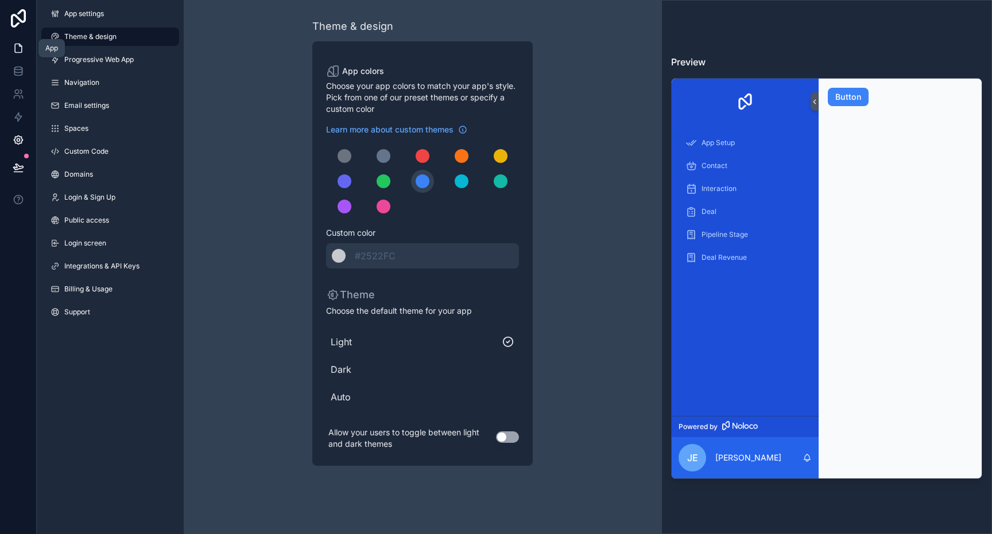
click at [17, 57] on link at bounding box center [18, 48] width 36 height 23
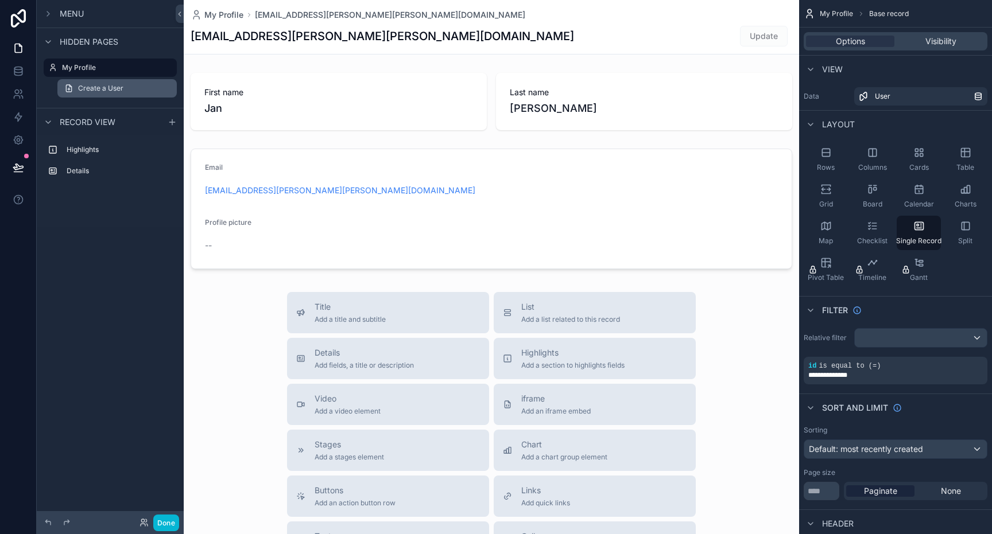
click at [105, 86] on span "Create a User" at bounding box center [100, 88] width 45 height 9
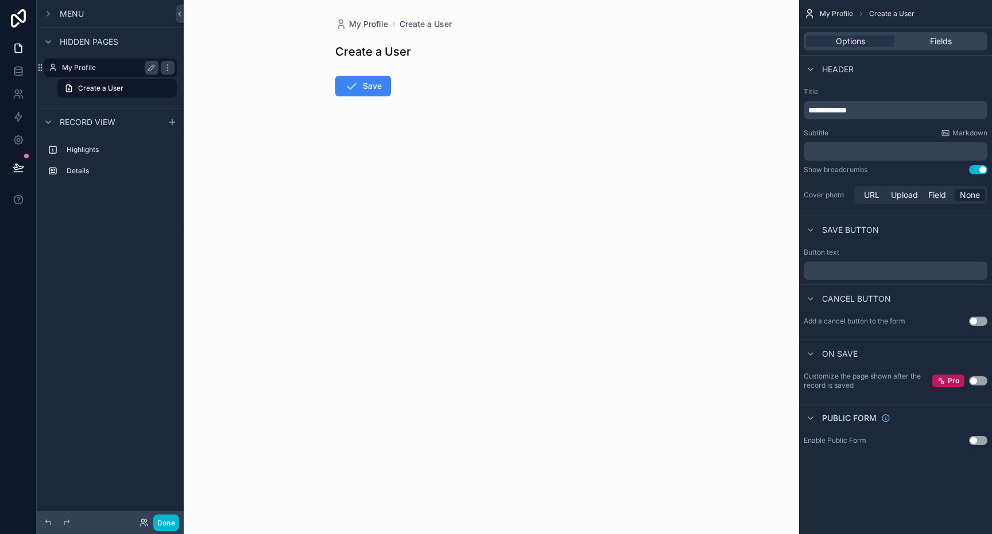
click at [91, 61] on div "My Profile" at bounding box center [110, 68] width 96 height 14
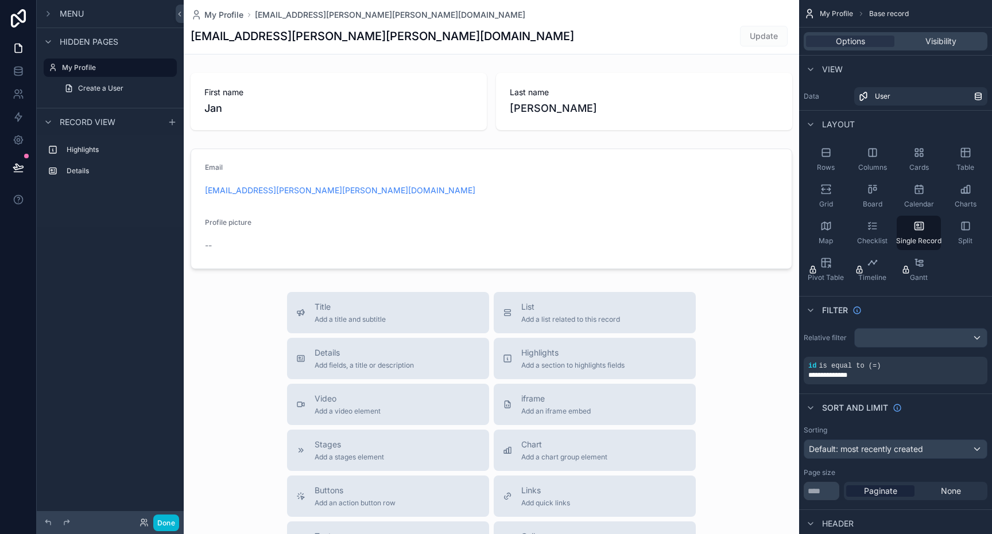
click at [83, 18] on span "Menu" at bounding box center [72, 13] width 24 height 11
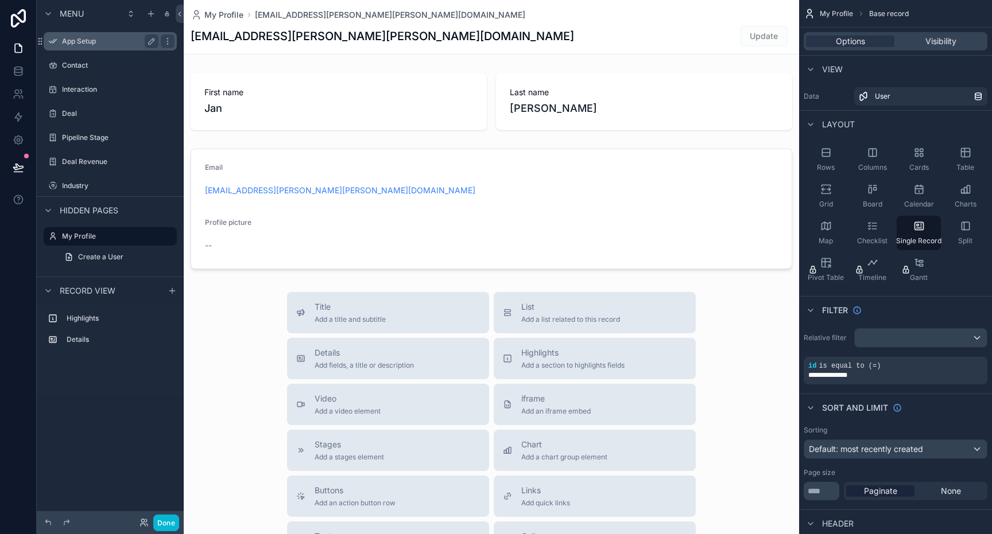
click at [76, 42] on label "App Setup" at bounding box center [108, 41] width 92 height 9
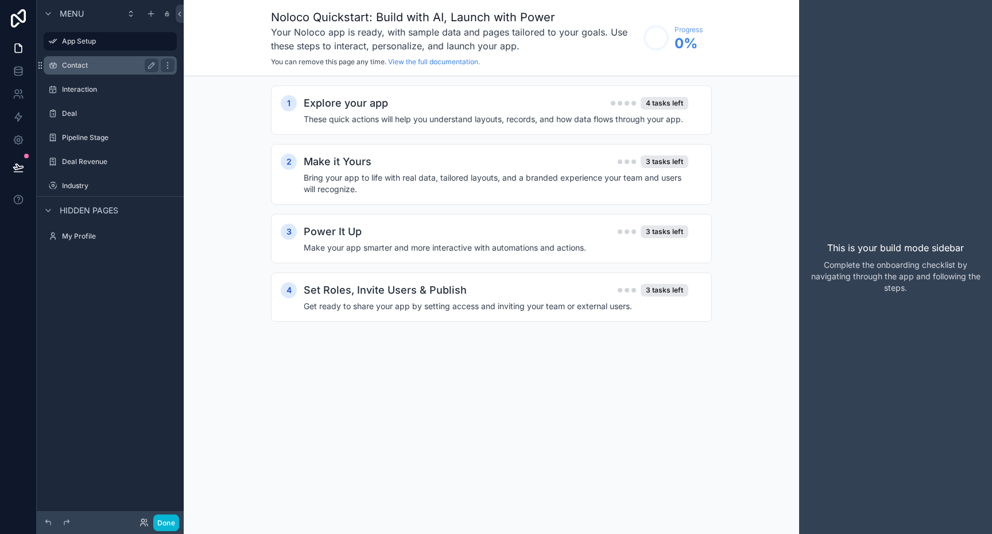
click at [79, 67] on label "Contact" at bounding box center [108, 65] width 92 height 9
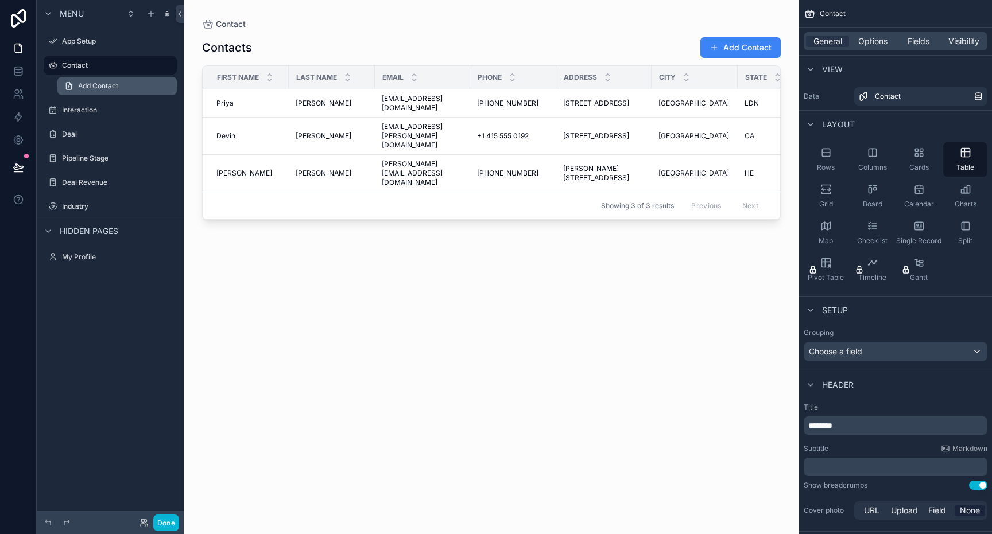
click at [81, 89] on span "Add Contact" at bounding box center [98, 85] width 40 height 9
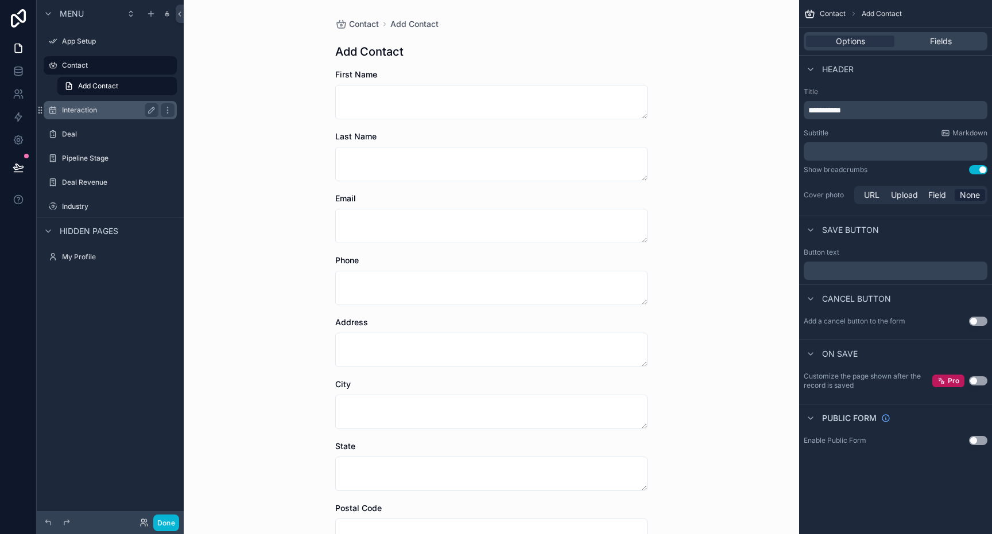
click at [81, 104] on div "Interaction" at bounding box center [110, 110] width 96 height 14
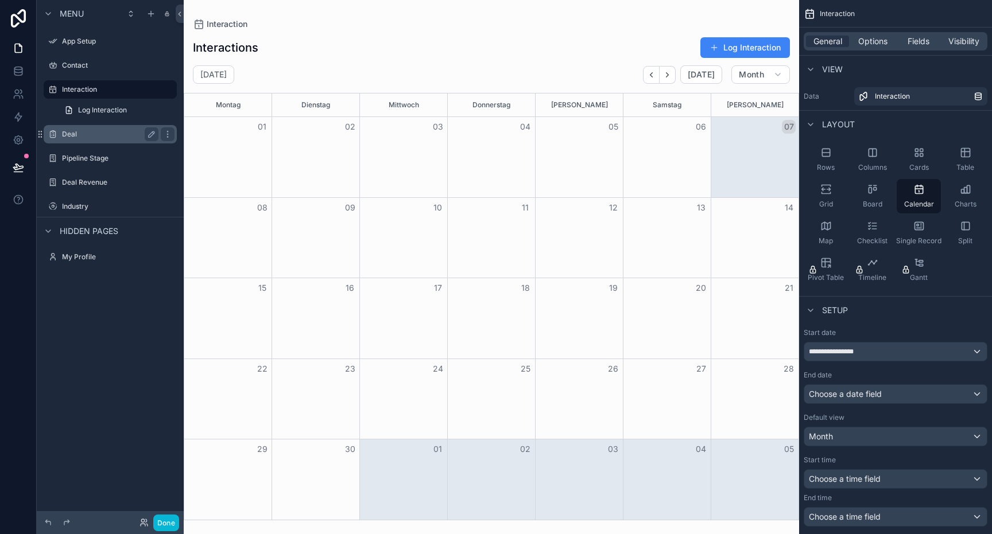
click at [83, 132] on label "Deal" at bounding box center [108, 134] width 92 height 9
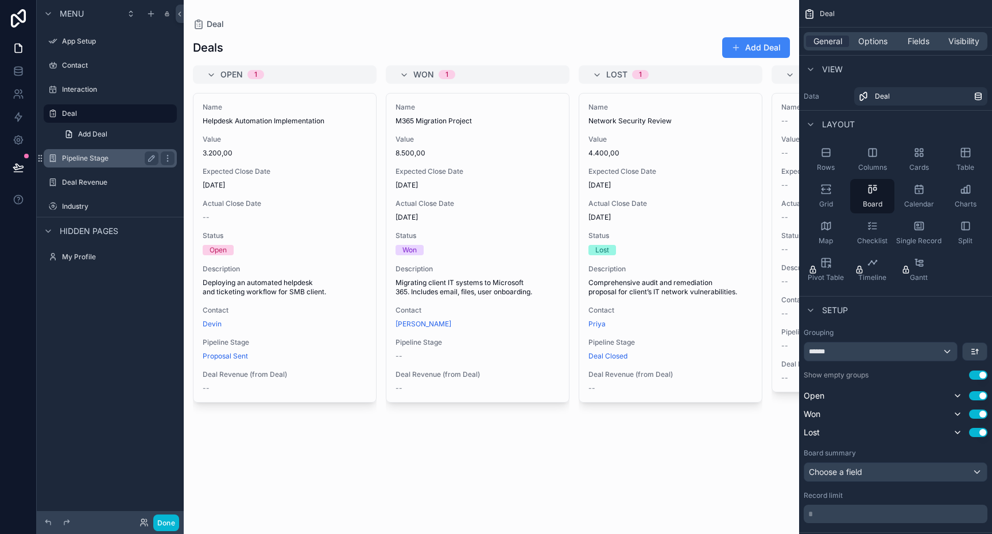
click at [87, 156] on label "Pipeline Stage" at bounding box center [108, 158] width 92 height 9
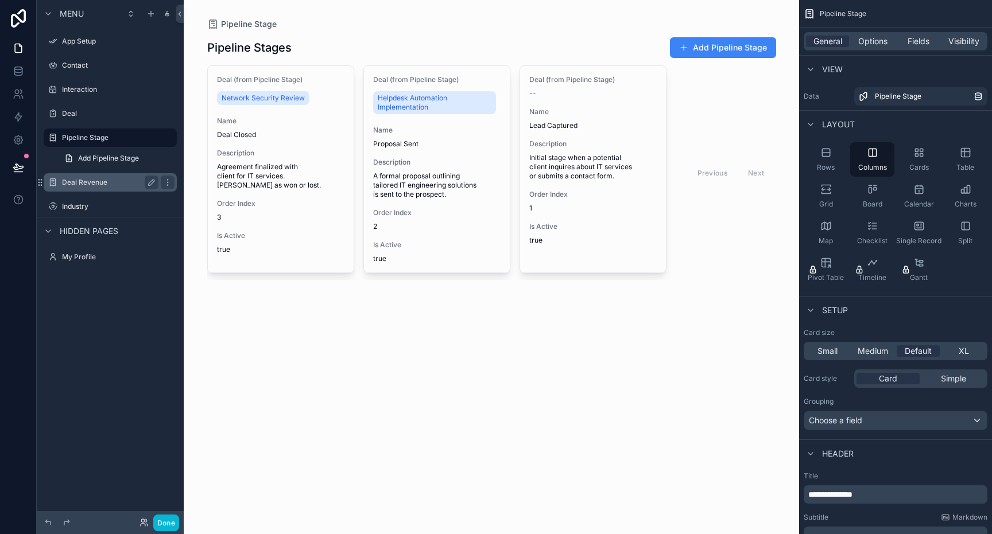
click at [87, 177] on div "Deal Revenue" at bounding box center [110, 183] width 96 height 14
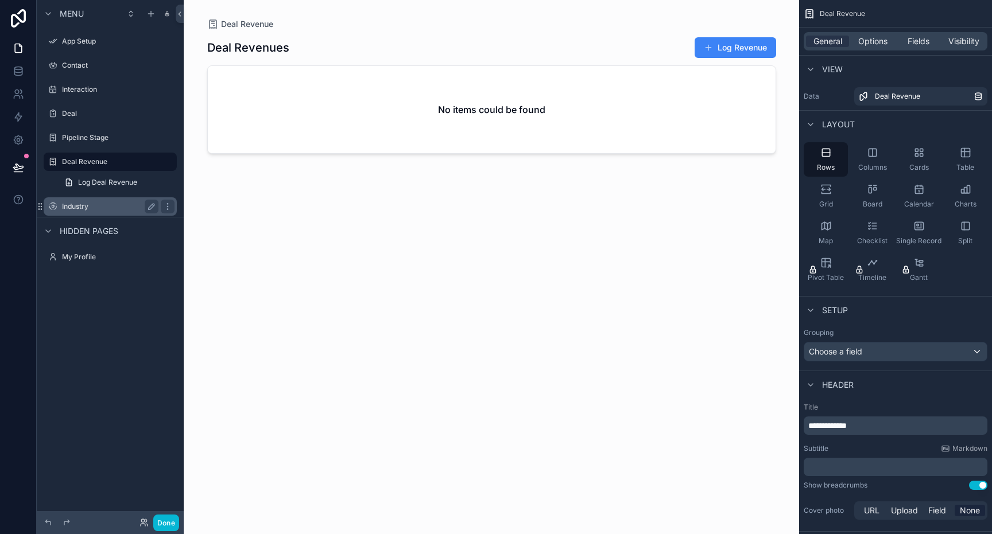
click at [83, 204] on label "Industry" at bounding box center [108, 206] width 92 height 9
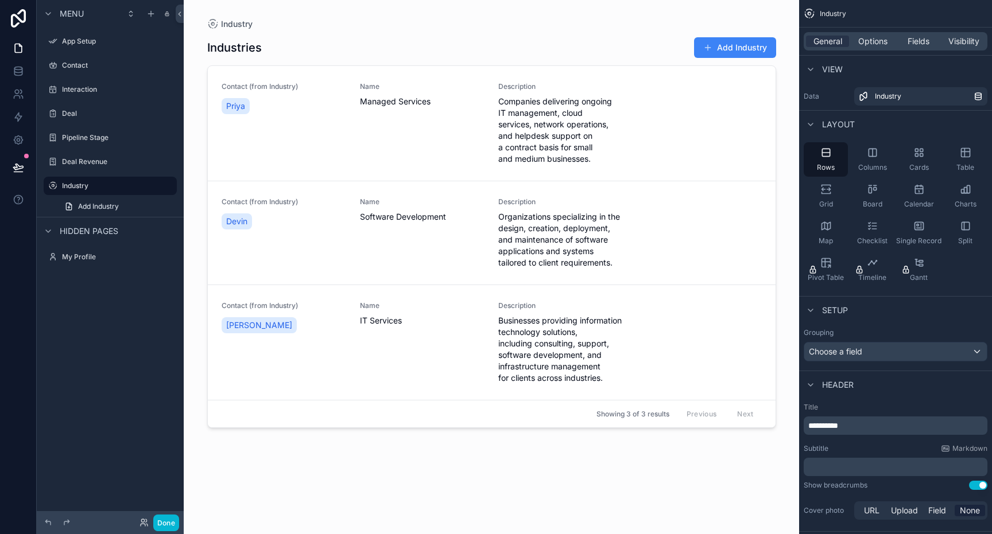
click at [87, 176] on div "Industry Add Industry" at bounding box center [110, 196] width 147 height 41
click at [84, 154] on div "Deal Revenue" at bounding box center [110, 162] width 129 height 18
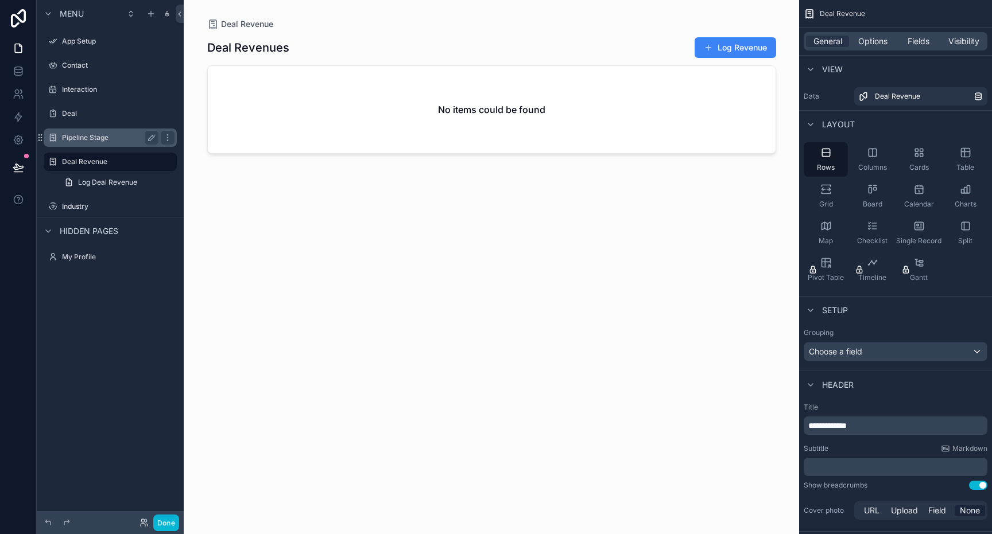
click at [84, 130] on div "Pipeline Stage" at bounding box center [110, 138] width 129 height 18
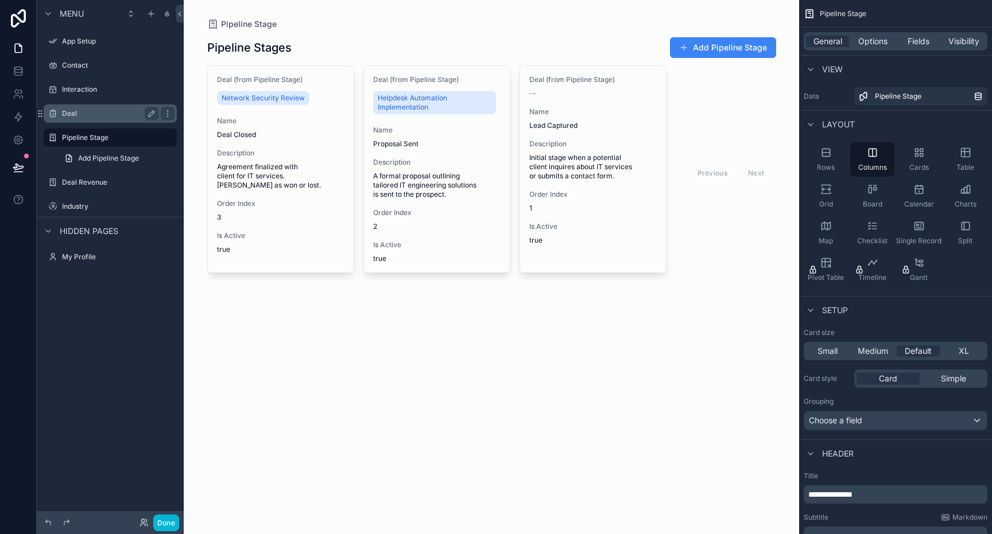
click at [83, 108] on div "Deal" at bounding box center [110, 114] width 96 height 14
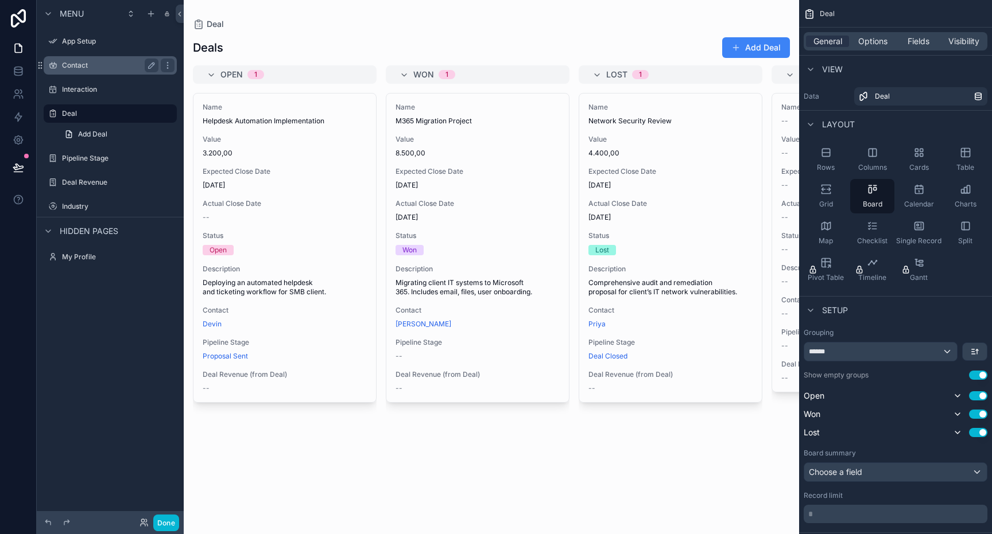
click at [91, 73] on div "Contact" at bounding box center [110, 65] width 129 height 18
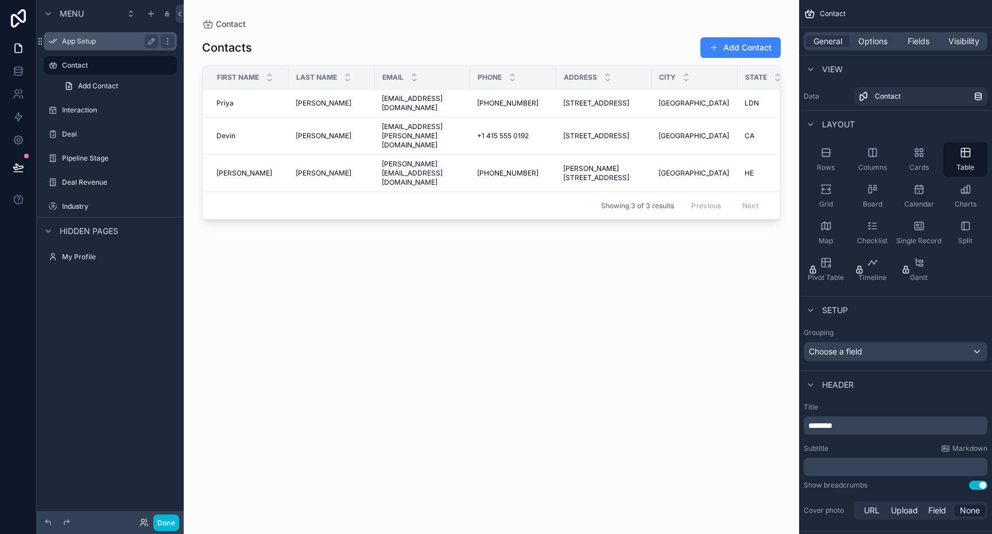
click at [88, 41] on label "App Setup" at bounding box center [108, 41] width 92 height 9
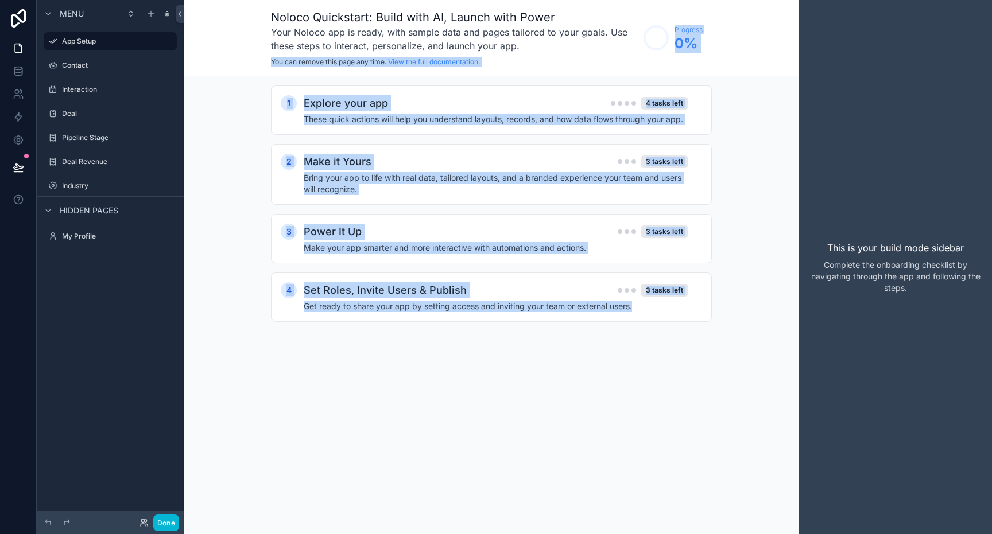
drag, startPoint x: 455, startPoint y: 40, endPoint x: 317, endPoint y: -17, distance: 149.0
click at [317, 0] on html "Menu App Setup Contact Interaction Deal Pipeline Stage Deal Revenue Industry Hi…" at bounding box center [496, 267] width 992 height 534
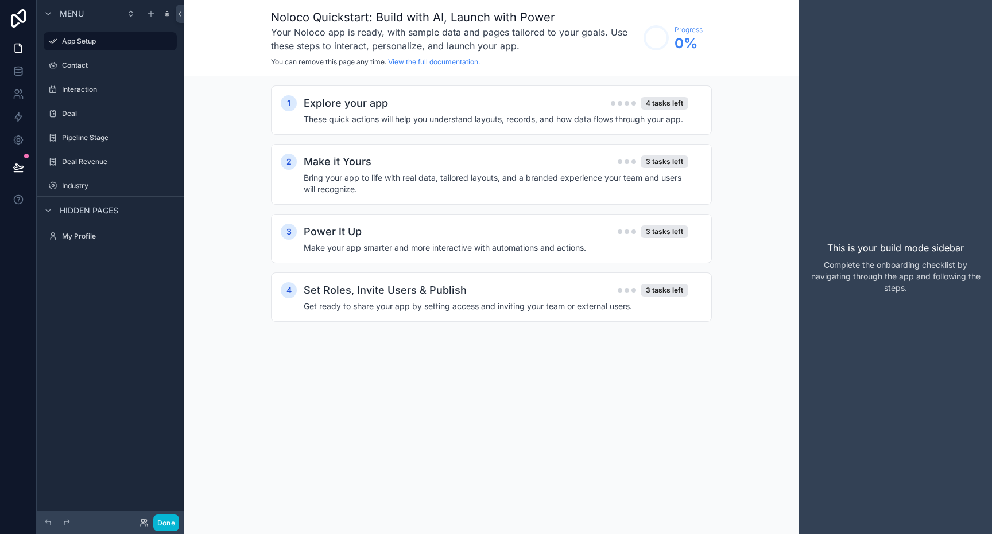
click at [286, 14] on h1 "Noloco Quickstart: Build with AI, Launch with Power" at bounding box center [454, 17] width 367 height 16
click at [100, 161] on label "Deal Revenue" at bounding box center [108, 161] width 92 height 9
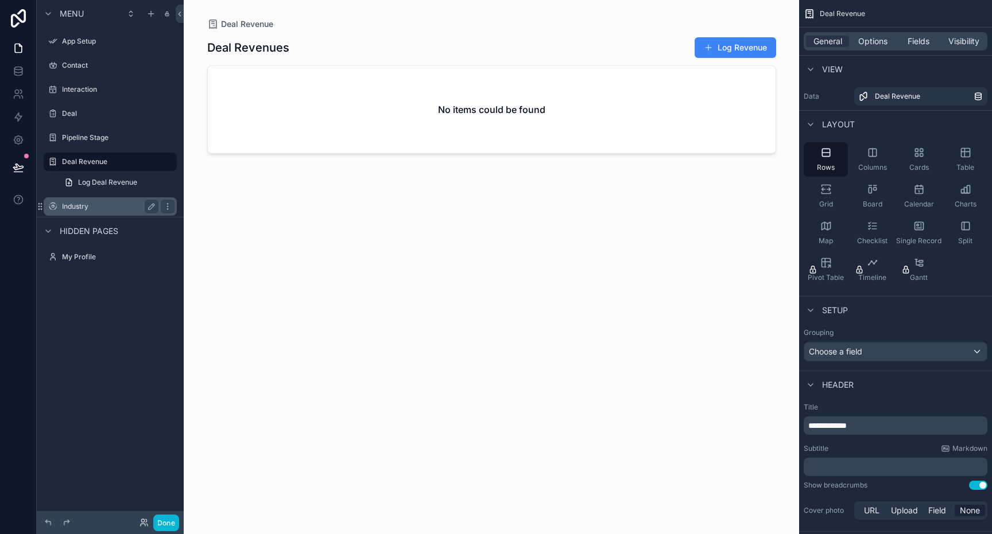
click at [97, 204] on label "Industry" at bounding box center [108, 206] width 92 height 9
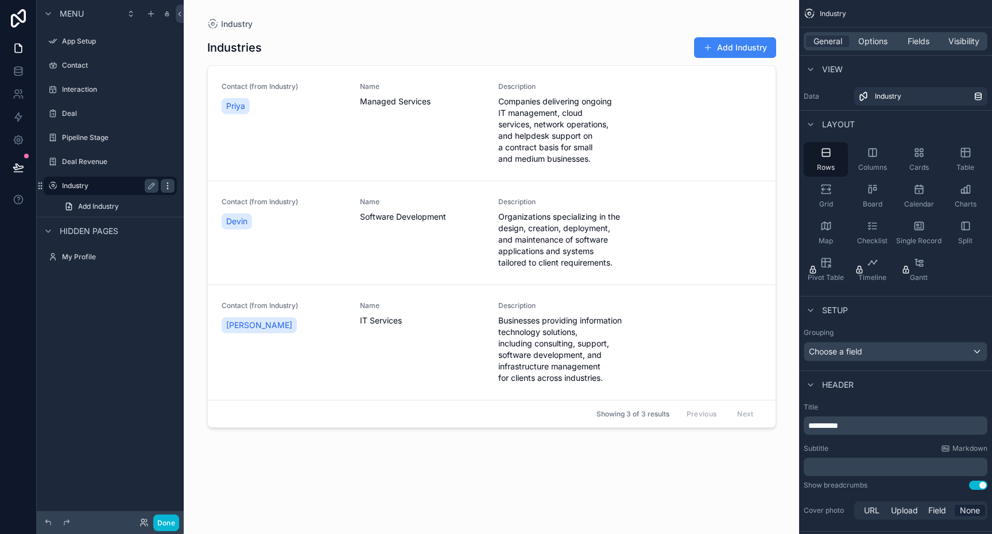
click at [169, 185] on icon "scrollable content" at bounding box center [167, 185] width 9 height 9
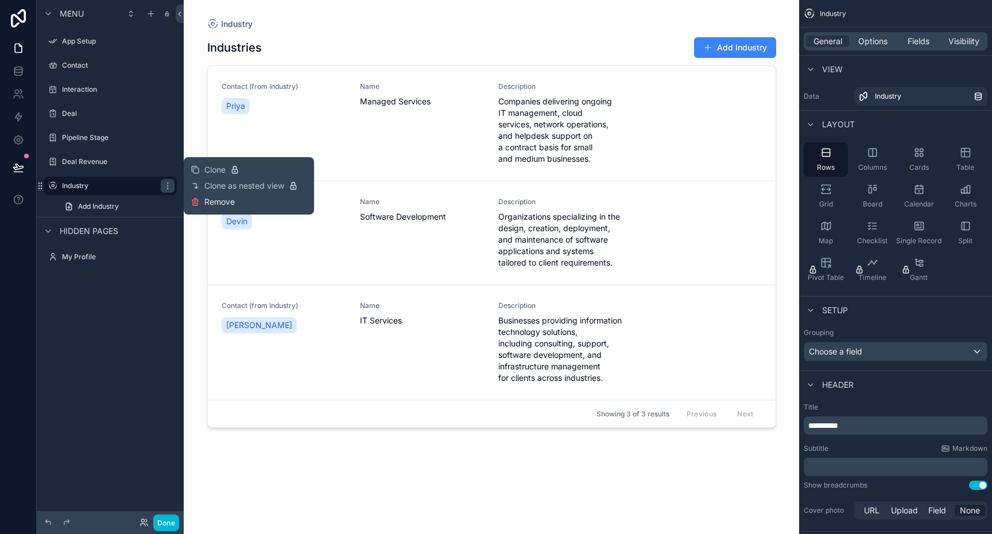
click at [209, 204] on span "Remove" at bounding box center [219, 201] width 30 height 11
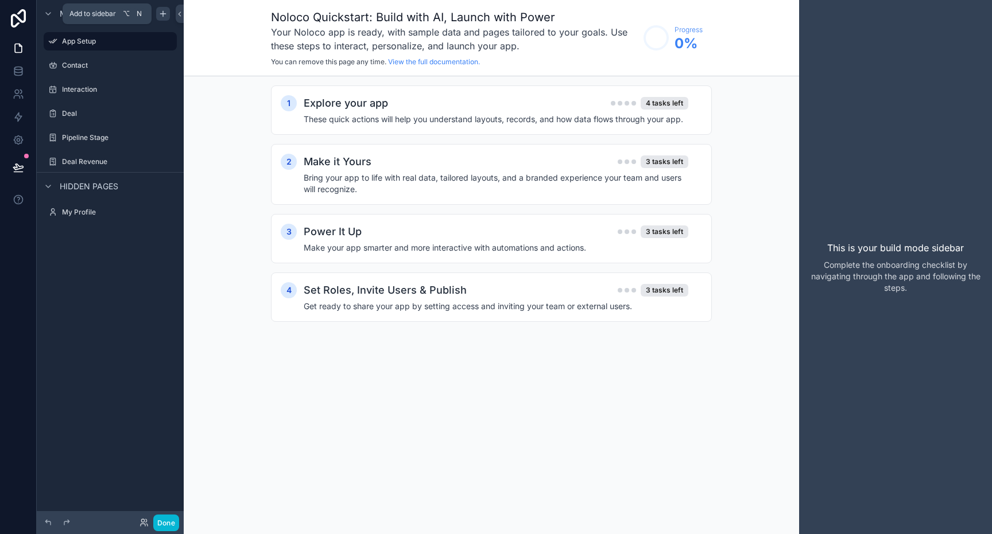
click at [159, 11] on icon "scrollable content" at bounding box center [162, 13] width 9 height 9
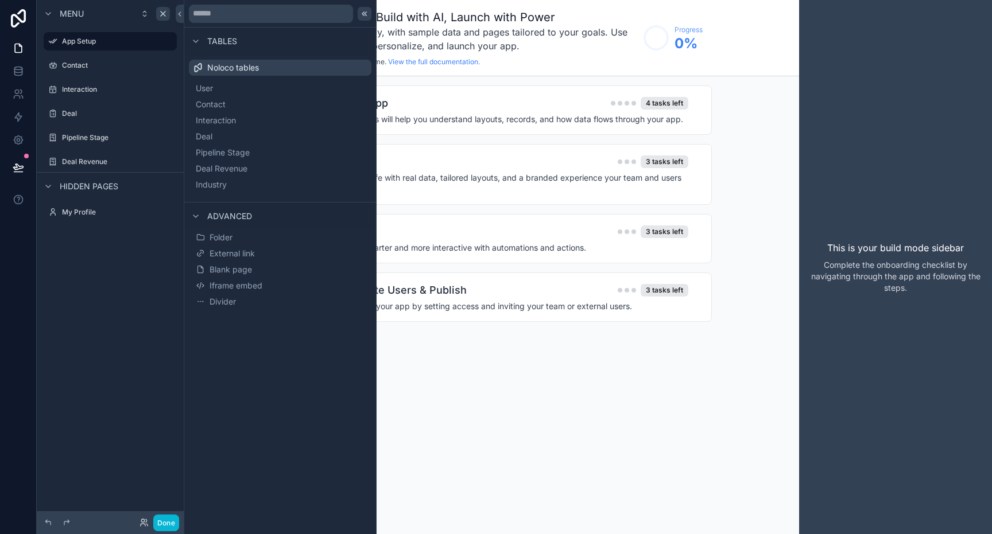
click at [364, 18] on icon at bounding box center [364, 13] width 9 height 9
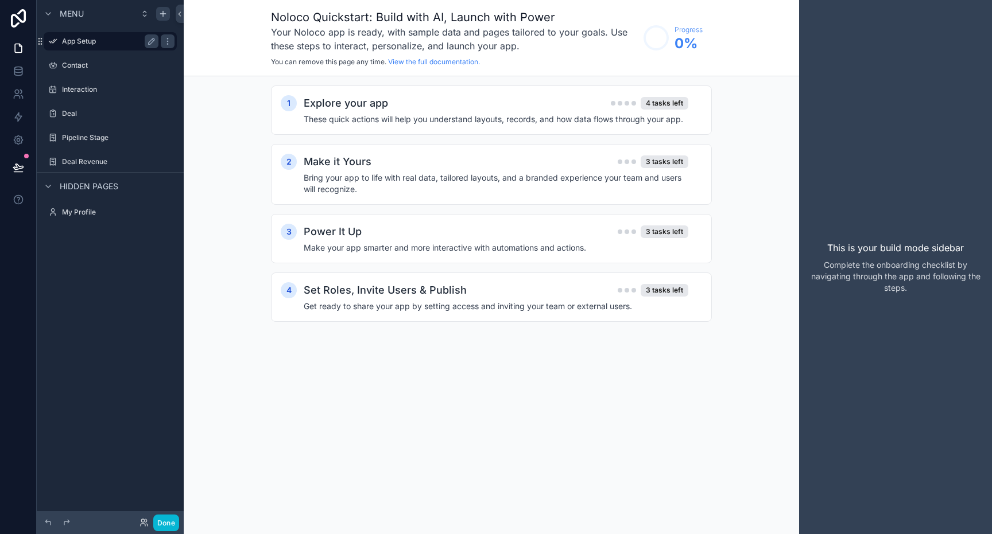
click at [92, 40] on label "App Setup" at bounding box center [108, 41] width 92 height 9
click at [89, 64] on label "Contact" at bounding box center [108, 65] width 92 height 9
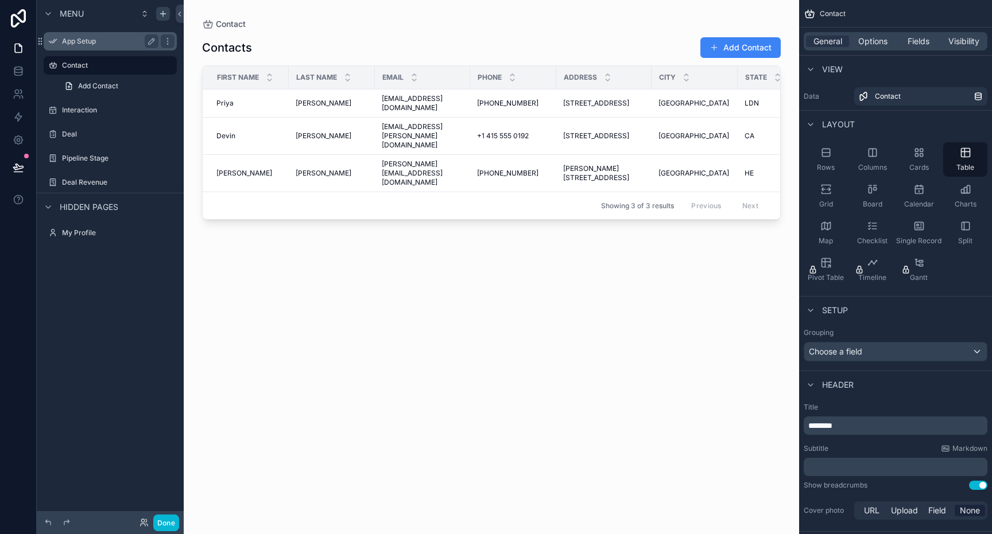
click at [88, 46] on div "App Setup" at bounding box center [110, 41] width 96 height 14
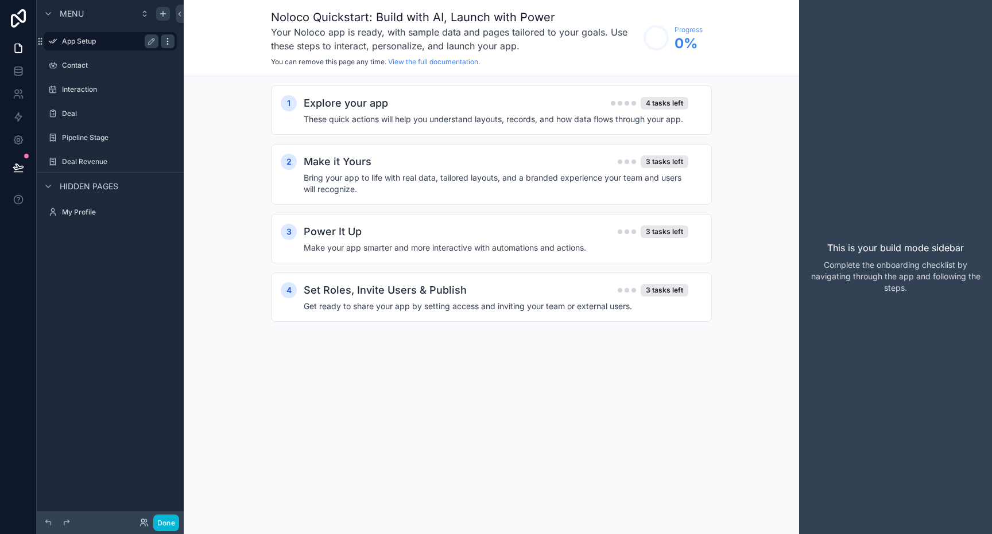
click at [166, 42] on icon "scrollable content" at bounding box center [167, 41] width 9 height 9
click at [357, 117] on h4 "These quick actions will help you understand layouts, records, and how data flo…" at bounding box center [496, 119] width 384 height 11
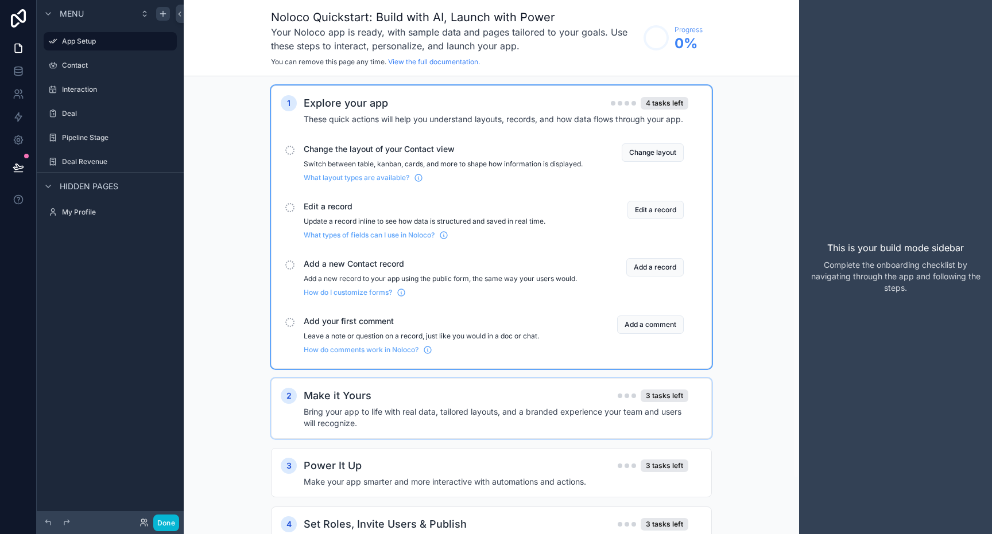
click at [387, 401] on div "Make it Yours 3 tasks left" at bounding box center [496, 396] width 384 height 16
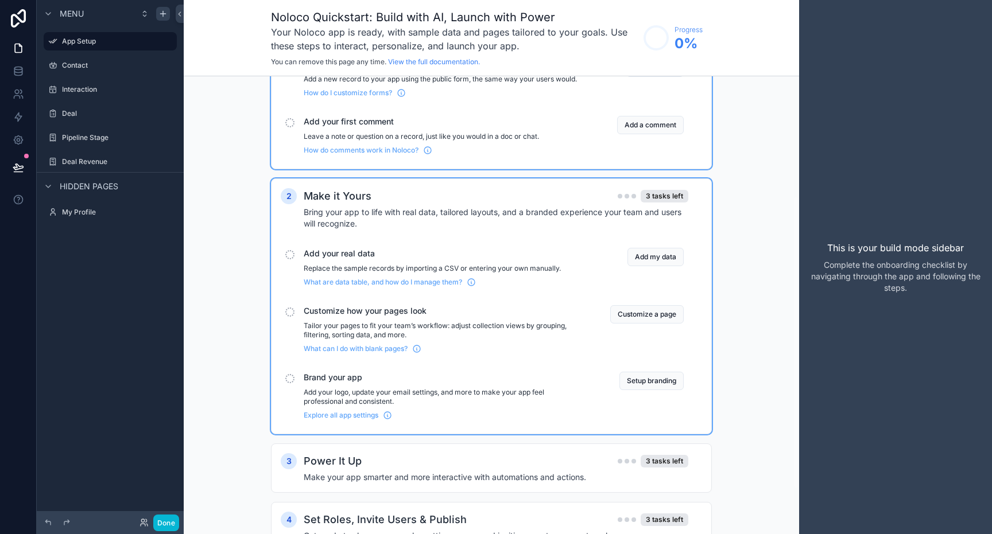
scroll to position [258, 0]
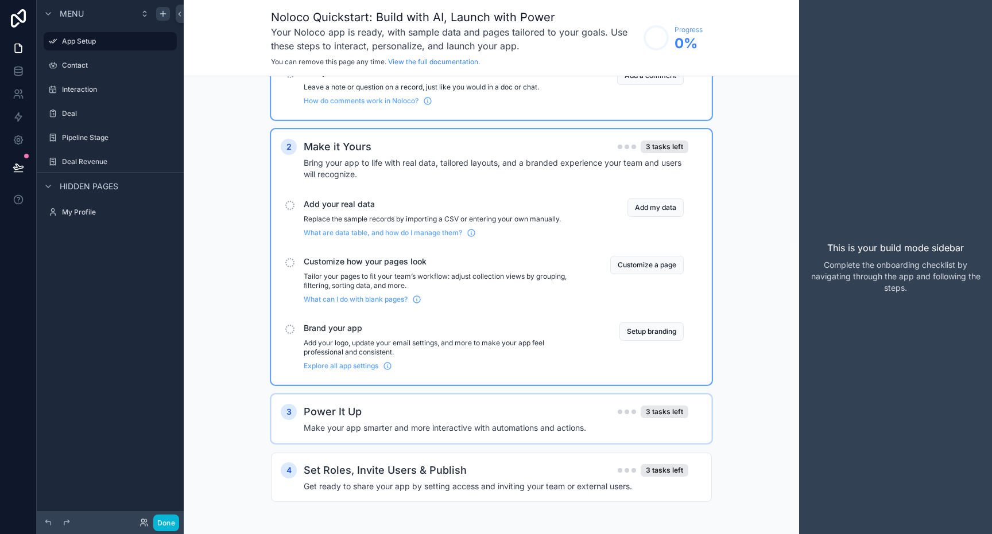
click at [380, 410] on div "Power It Up 3 tasks left" at bounding box center [496, 412] width 384 height 16
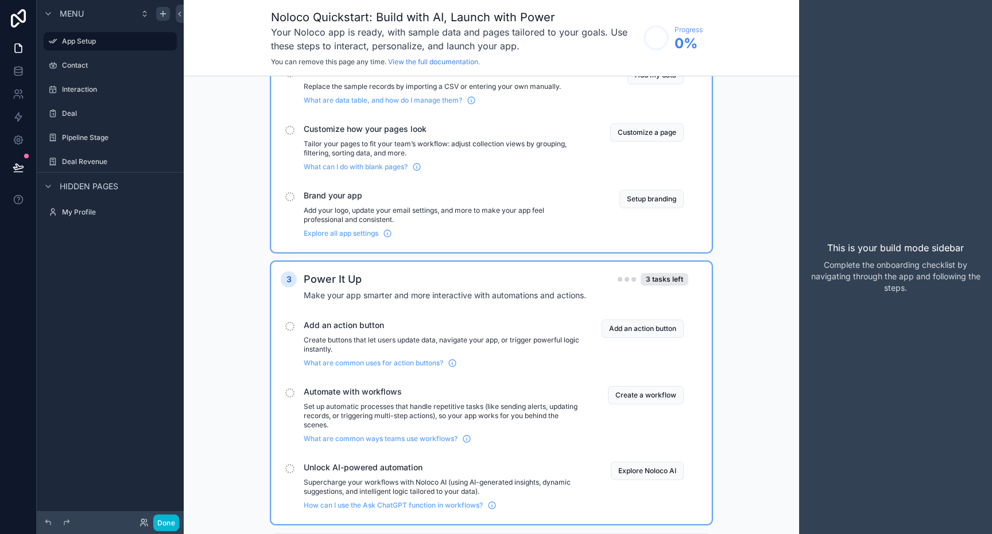
scroll to position [472, 0]
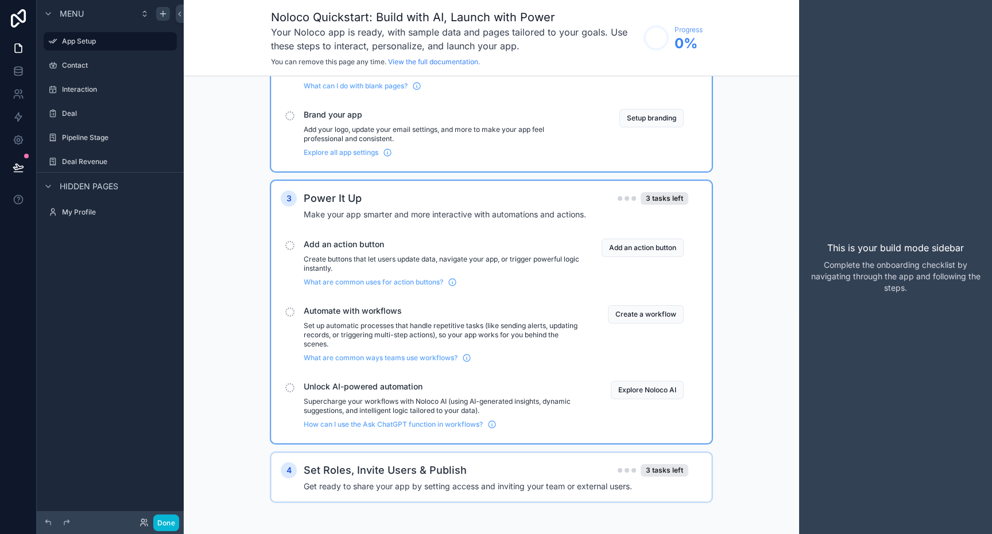
click at [371, 487] on h4 "Get ready to share your app by setting access and inviting your team or externa…" at bounding box center [496, 486] width 384 height 11
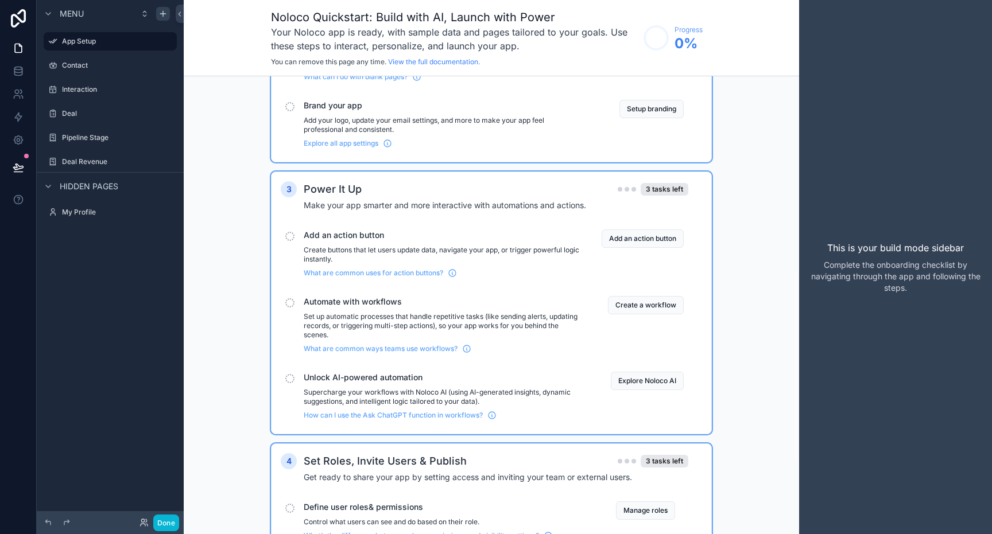
scroll to position [648, 0]
